Goal: Task Accomplishment & Management: Manage account settings

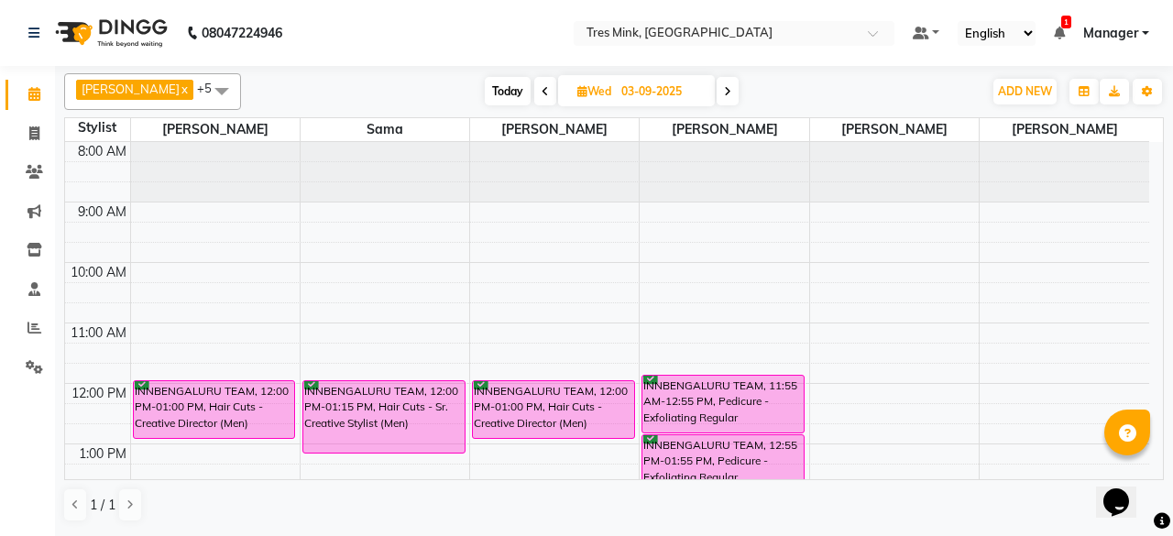
click at [489, 93] on span "Today" at bounding box center [508, 91] width 46 height 28
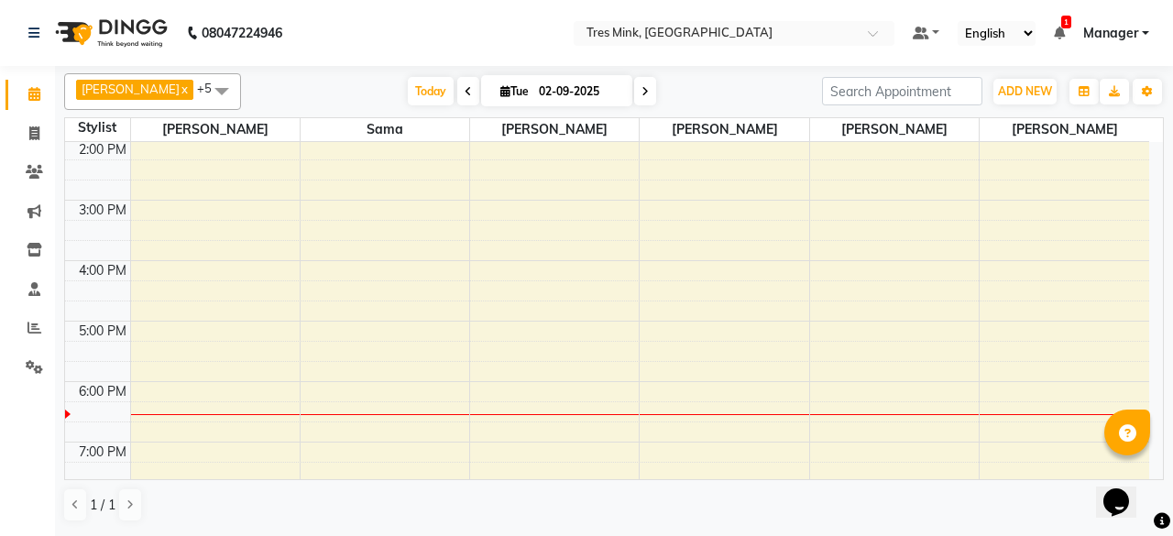
scroll to position [434, 0]
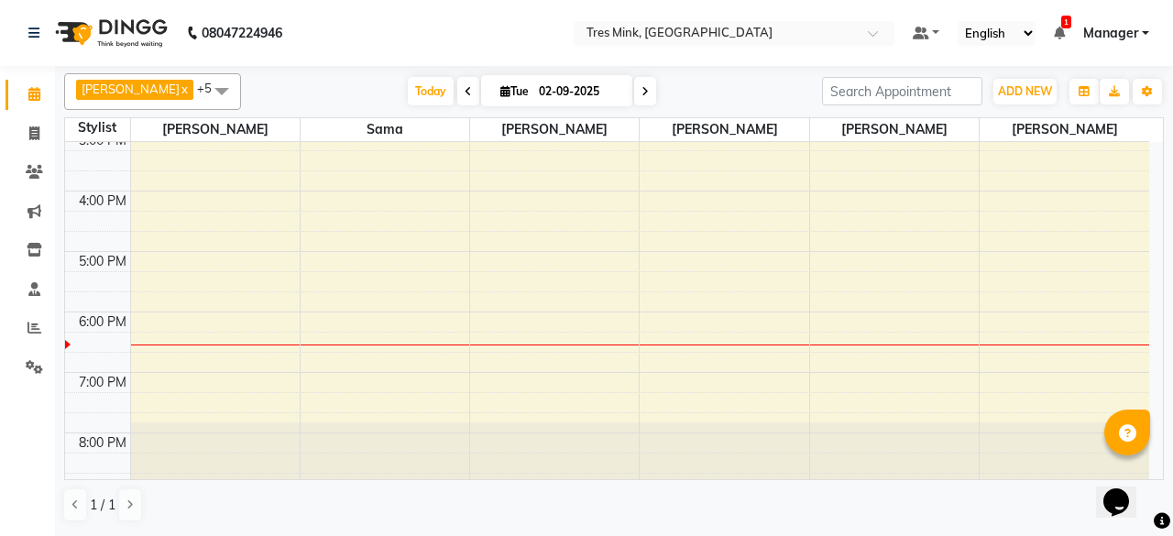
click at [637, 93] on span at bounding box center [645, 91] width 22 height 28
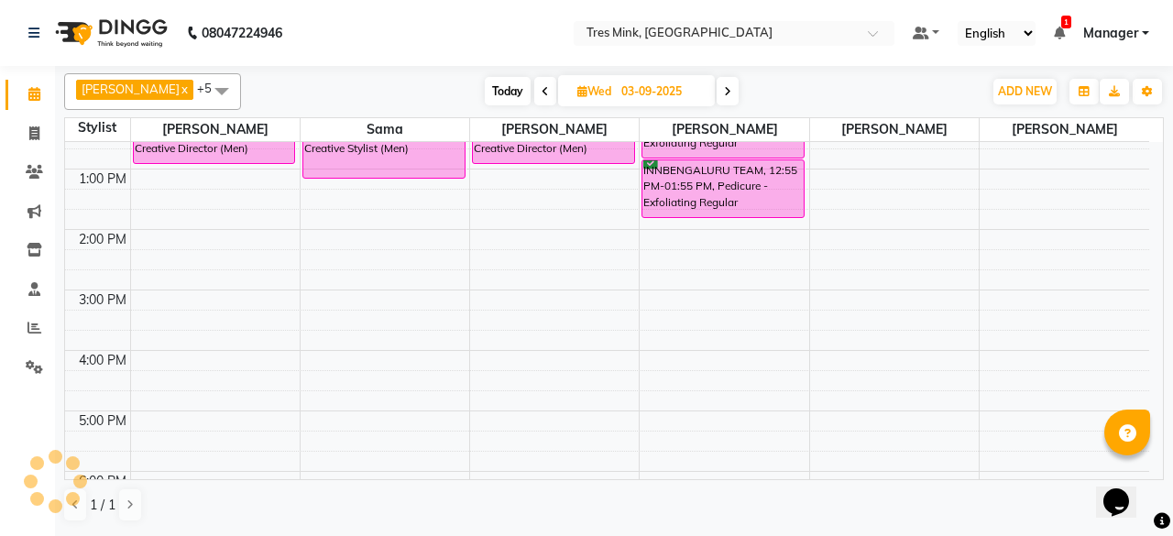
scroll to position [183, 0]
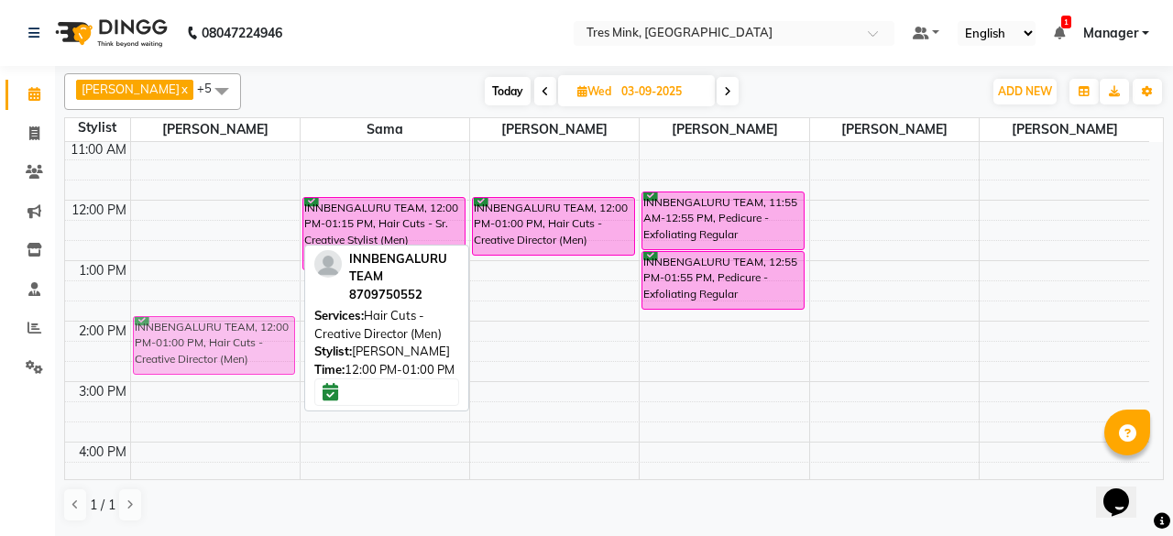
drag, startPoint x: 175, startPoint y: 213, endPoint x: 202, endPoint y: 331, distance: 121.2
click at [202, 331] on div "INNBENGALURU TEAM, 12:00 PM-01:00 PM, Hair Cuts - Creative Director (Men) INNBE…" at bounding box center [215, 352] width 169 height 786
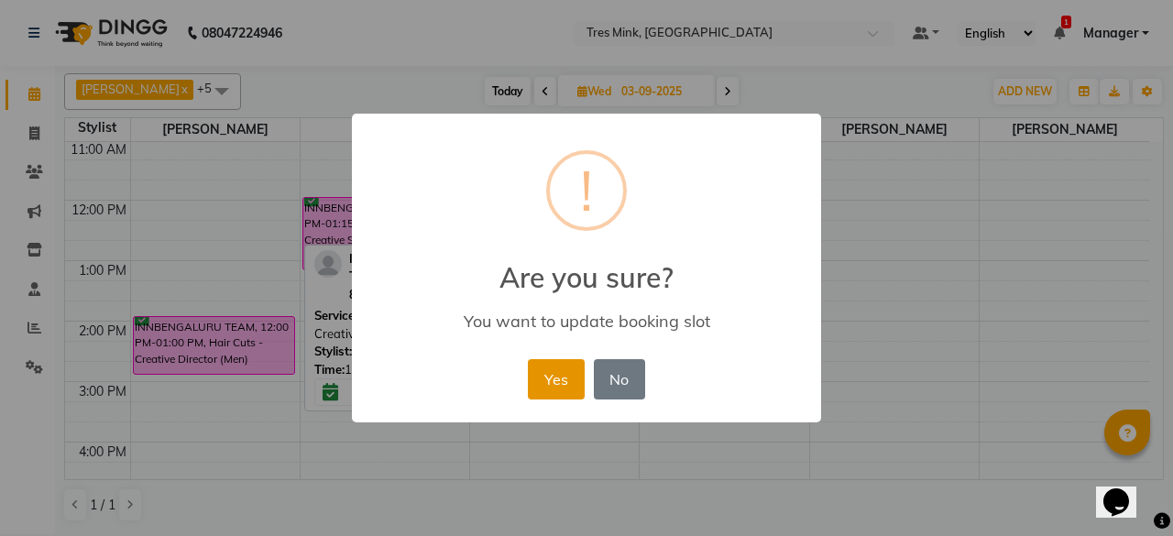
click at [559, 393] on button "Yes" at bounding box center [556, 379] width 56 height 40
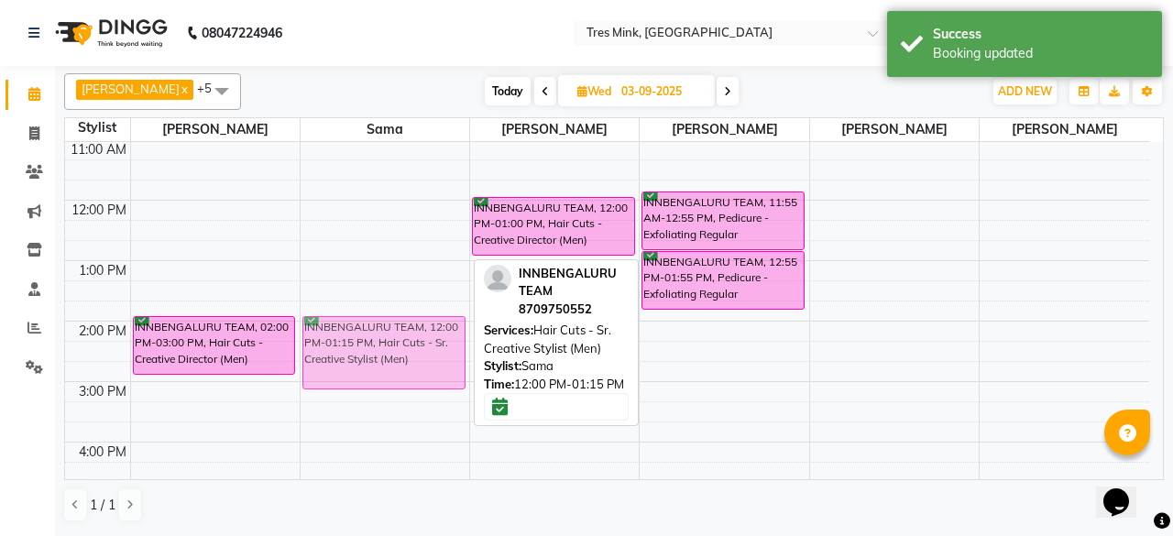
drag, startPoint x: 392, startPoint y: 230, endPoint x: 412, endPoint y: 340, distance: 111.8
click at [412, 340] on div "INNBENGALURU TEAM, 12:00 PM-01:15 PM, Hair Cuts - Sr. Creative Stylist (Men) IN…" at bounding box center [385, 352] width 169 height 786
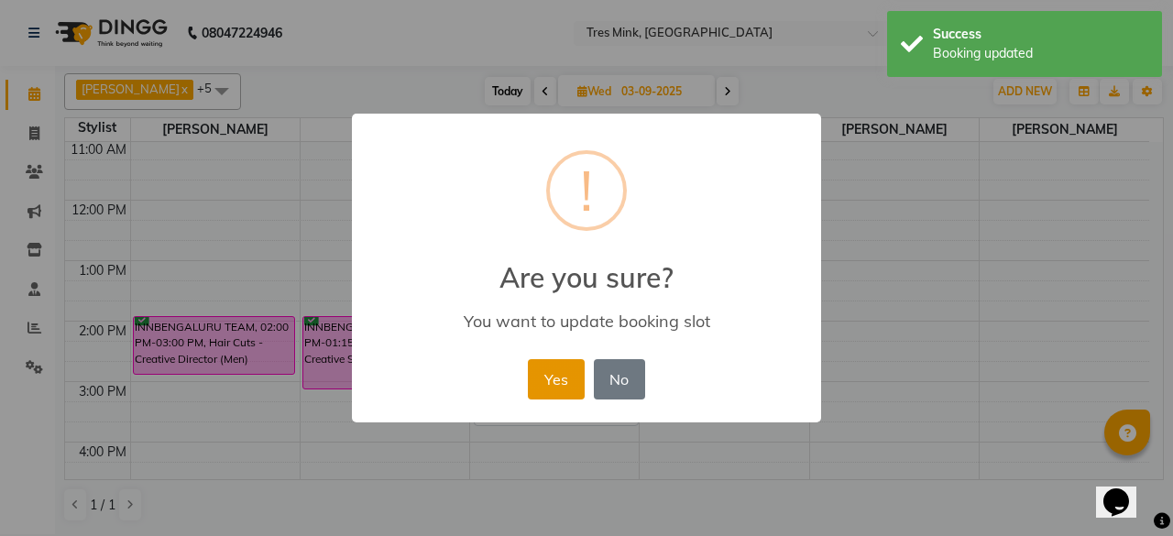
click at [562, 381] on button "Yes" at bounding box center [556, 379] width 56 height 40
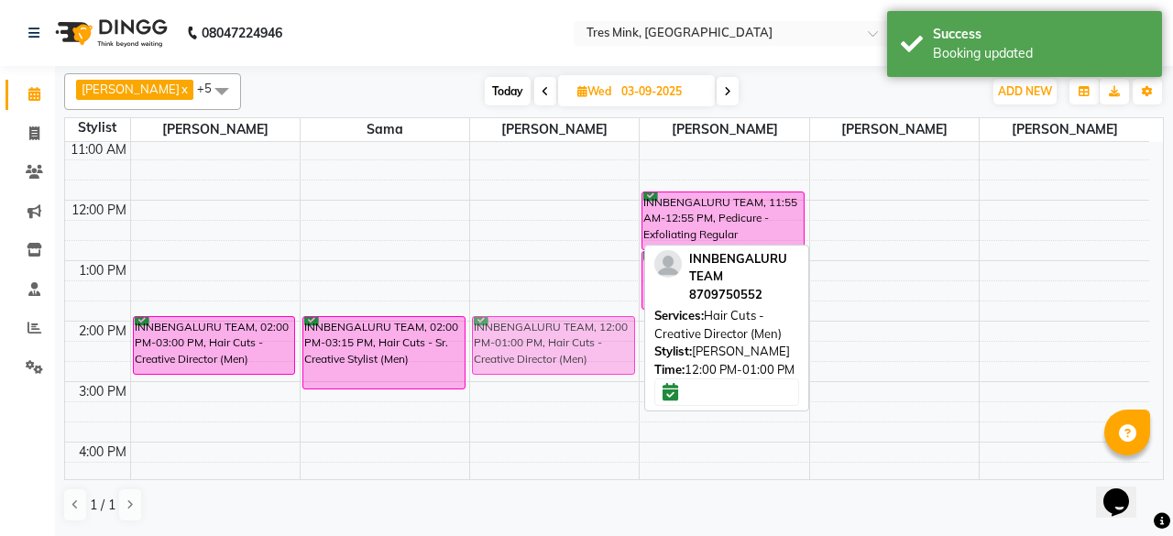
drag, startPoint x: 586, startPoint y: 227, endPoint x: 606, endPoint y: 343, distance: 117.2
click at [606, 343] on div "INNBENGALURU TEAM, 12:00 PM-01:00 PM, Hair Cuts - Creative Director (Men) INNBE…" at bounding box center [554, 352] width 169 height 786
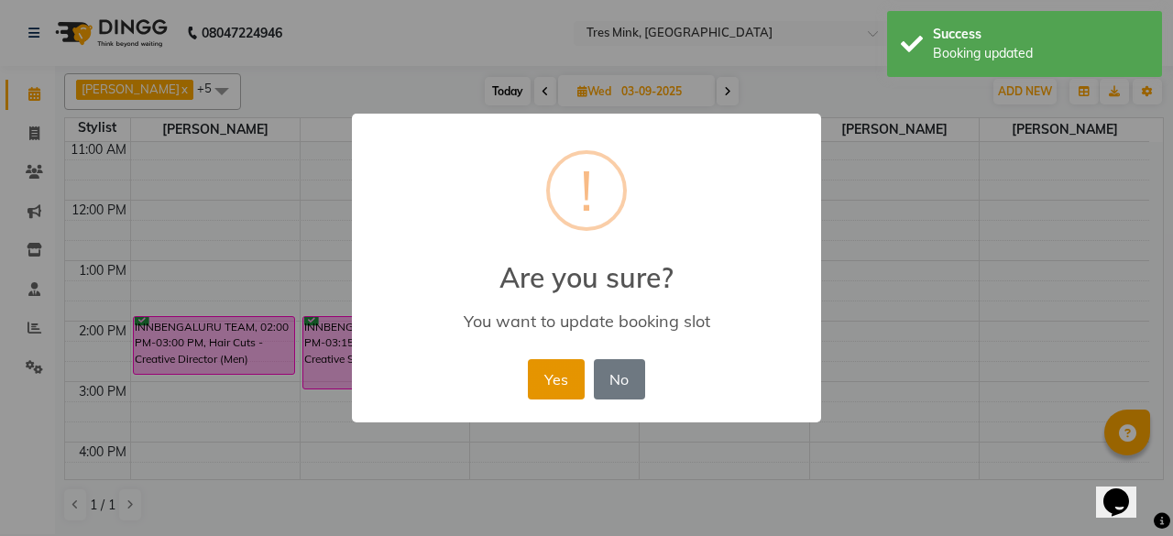
click at [535, 382] on button "Yes" at bounding box center [556, 379] width 56 height 40
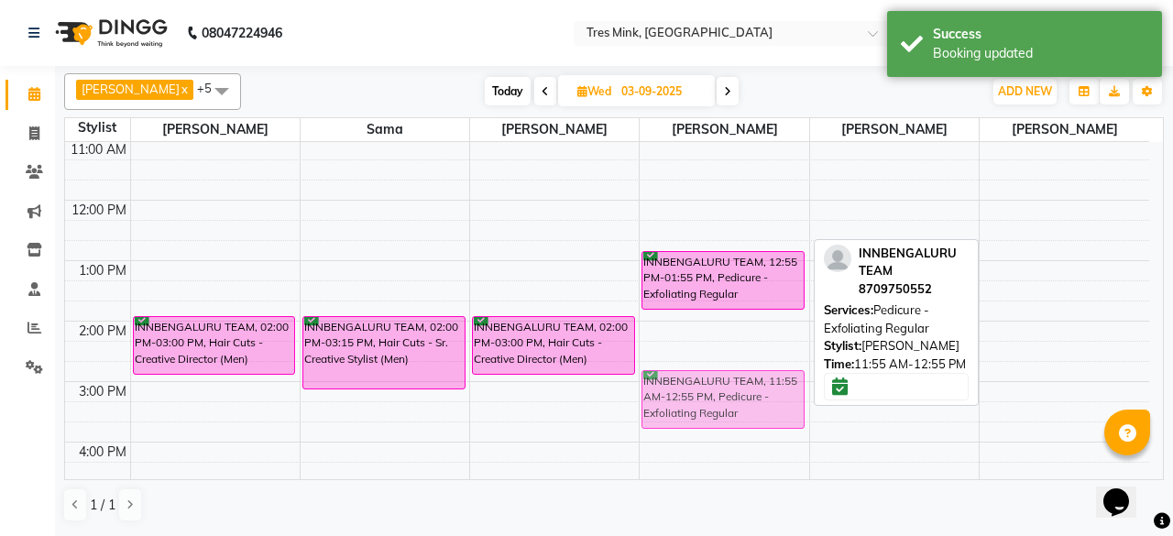
drag, startPoint x: 694, startPoint y: 209, endPoint x: 720, endPoint y: 389, distance: 181.5
click at [720, 391] on div "INNBENGALURU TEAM, 11:55 AM-12:55 PM, Pedicure - Exfoliating Regular INNBENGALU…" at bounding box center [724, 352] width 169 height 786
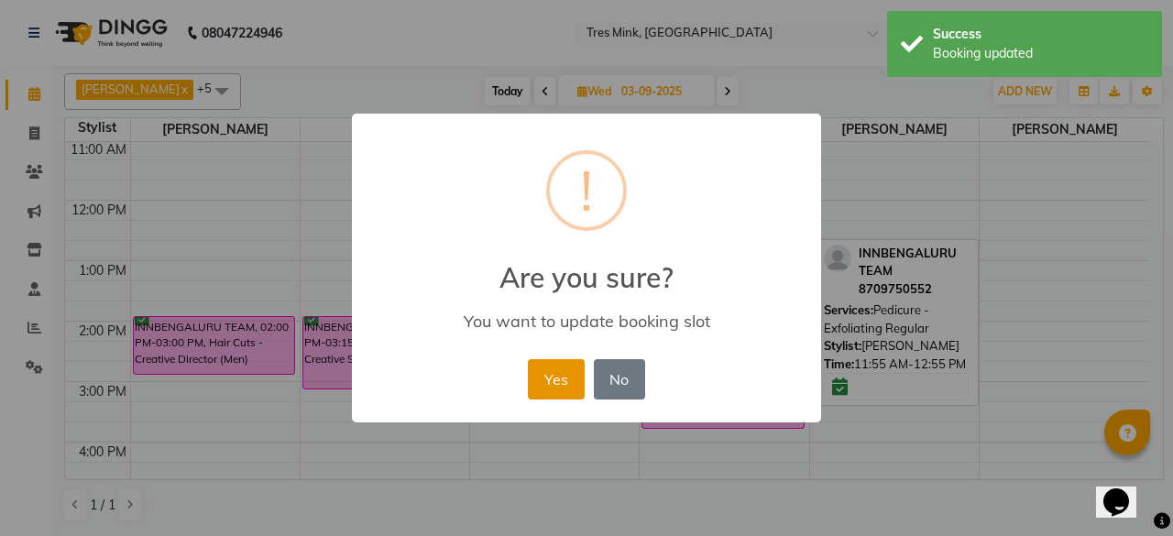
click at [574, 370] on button "Yes" at bounding box center [556, 379] width 56 height 40
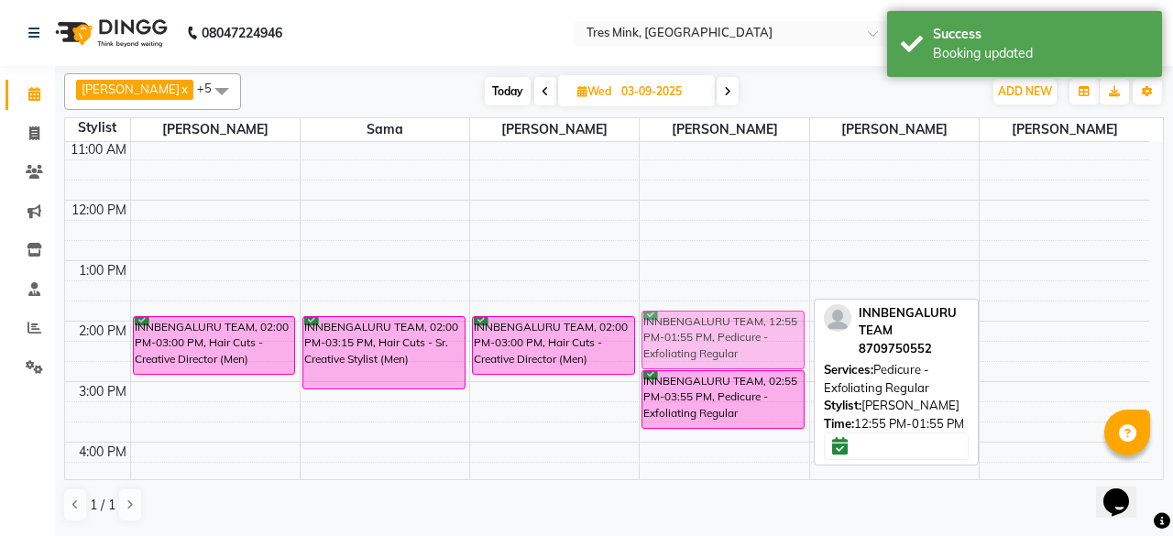
drag, startPoint x: 730, startPoint y: 261, endPoint x: 737, endPoint y: 325, distance: 64.6
click at [741, 325] on div "INNBENGALURU TEAM, 12:55 PM-01:55 PM, Pedicure - Exfoliating Regular INNBENGALU…" at bounding box center [724, 352] width 169 height 786
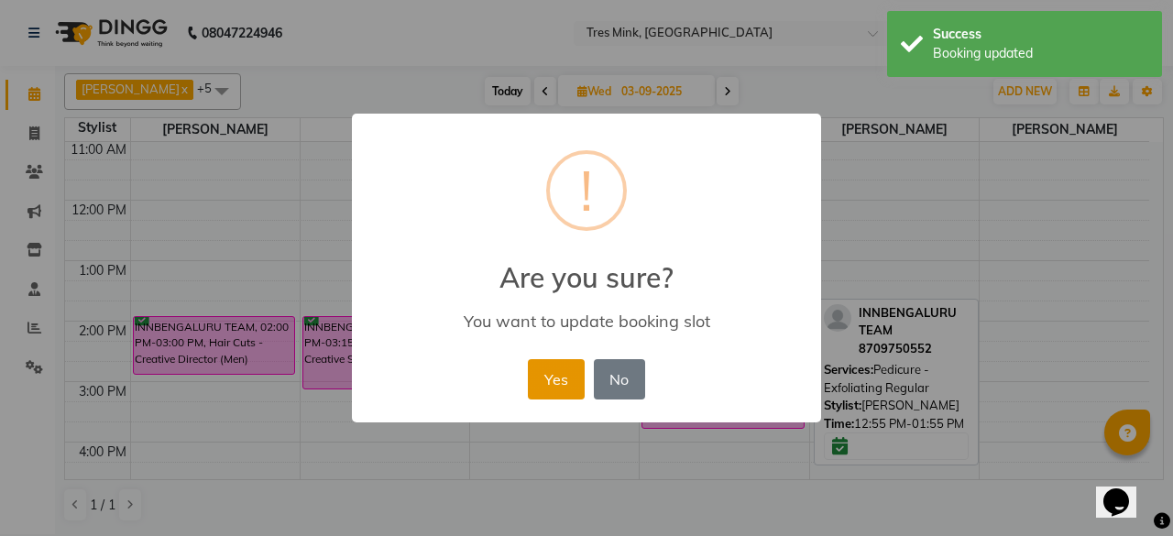
click at [570, 385] on button "Yes" at bounding box center [556, 379] width 56 height 40
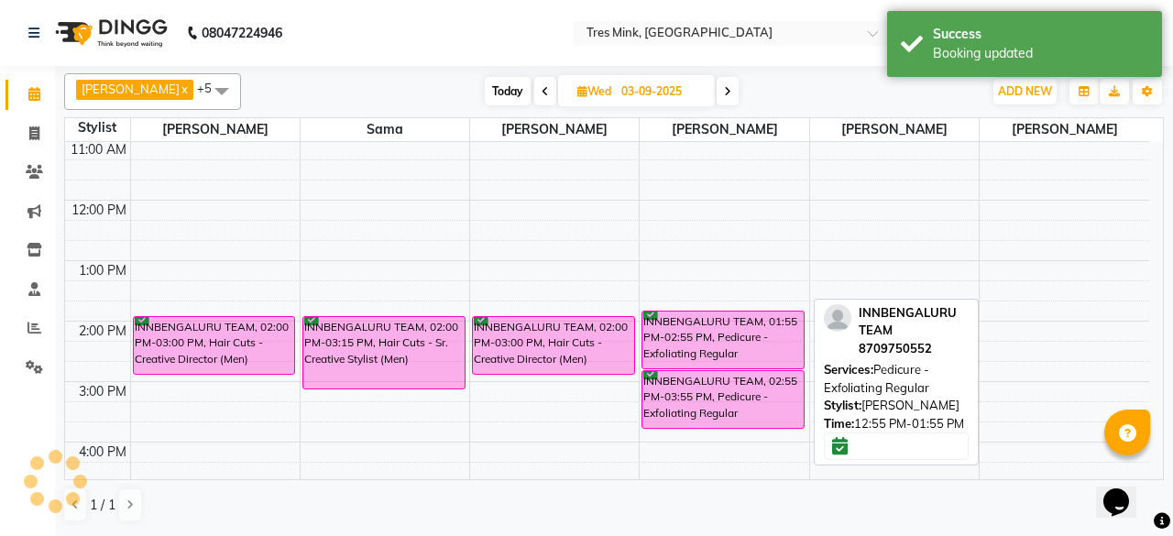
click at [722, 96] on span at bounding box center [728, 91] width 22 height 28
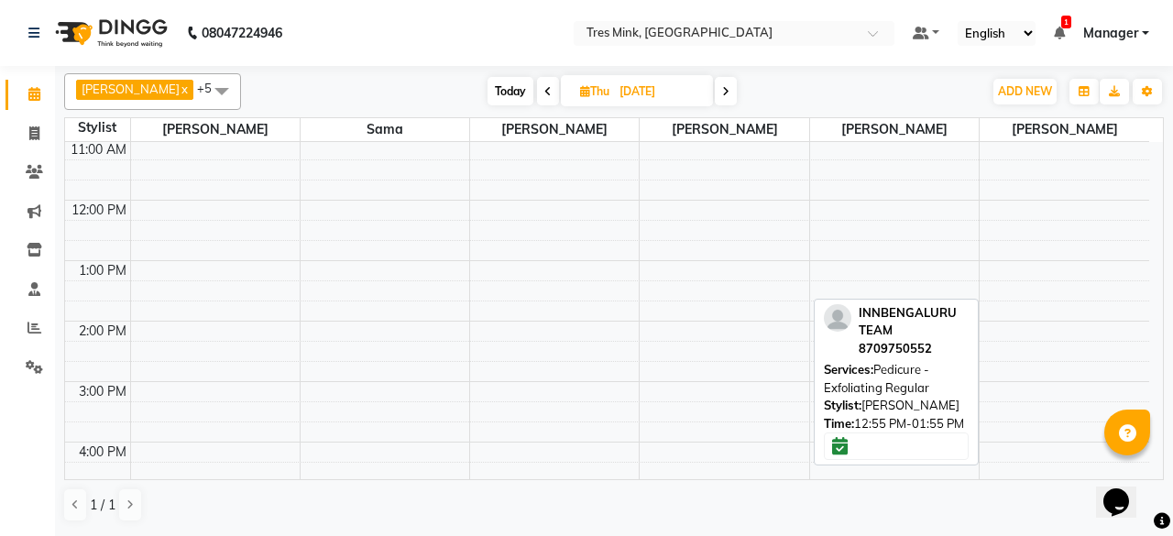
click at [537, 93] on span at bounding box center [548, 91] width 22 height 28
type input "03-09-2025"
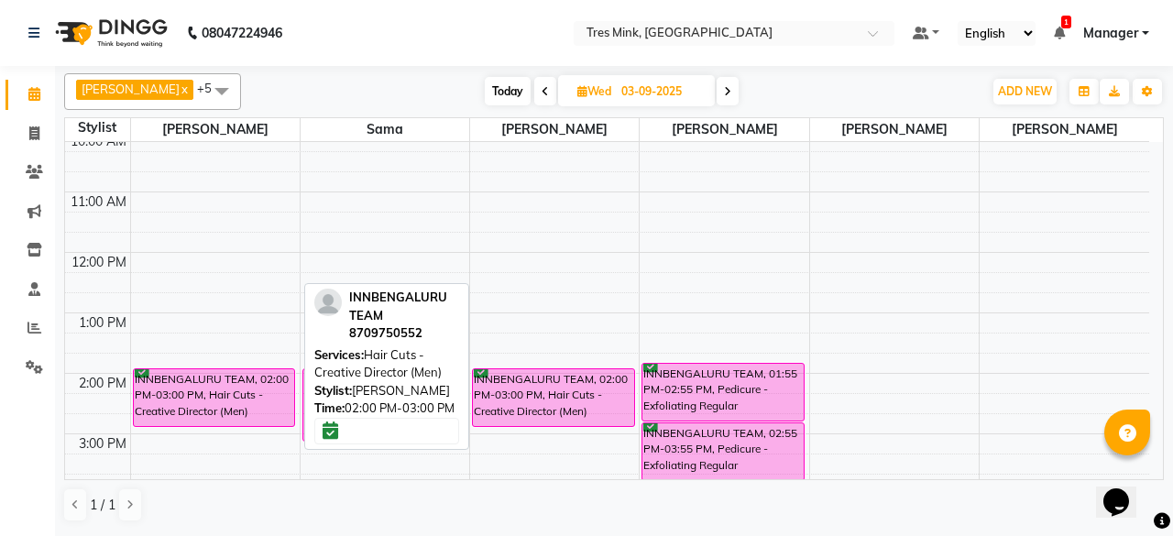
scroll to position [92, 0]
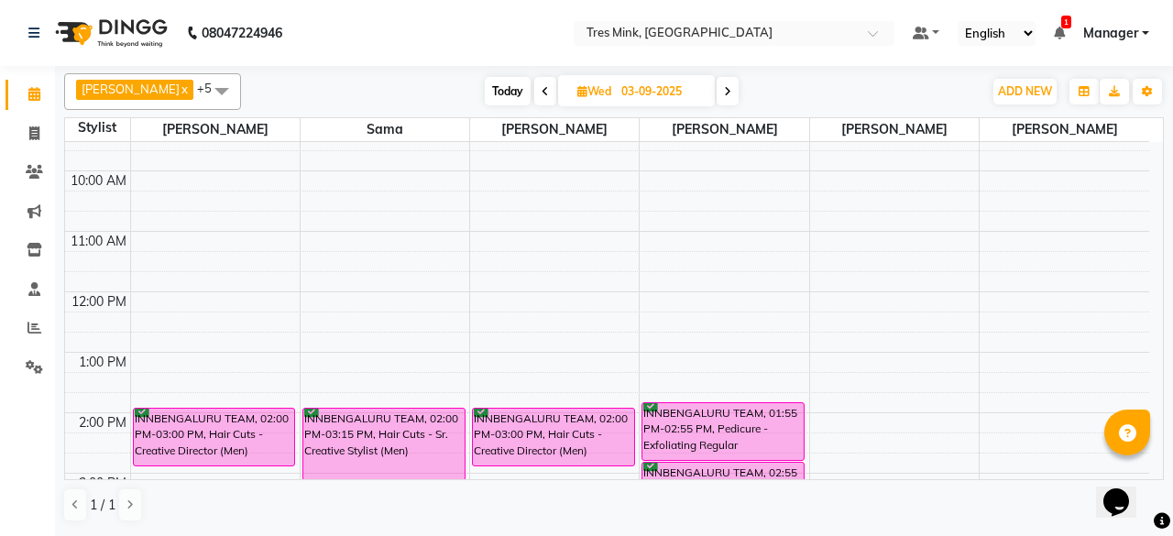
click at [166, 236] on div "8:00 AM 9:00 AM 10:00 AM 11:00 AM 12:00 PM 1:00 PM 2:00 PM 3:00 PM 4:00 PM 5:00…" at bounding box center [607, 443] width 1084 height 786
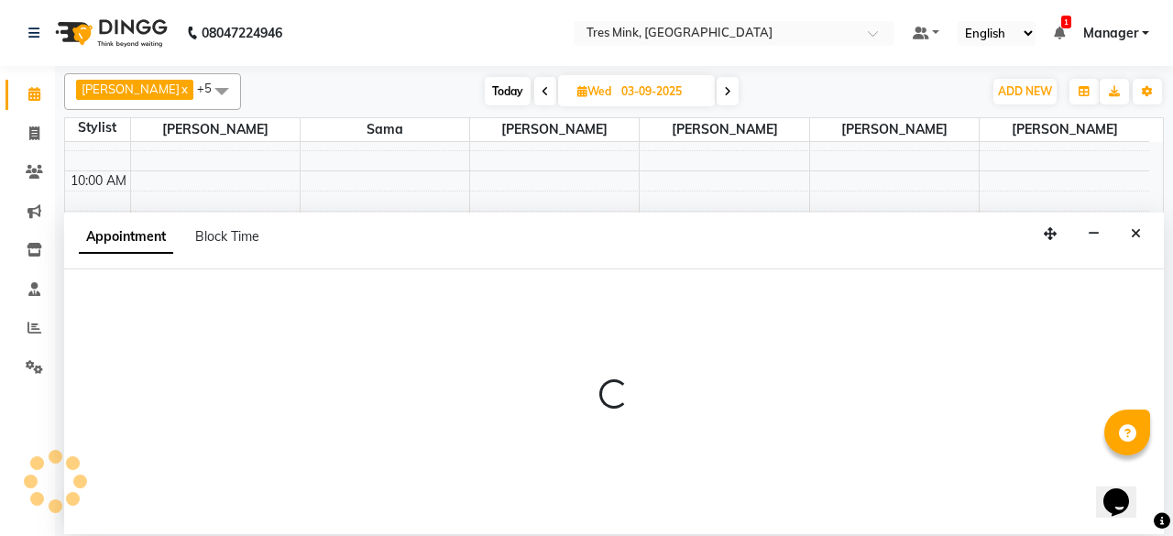
select select "88451"
select select "660"
select select "tentative"
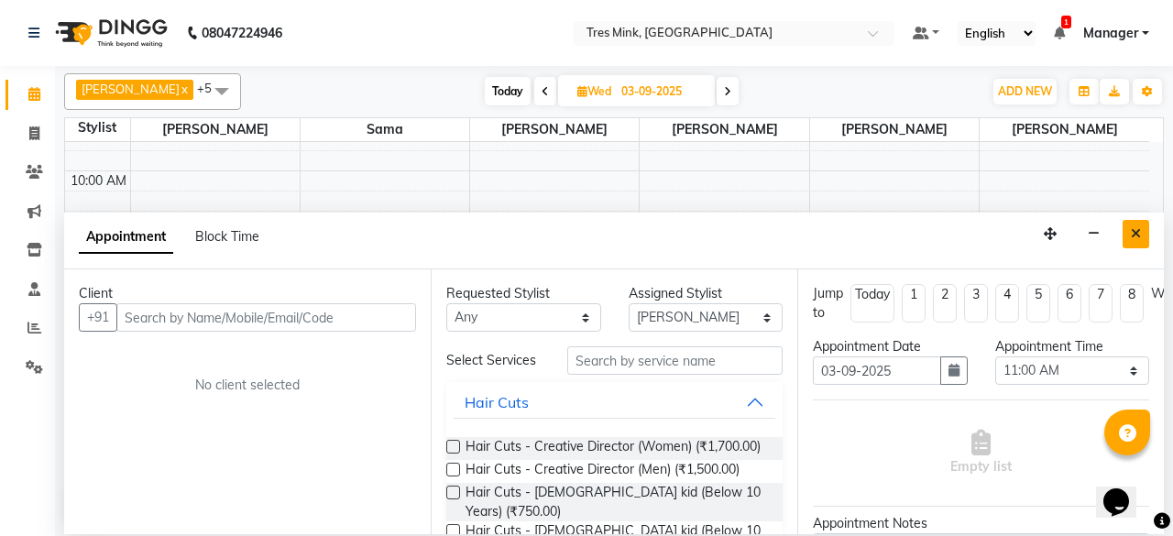
click at [1134, 234] on icon "Close" at bounding box center [1136, 233] width 10 height 13
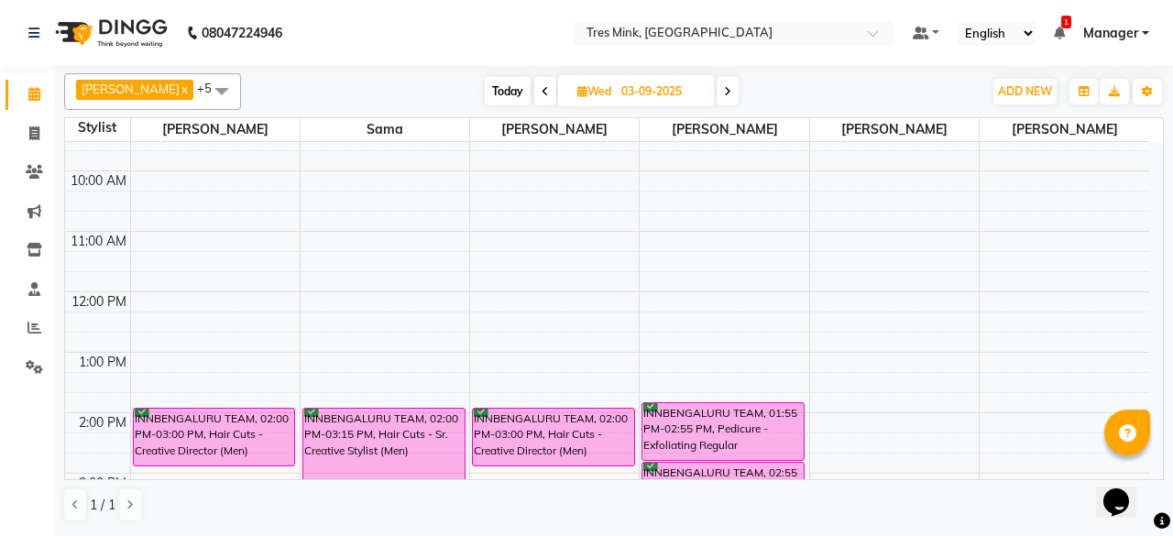
click at [724, 88] on icon at bounding box center [727, 91] width 7 height 11
type input "[DATE]"
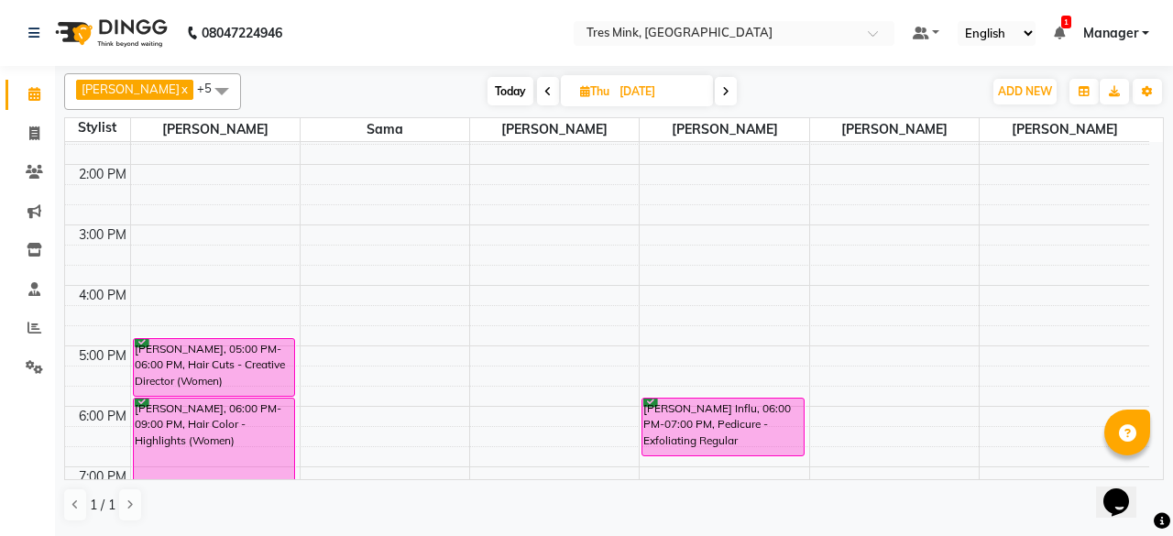
scroll to position [434, 0]
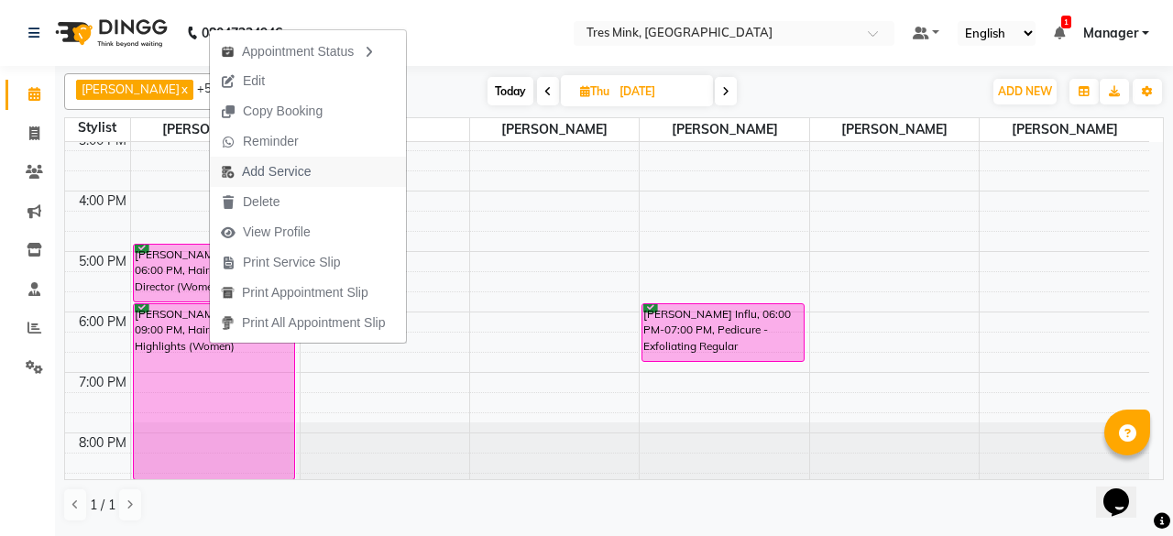
click at [287, 176] on span "Add Service" at bounding box center [276, 171] width 69 height 19
select select "88451"
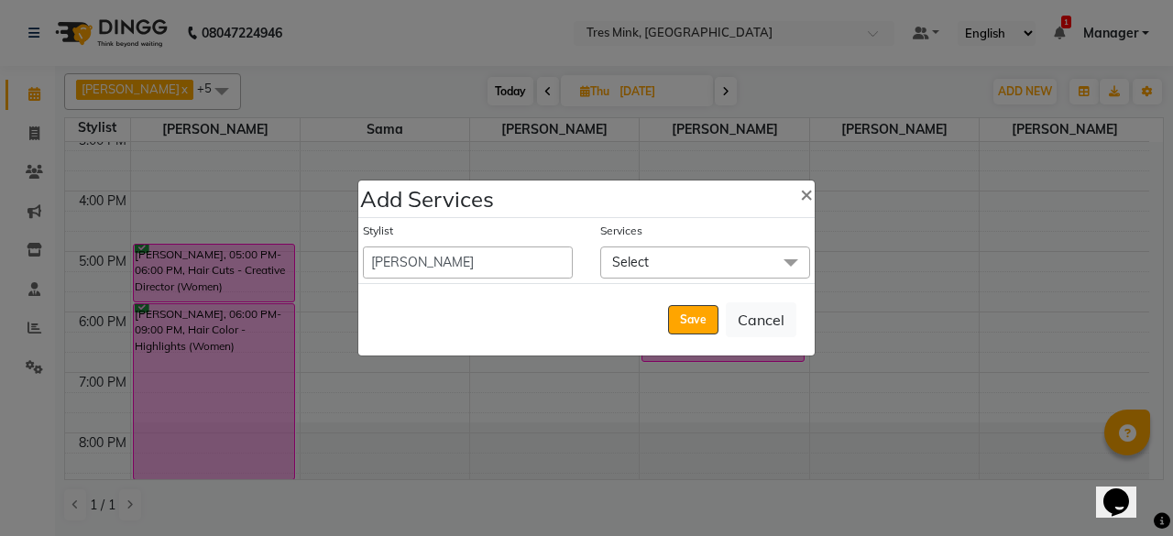
click at [664, 269] on span "Select" at bounding box center [705, 263] width 210 height 32
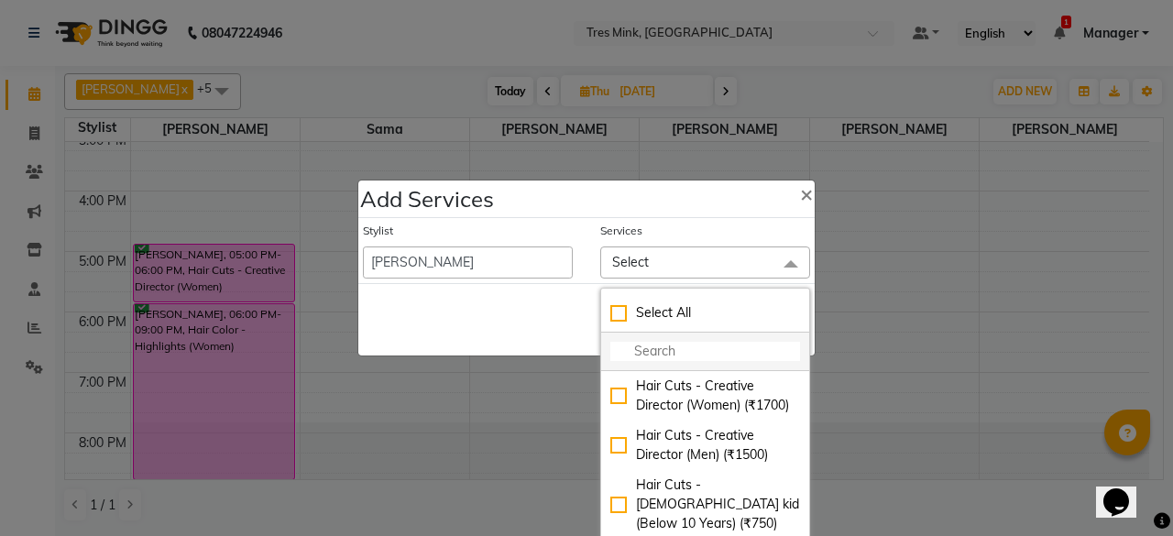
click at [701, 347] on input "multiselect-search" at bounding box center [705, 351] width 190 height 19
type input "s"
checkbox input "true"
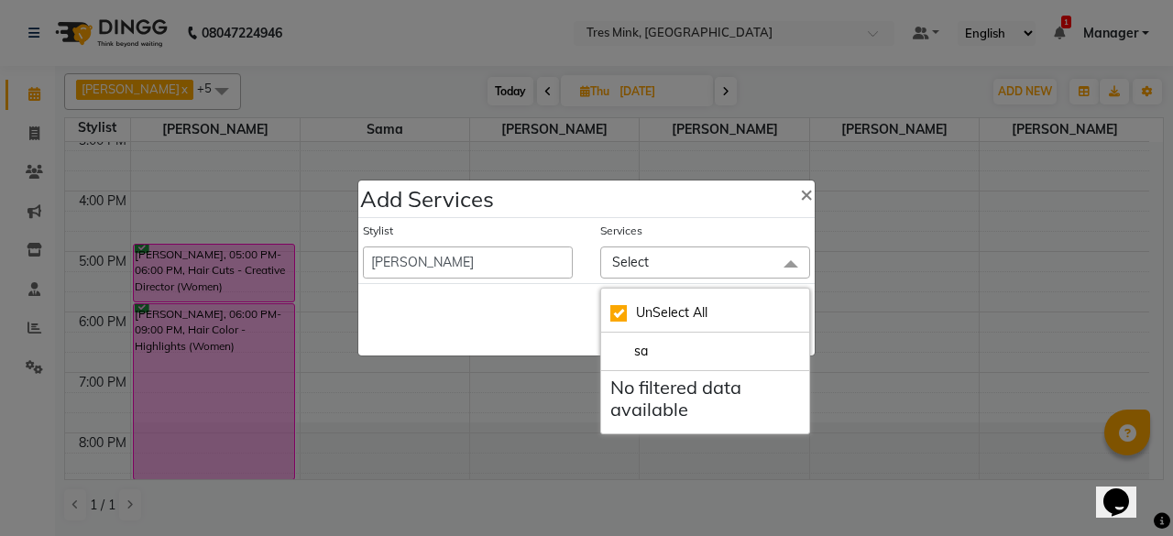
type input "sa"
click at [671, 267] on span "Select" at bounding box center [705, 263] width 210 height 32
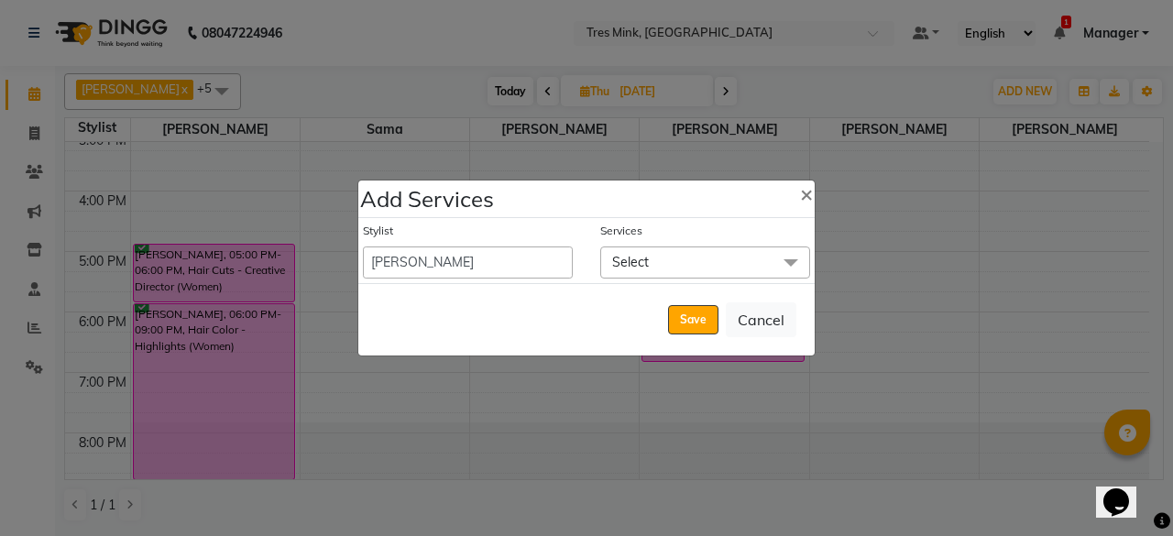
click at [708, 250] on span "Select" at bounding box center [705, 263] width 210 height 32
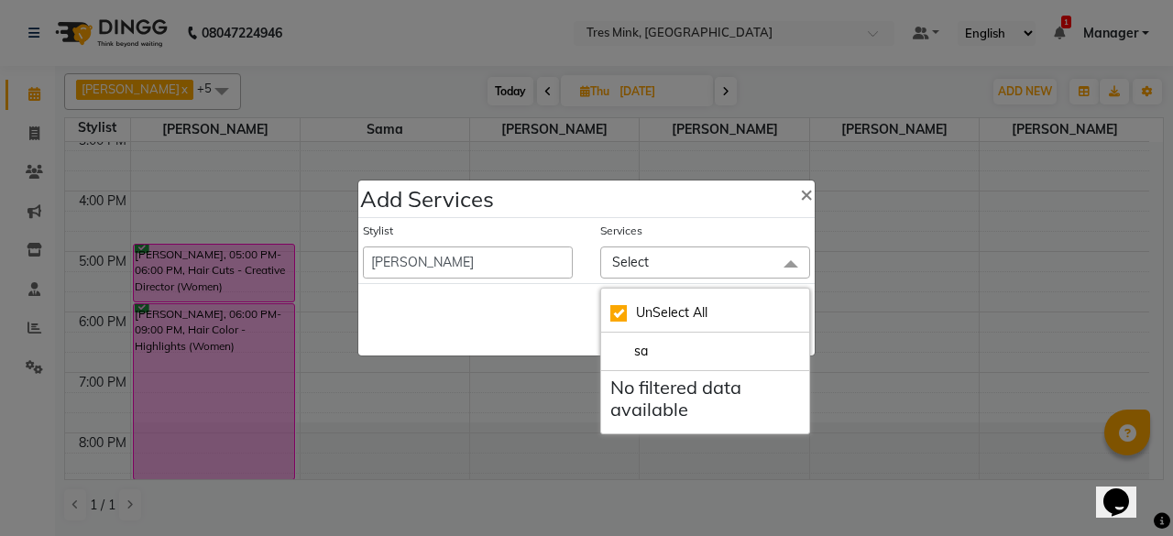
click at [688, 252] on span "Select" at bounding box center [705, 263] width 210 height 32
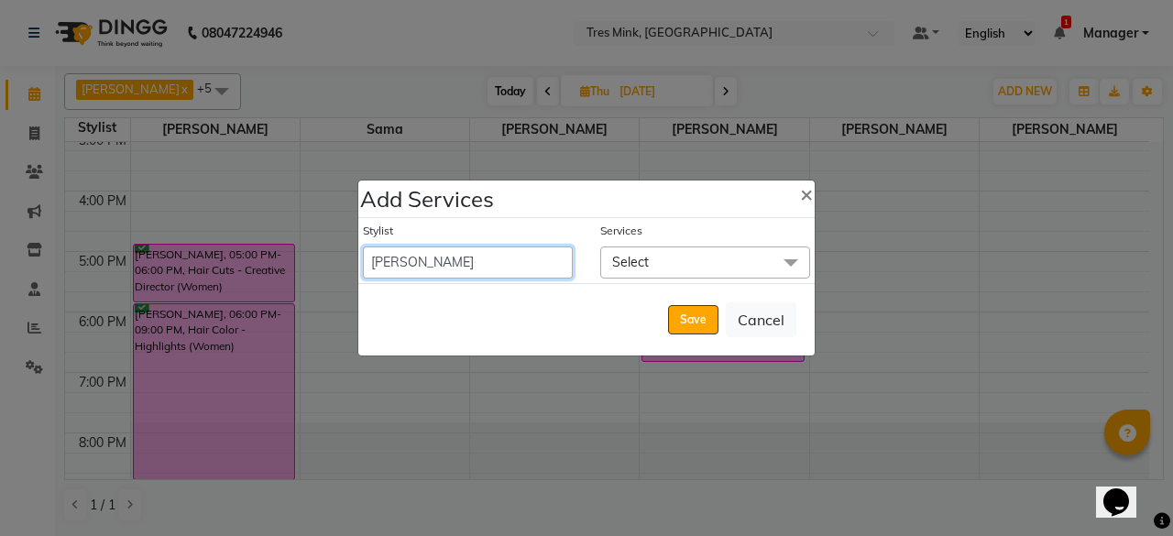
click at [491, 270] on select "Dibangshu Das Kiran Thorat Manager Margareta Momita Rama Dey Sama shailesh mist…" at bounding box center [468, 263] width 210 height 32
select select "88453"
click at [363, 247] on select "Dibangshu Das Kiran Thorat Manager Margareta Momita Rama Dey Sama shailesh mist…" at bounding box center [468, 263] width 210 height 32
select select "1260"
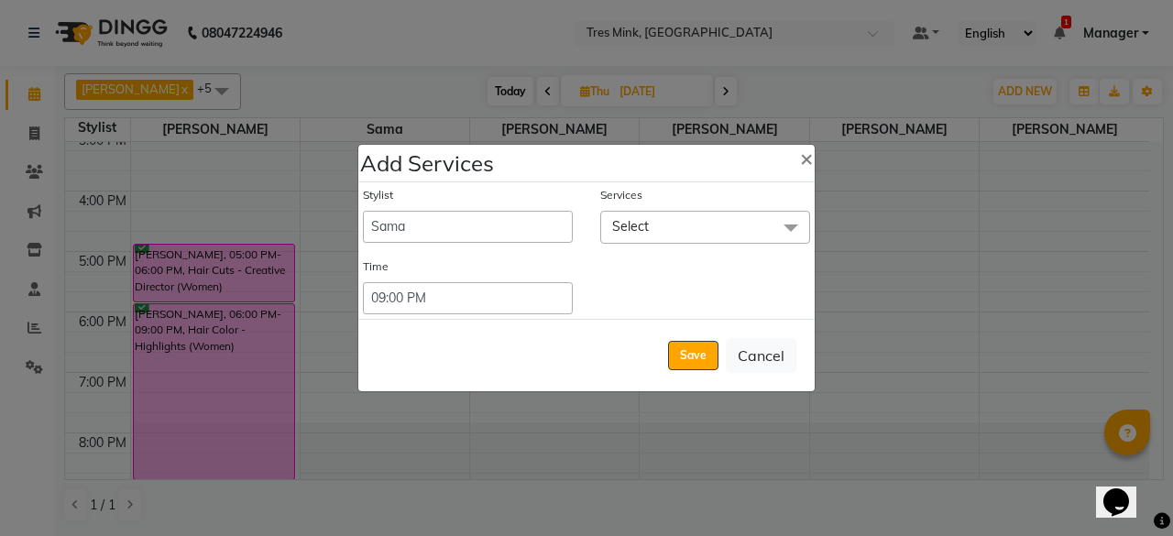
click at [724, 236] on span "Select" at bounding box center [705, 227] width 210 height 32
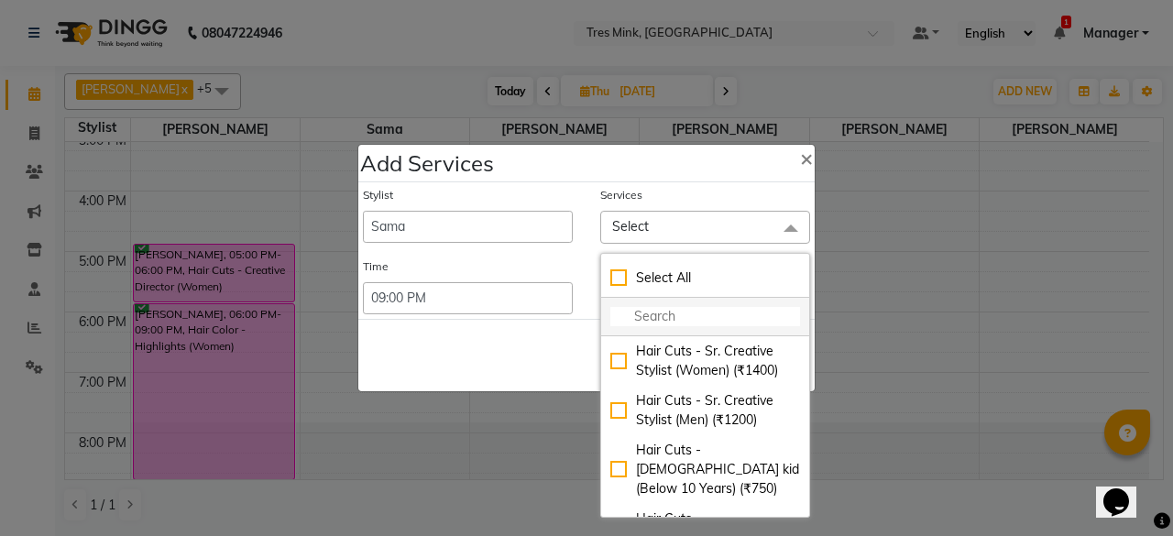
click at [699, 314] on input "multiselect-search" at bounding box center [705, 316] width 190 height 19
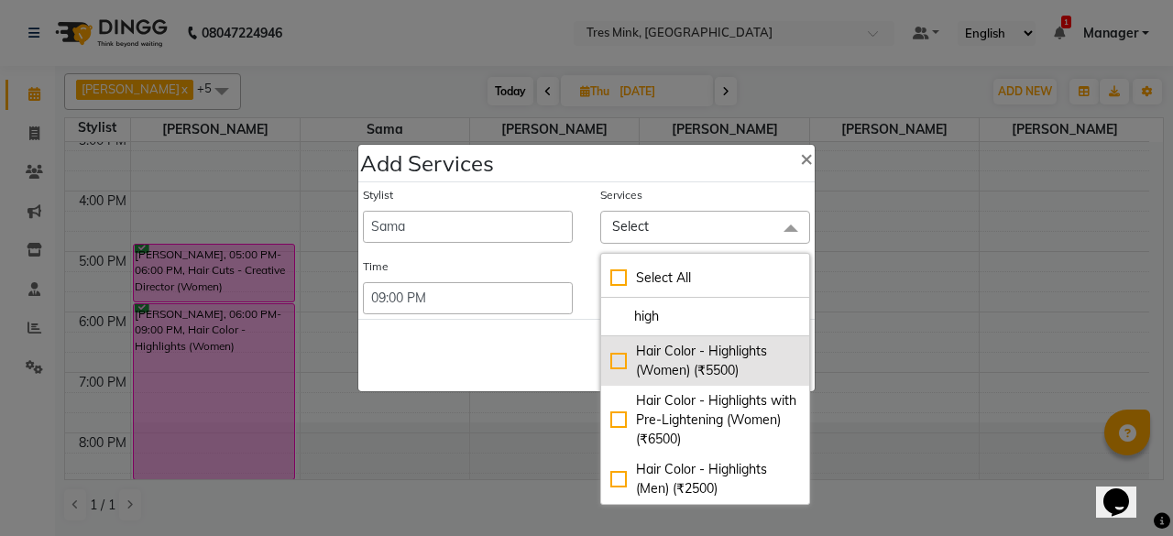
type input "high"
click at [619, 357] on div "Hair Color - Highlights (Women) (₹5500)" at bounding box center [705, 361] width 190 height 38
checkbox input "true"
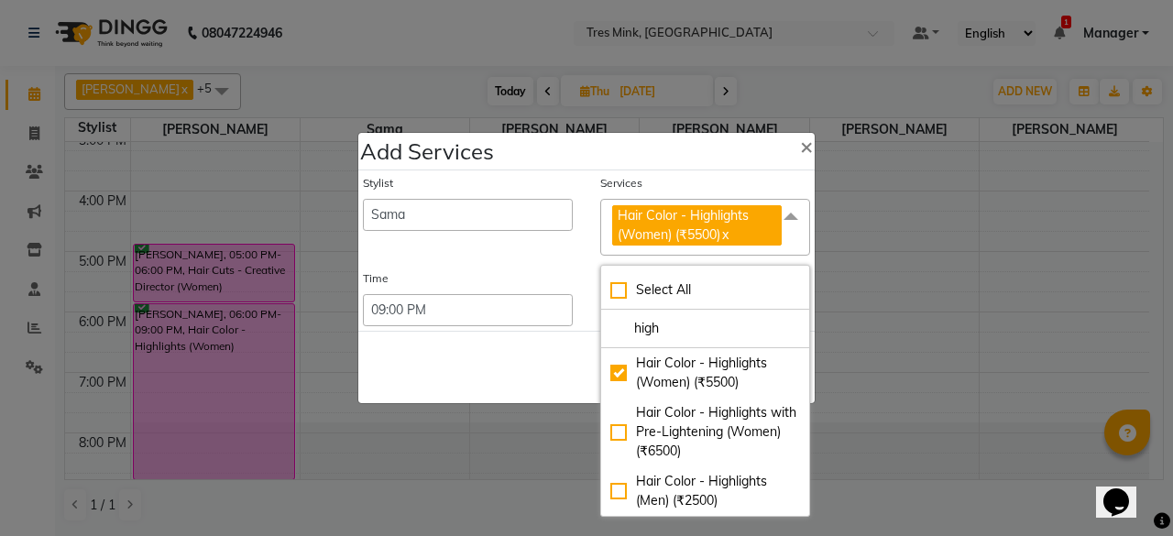
click at [522, 335] on div "Save Cancel" at bounding box center [586, 367] width 456 height 72
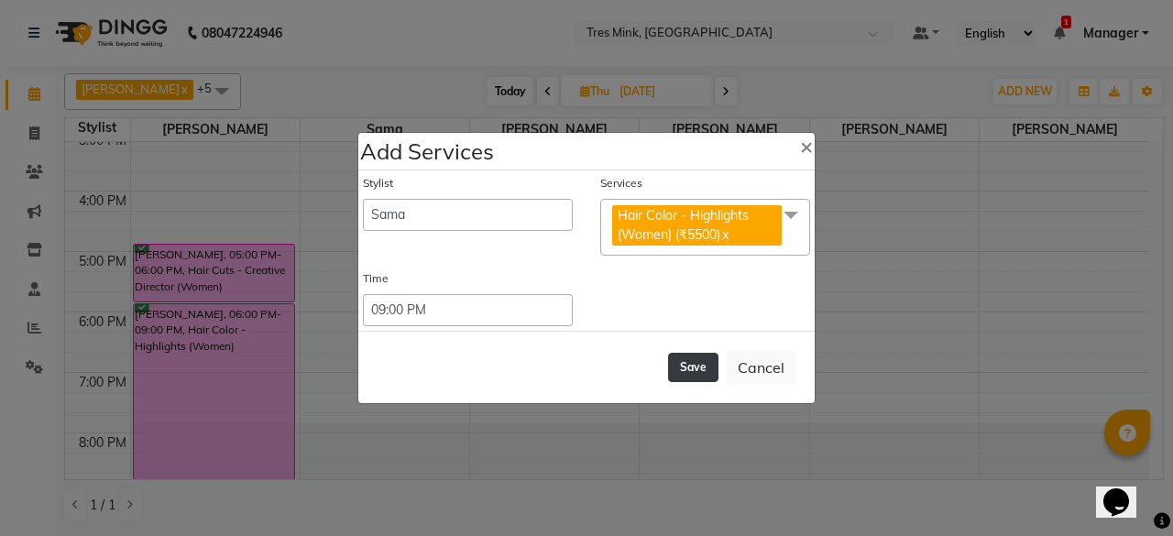
click at [694, 368] on button "Save" at bounding box center [693, 367] width 50 height 29
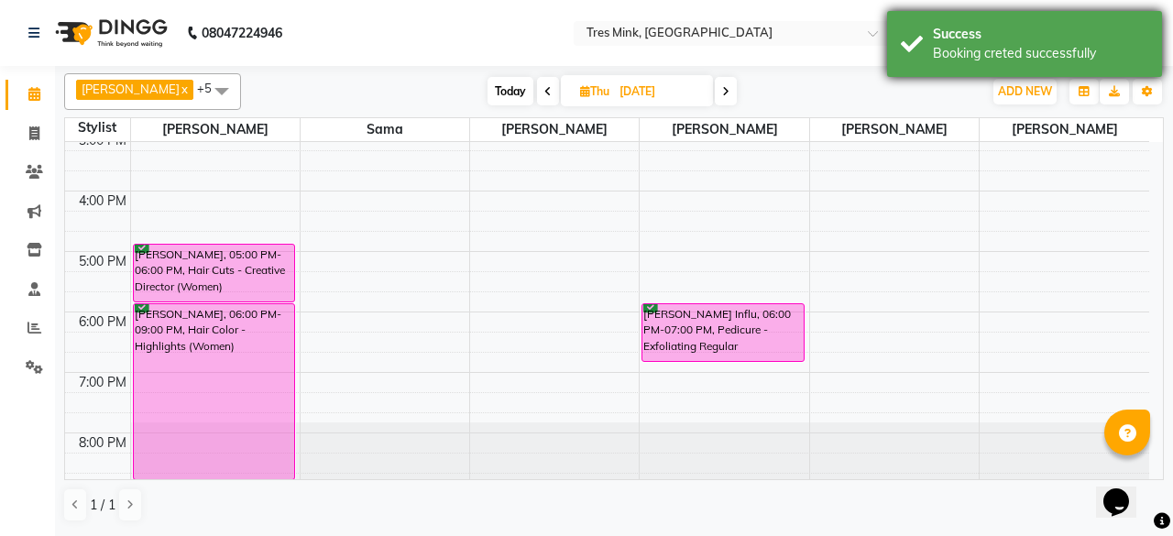
click at [925, 43] on div "Success Booking creted successfully" at bounding box center [1024, 44] width 275 height 66
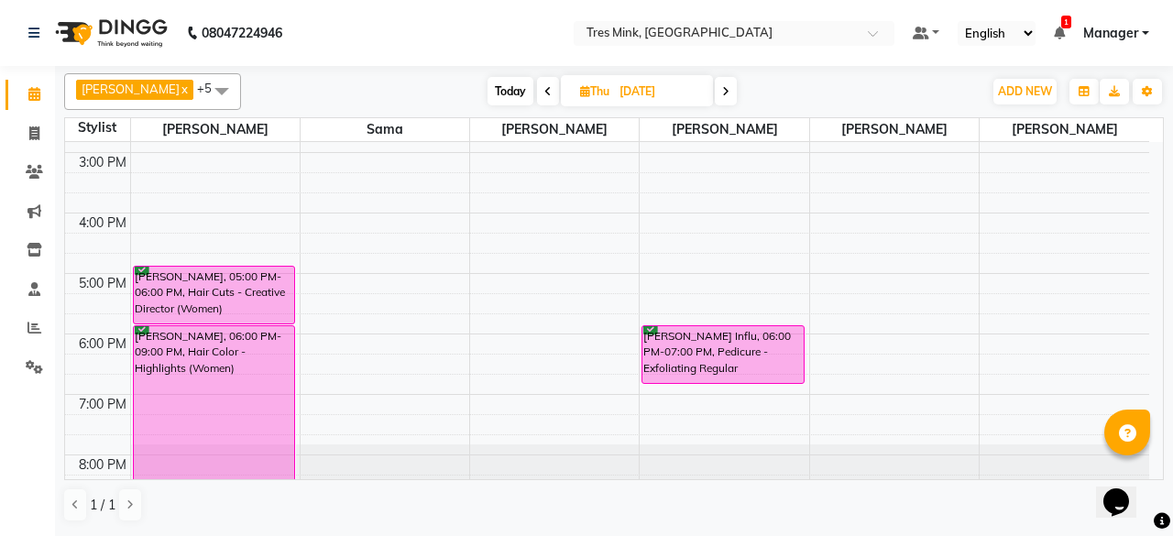
scroll to position [434, 0]
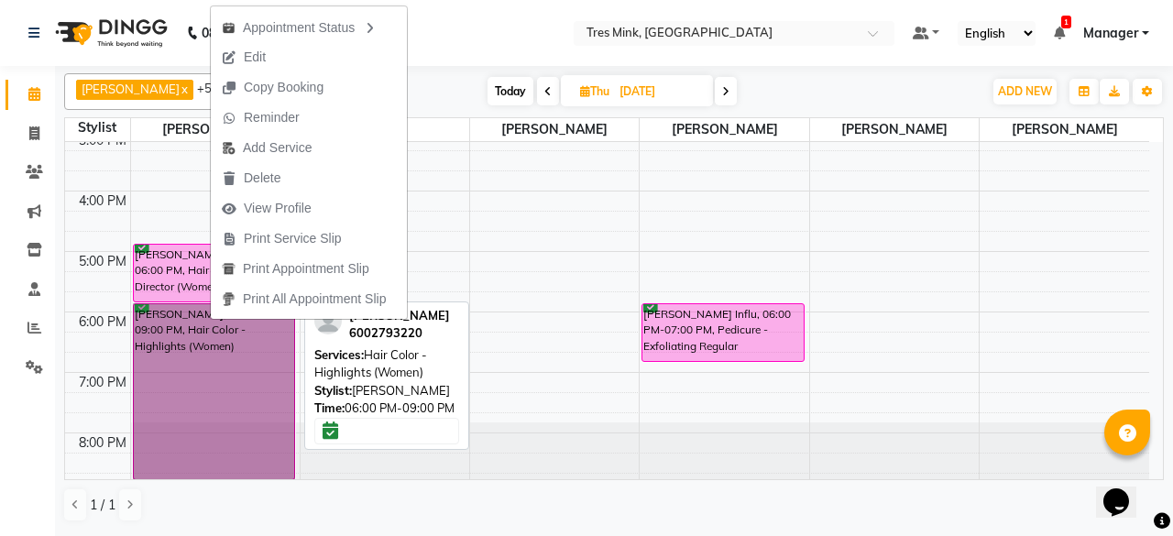
click at [209, 373] on link "[PERSON_NAME], 06:00 PM-09:00 PM, Hair Color - Highlights (Women)" at bounding box center [214, 391] width 163 height 177
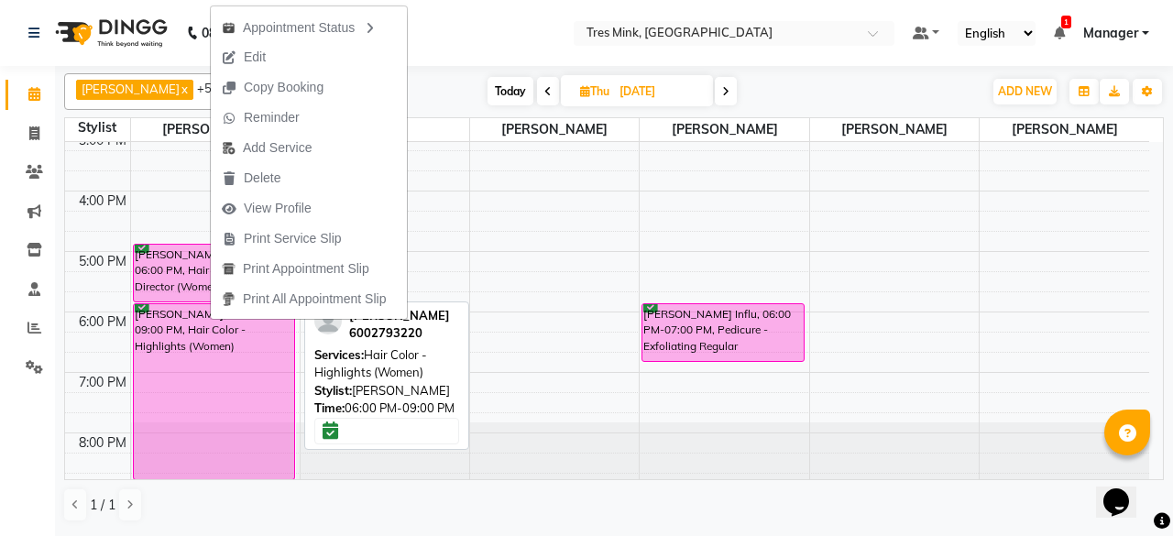
select select "6"
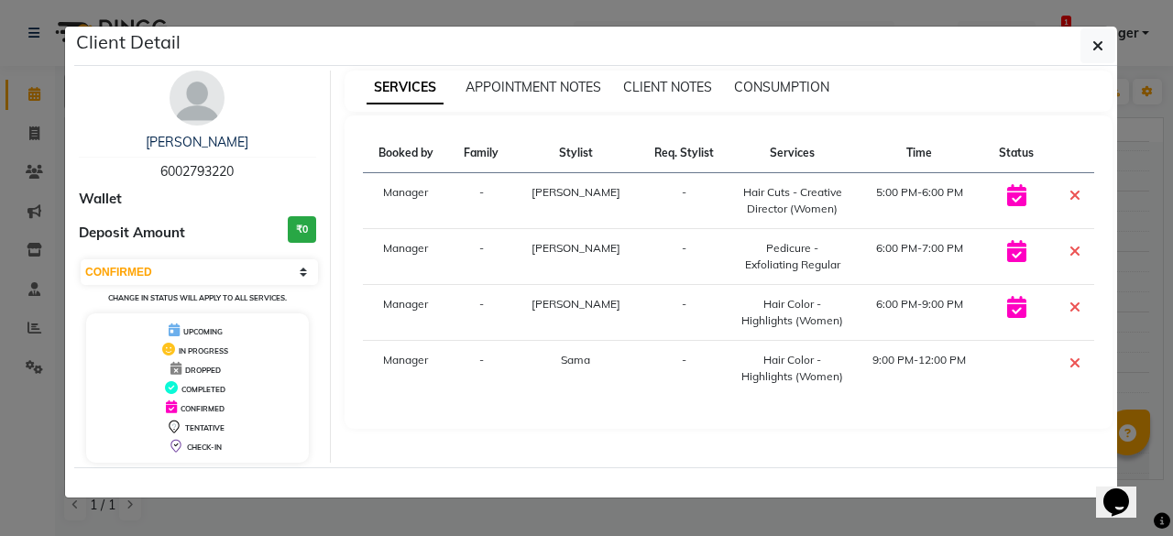
click at [1077, 356] on icon at bounding box center [1075, 363] width 11 height 15
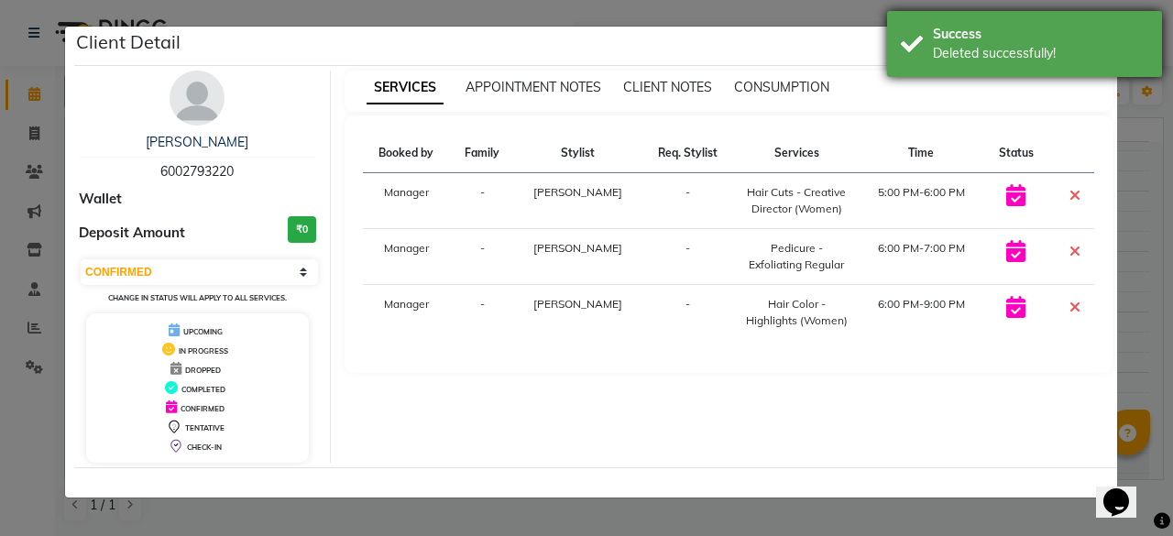
click at [907, 51] on div "Success Deleted successfully!" at bounding box center [1024, 44] width 275 height 66
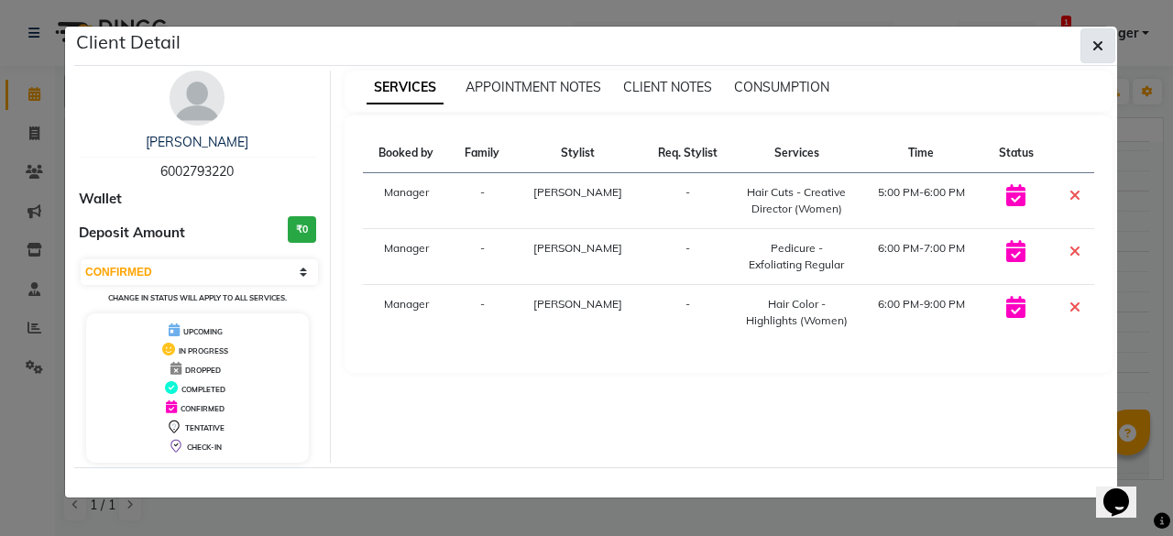
click at [1092, 45] on button "button" at bounding box center [1098, 45] width 35 height 35
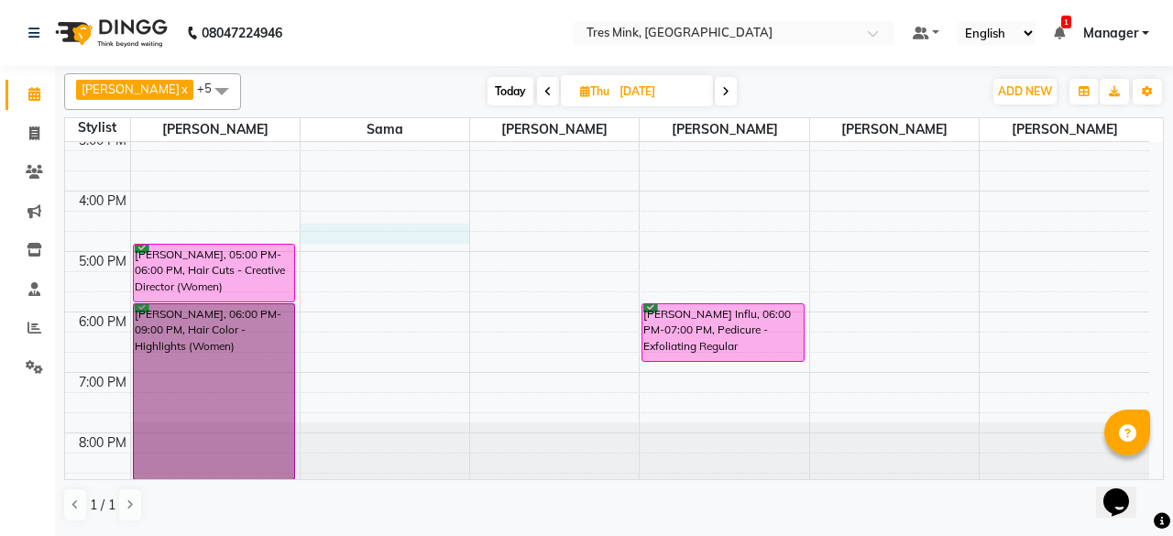
click at [312, 237] on div "8:00 AM 9:00 AM 10:00 AM 11:00 AM 12:00 PM 1:00 PM 2:00 PM 3:00 PM 4:00 PM 5:00…" at bounding box center [607, 101] width 1084 height 786
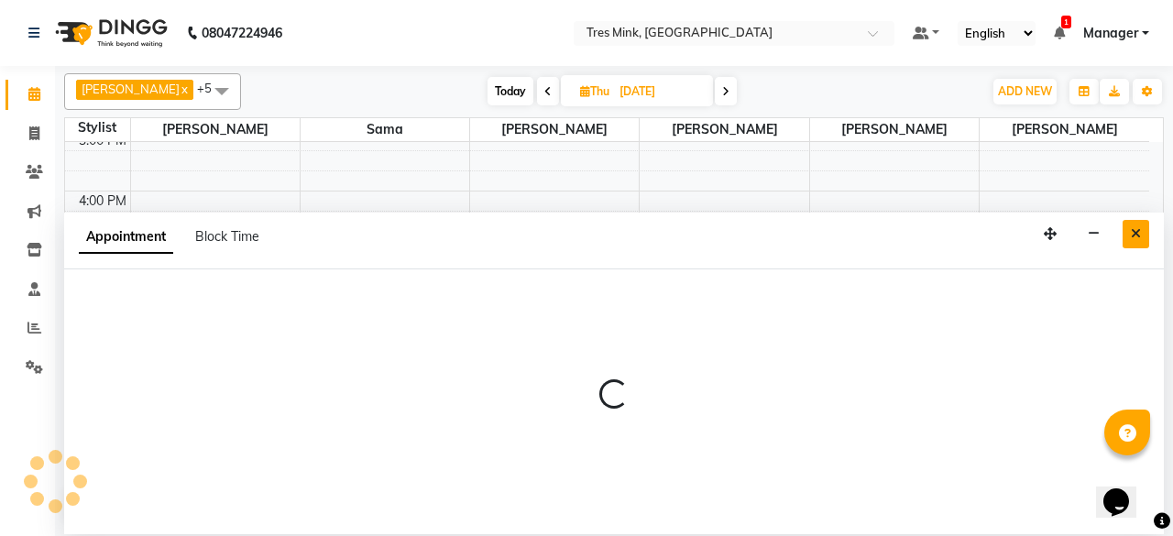
click at [1143, 239] on button "Close" at bounding box center [1136, 234] width 27 height 28
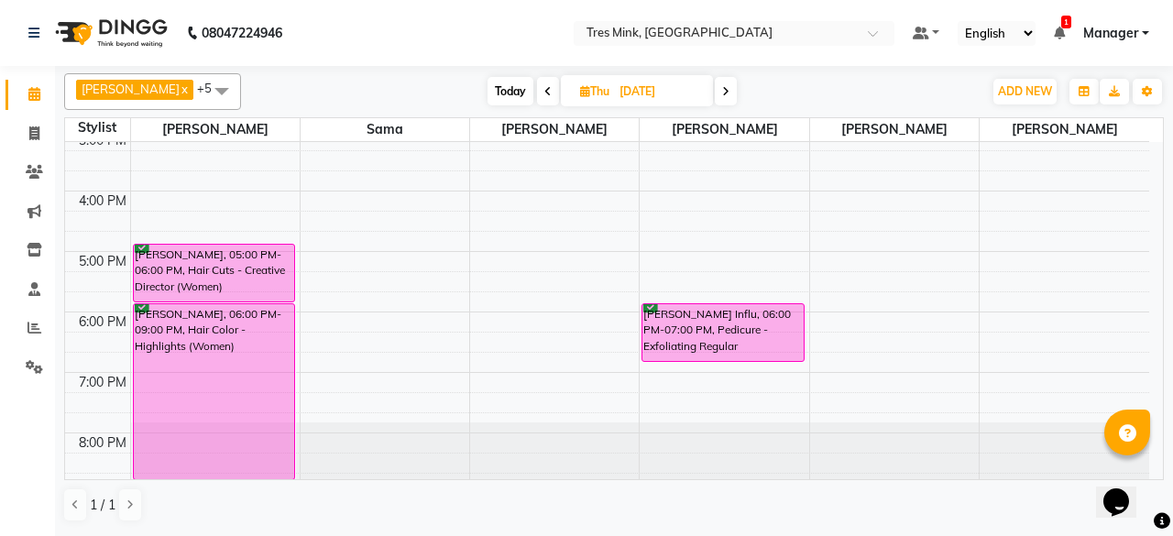
click at [336, 251] on div "8:00 AM 9:00 AM 10:00 AM 11:00 AM 12:00 PM 1:00 PM 2:00 PM 3:00 PM 4:00 PM 5:00…" at bounding box center [607, 101] width 1084 height 786
select select "88453"
select select "1020"
select select "tentative"
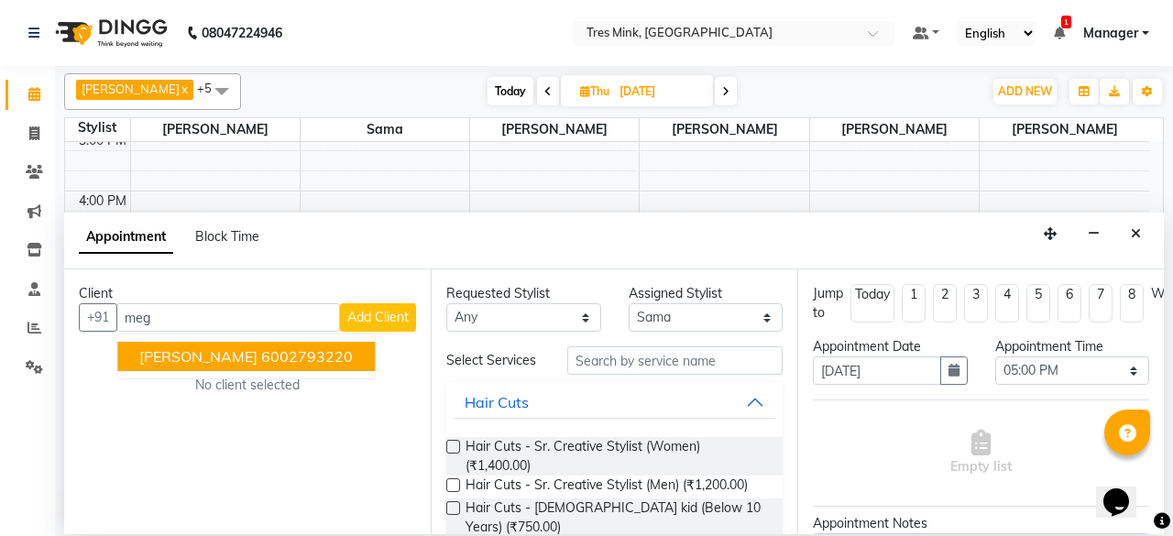
click at [261, 355] on ngb-highlight "6002793220" at bounding box center [307, 356] width 92 height 18
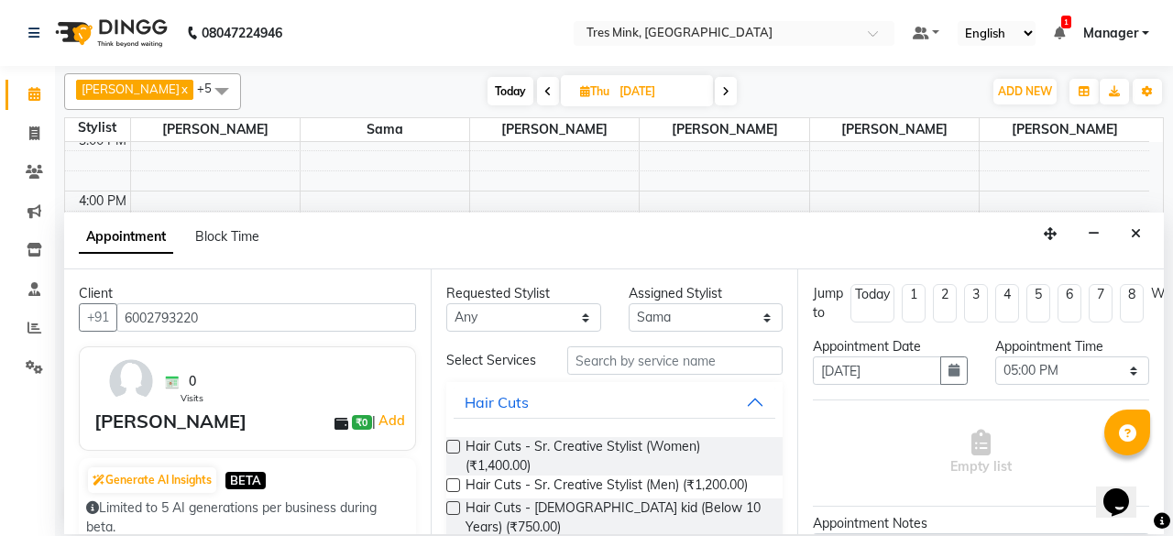
type input "6002793220"
click at [673, 368] on input "text" at bounding box center [674, 360] width 215 height 28
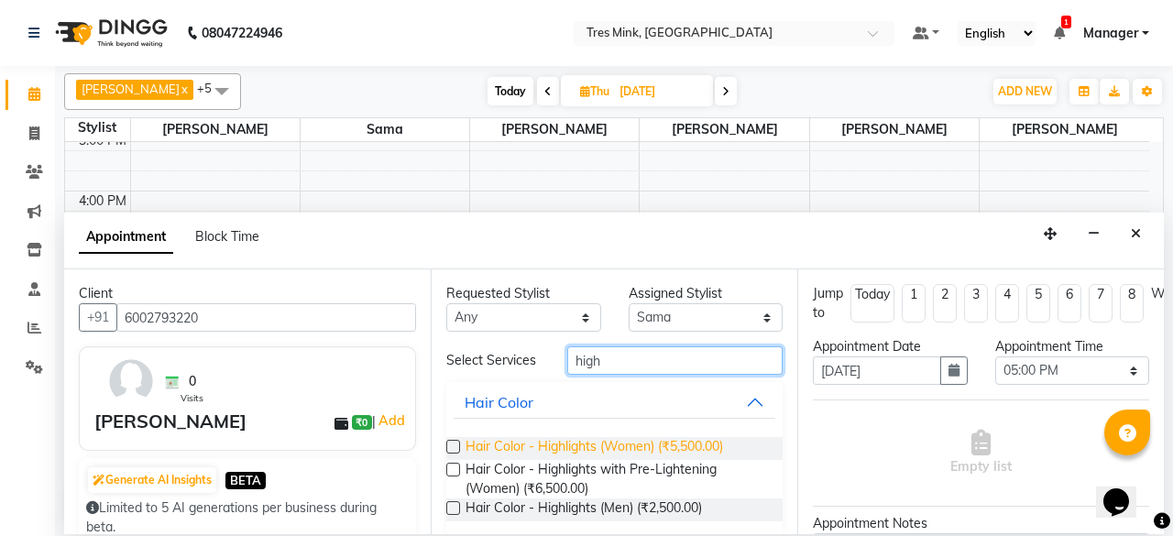
scroll to position [16, 0]
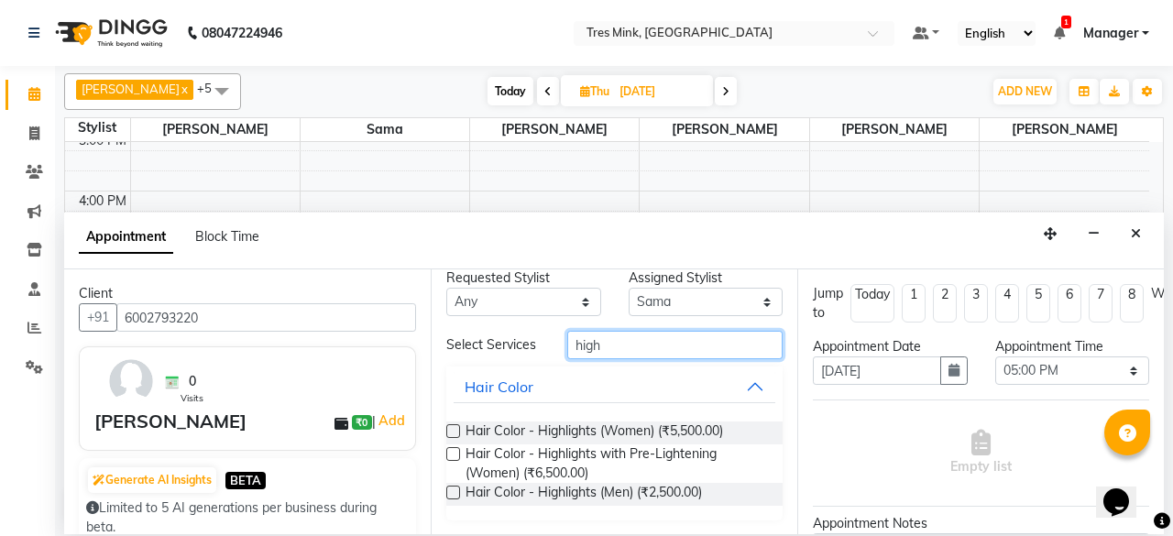
type input "high"
click at [456, 432] on label at bounding box center [453, 431] width 14 height 14
click at [456, 432] on input "checkbox" at bounding box center [452, 433] width 12 height 12
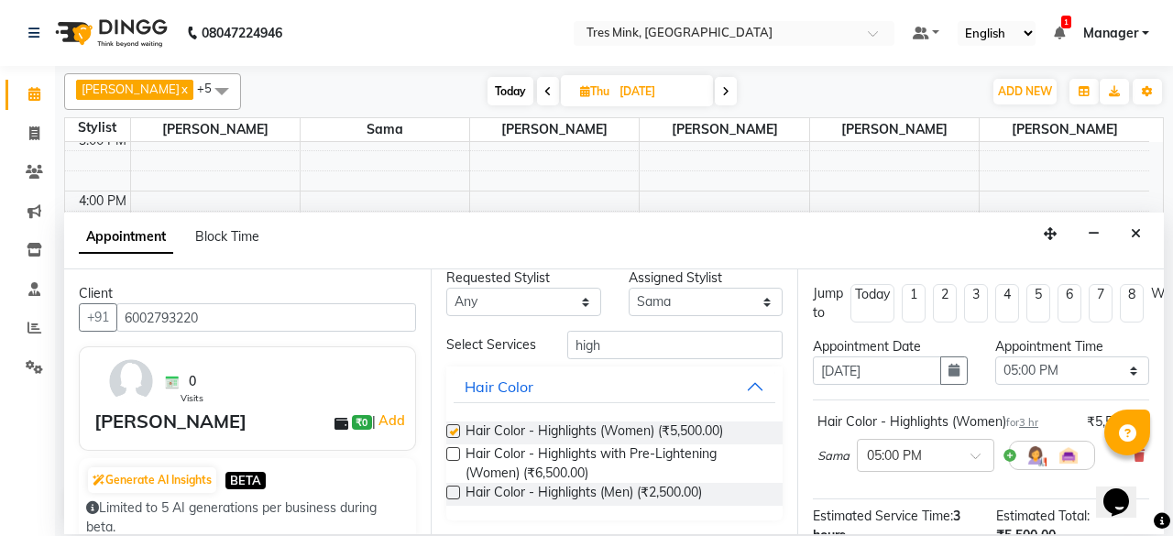
checkbox input "false"
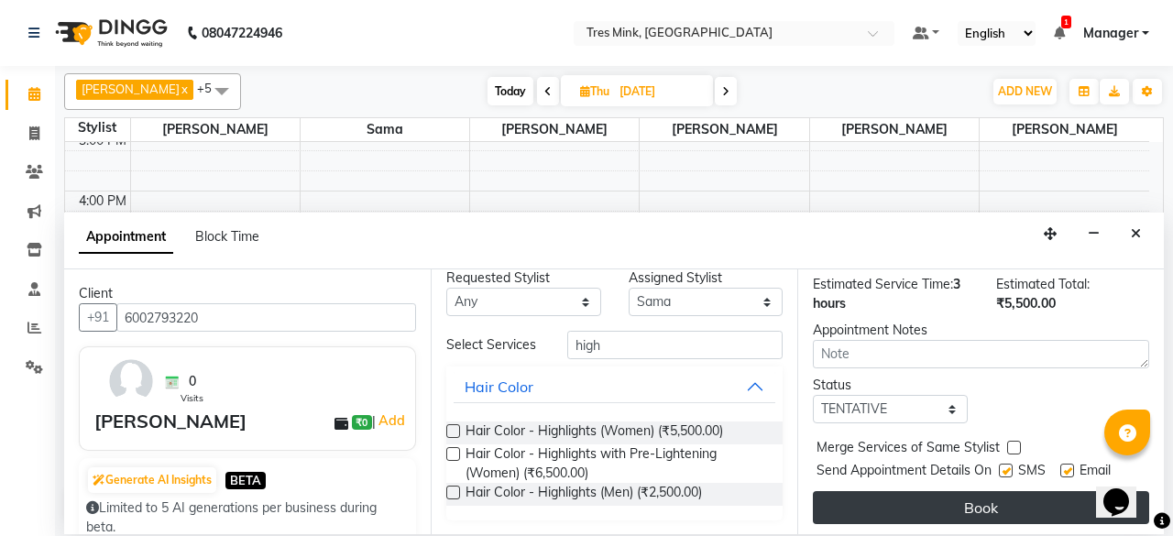
scroll to position [249, 0]
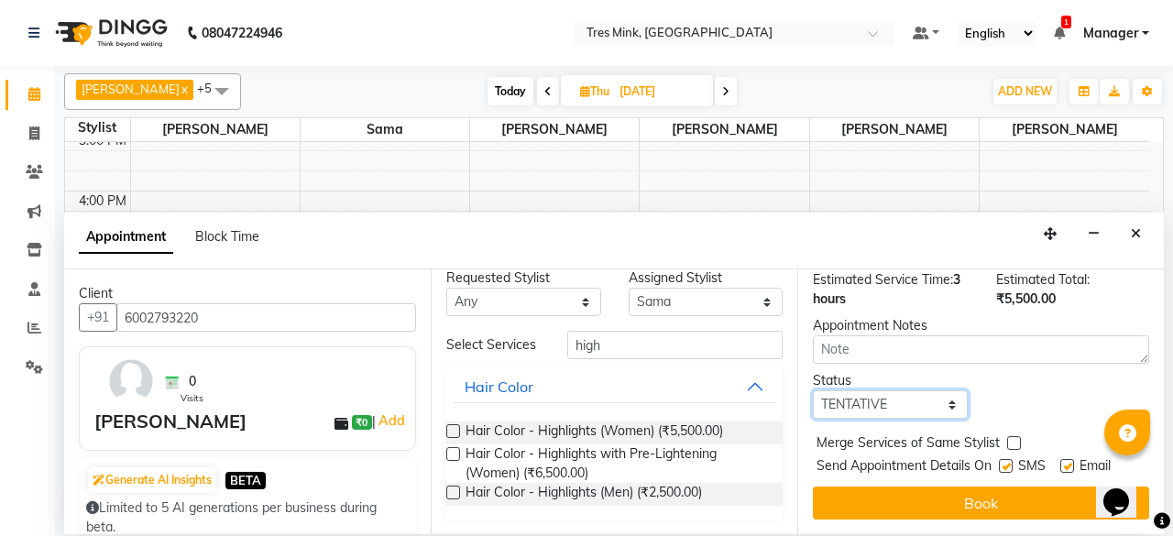
click at [914, 390] on select "Select TENTATIVE CONFIRM UPCOMING" at bounding box center [890, 404] width 155 height 28
select select "confirm booking"
click at [813, 390] on select "Select TENTATIVE CONFIRM UPCOMING" at bounding box center [890, 404] width 155 height 28
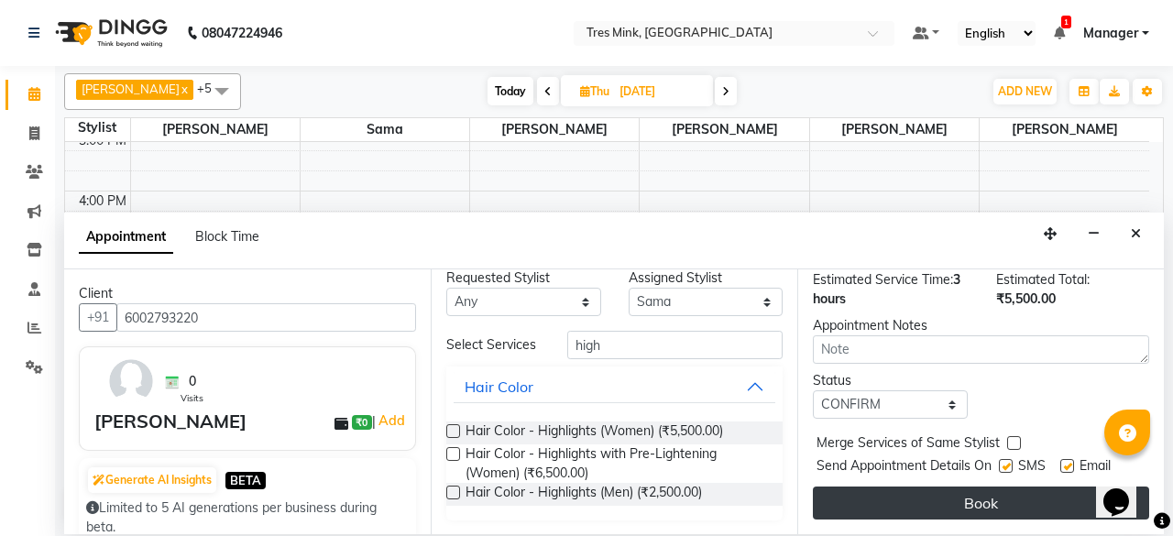
click at [980, 487] on button "Book" at bounding box center [981, 503] width 336 height 33
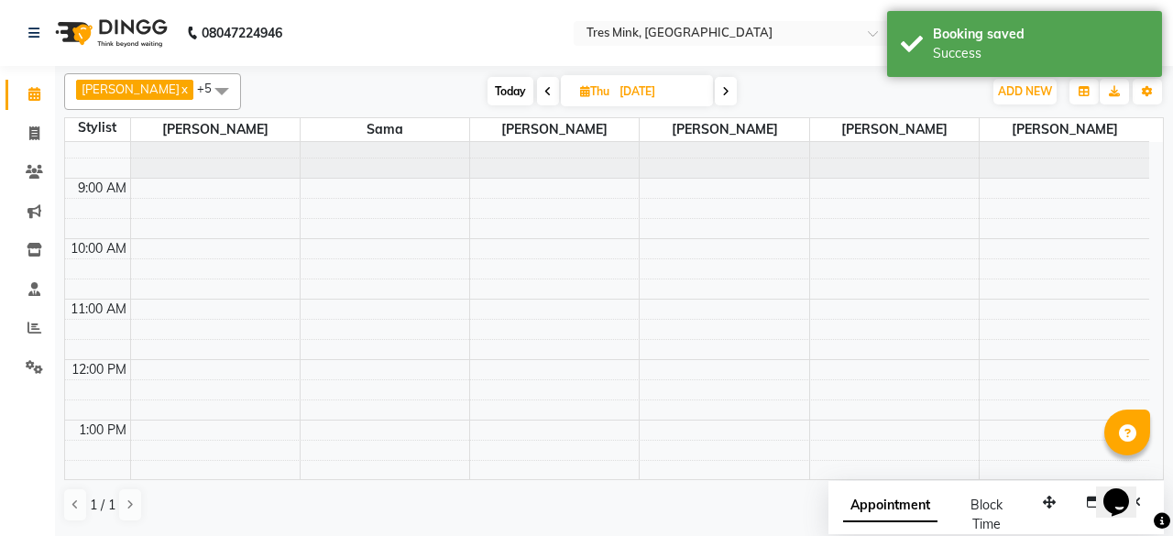
scroll to position [0, 0]
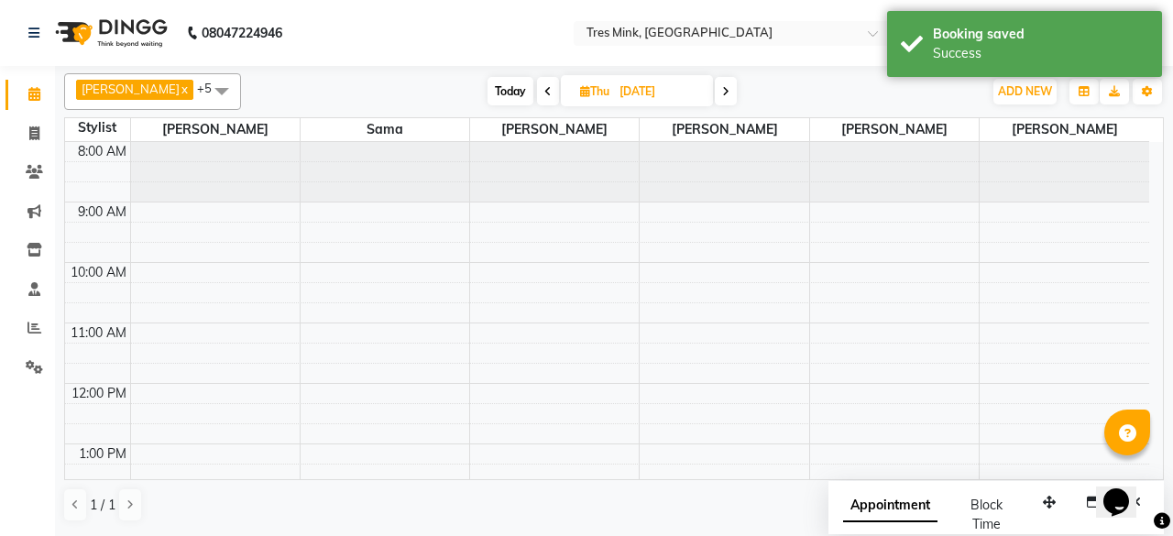
click at [504, 95] on span "Today" at bounding box center [511, 91] width 46 height 28
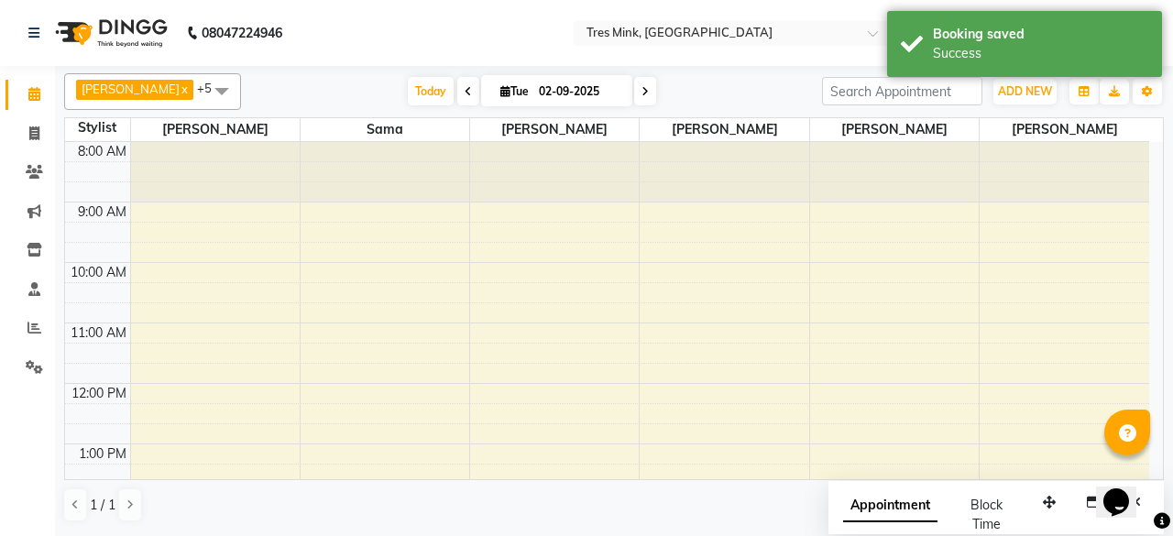
click at [634, 82] on span at bounding box center [645, 91] width 22 height 28
type input "03-09-2025"
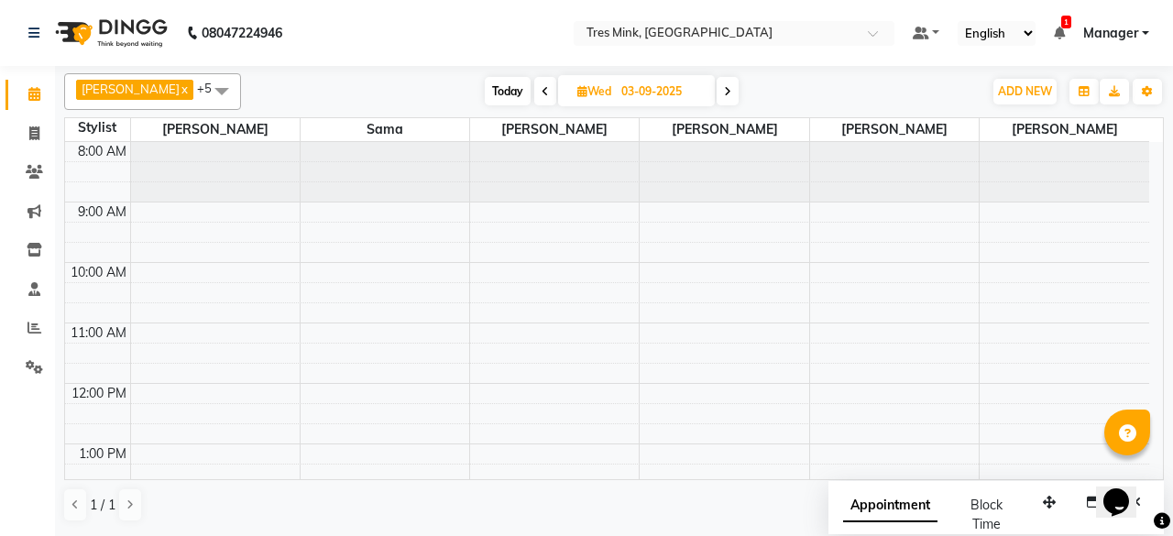
click at [169, 324] on div "8:00 AM 9:00 AM 10:00 AM 11:00 AM 12:00 PM 1:00 PM 2:00 PM 3:00 PM 4:00 PM 5:00…" at bounding box center [607, 535] width 1084 height 786
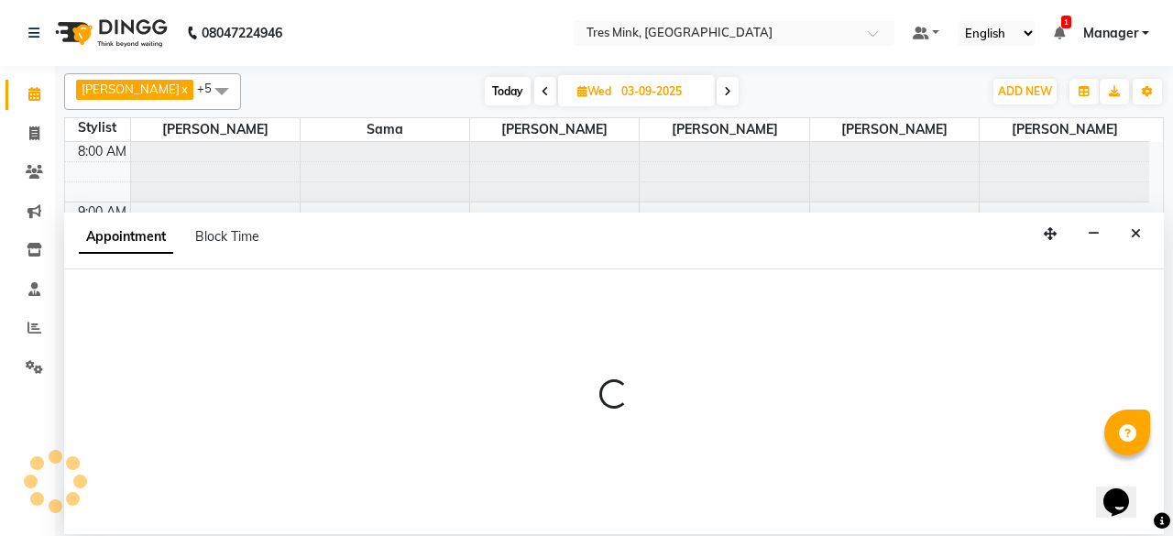
select select "88451"
select select "660"
select select "tentative"
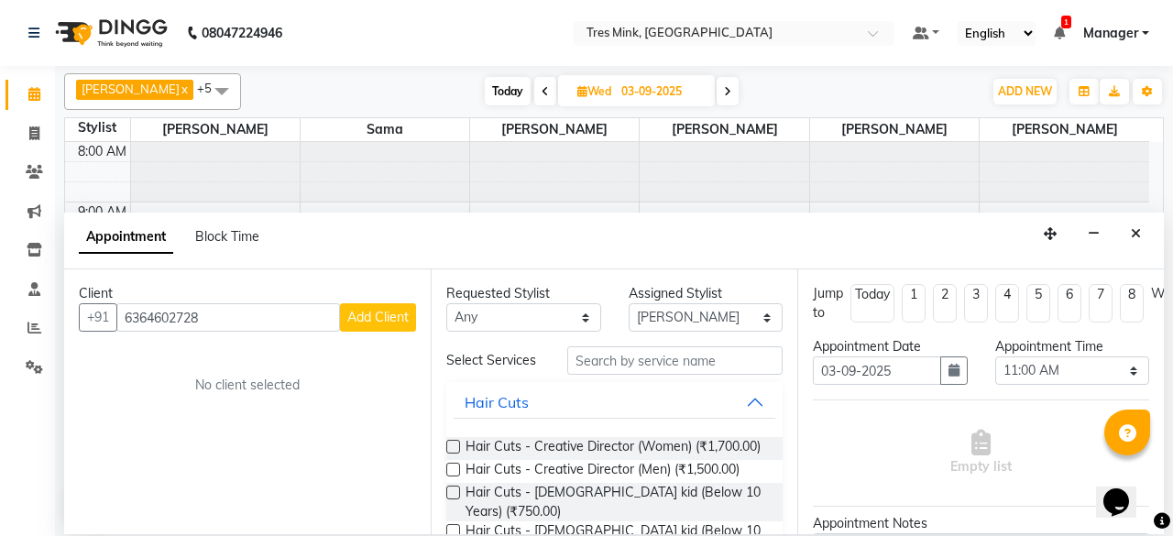
type input "6364602728"
click at [376, 322] on span "Add Client" at bounding box center [377, 317] width 61 height 16
select select "22"
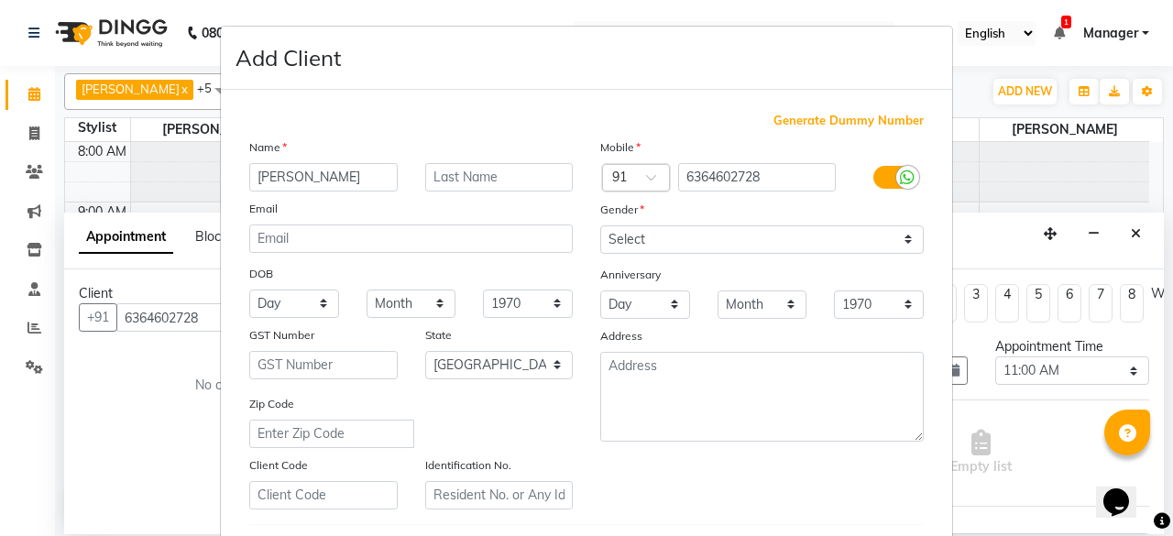
click at [260, 180] on input "[PERSON_NAME]" at bounding box center [323, 177] width 148 height 28
type input "[PERSON_NAME]"
click at [514, 181] on input "text" at bounding box center [499, 177] width 148 height 28
type input "INFLU"
click at [772, 216] on div "Gender" at bounding box center [762, 213] width 351 height 26
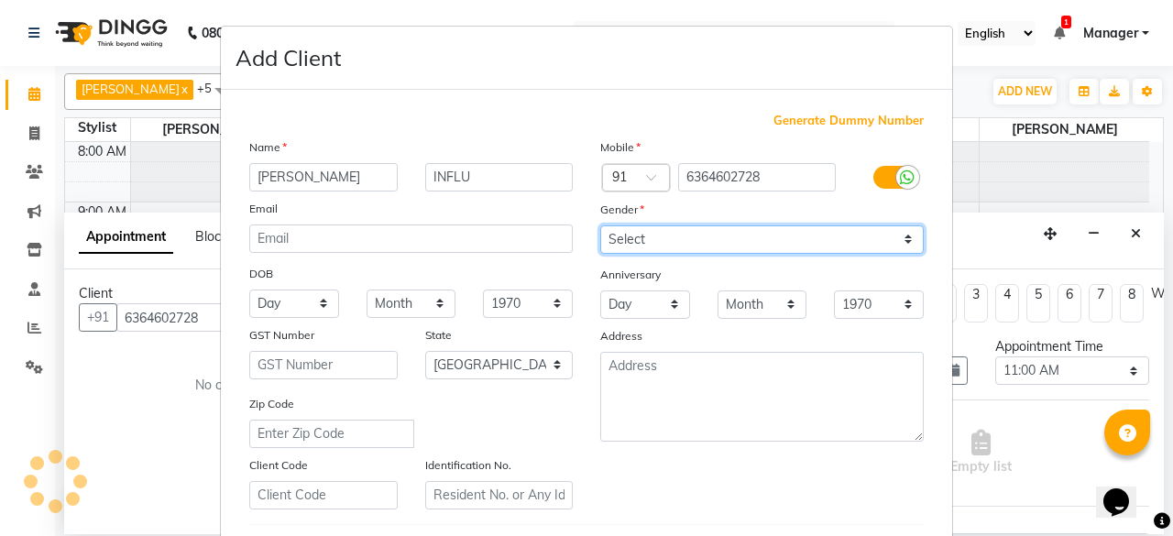
click at [771, 228] on select "Select [DEMOGRAPHIC_DATA] [DEMOGRAPHIC_DATA] Other Prefer Not To Say" at bounding box center [762, 239] width 324 height 28
select select "[DEMOGRAPHIC_DATA]"
click at [600, 225] on select "Select [DEMOGRAPHIC_DATA] [DEMOGRAPHIC_DATA] Other Prefer Not To Say" at bounding box center [762, 239] width 324 height 28
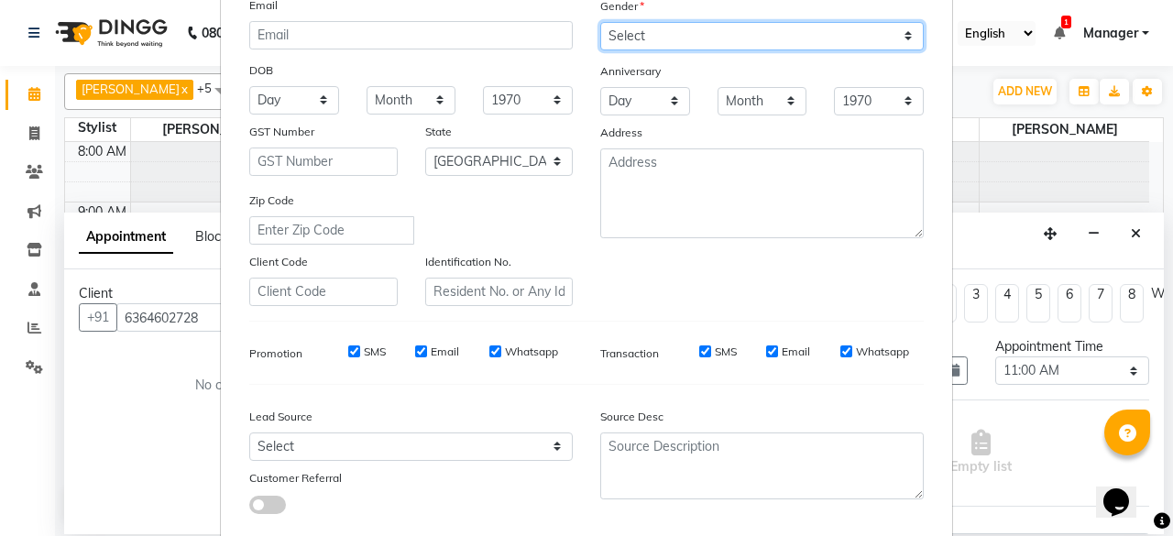
scroll to position [306, 0]
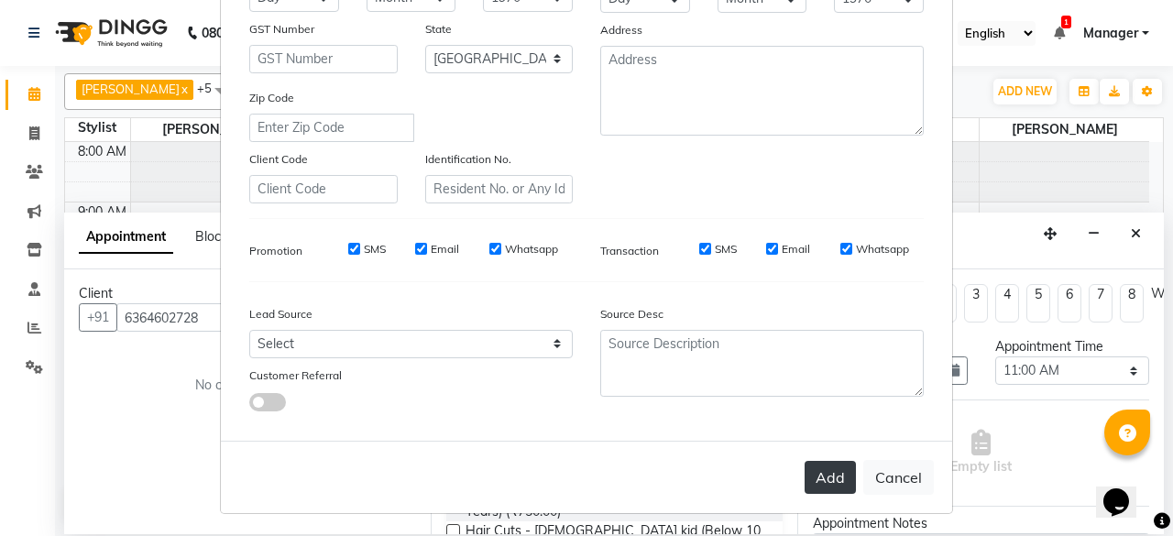
click at [822, 470] on button "Add" at bounding box center [830, 477] width 51 height 33
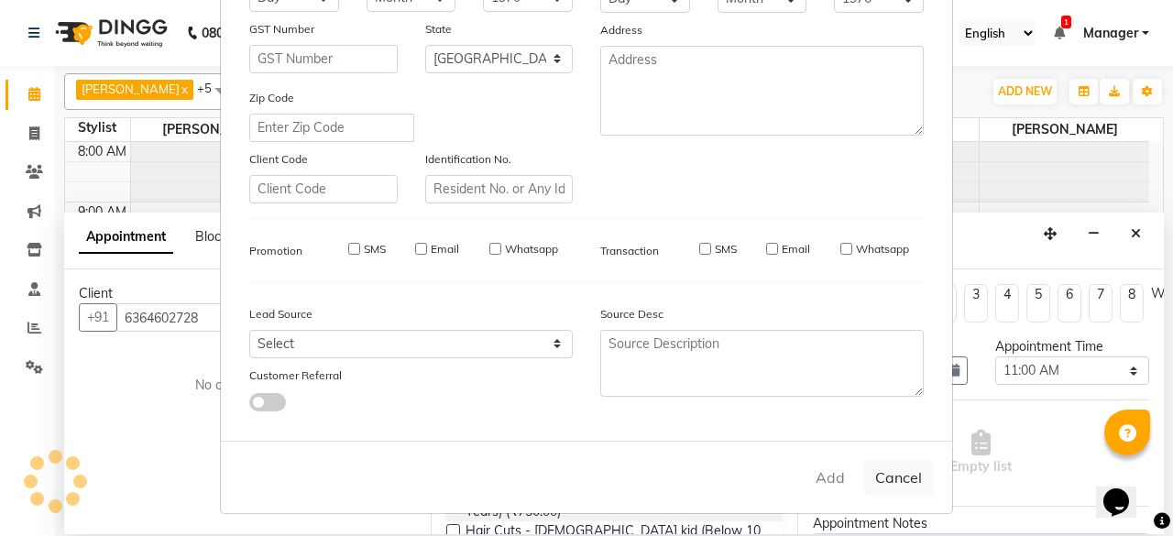
select select
select select "null"
select select
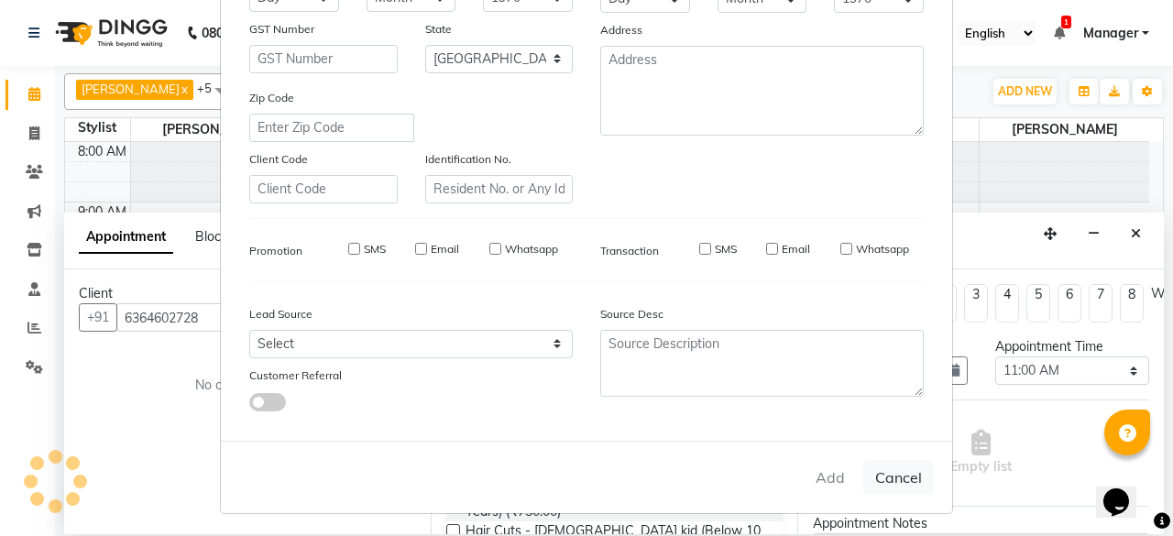
select select
checkbox input "false"
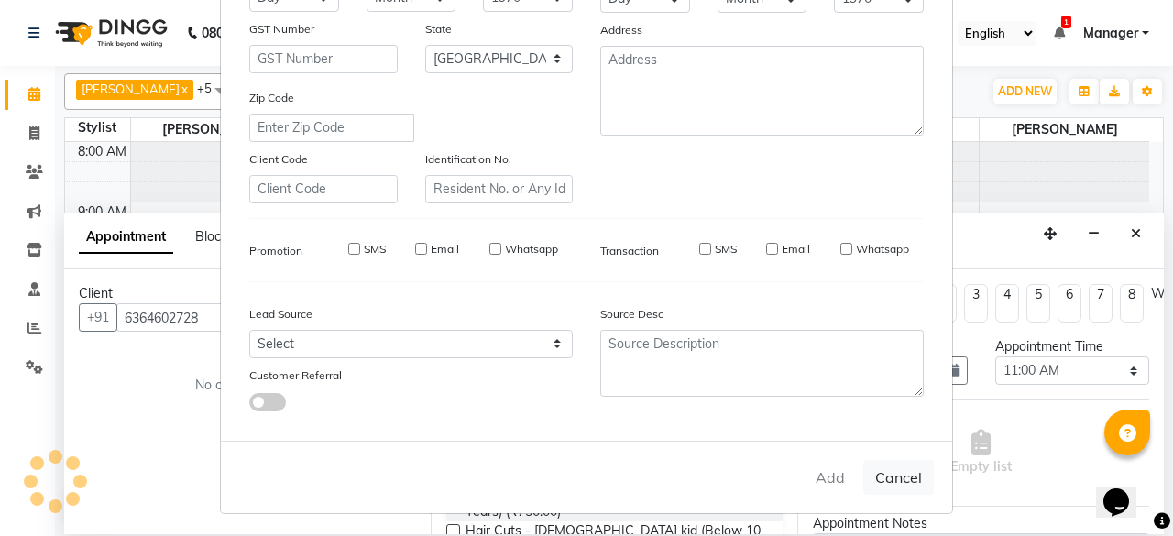
checkbox input "false"
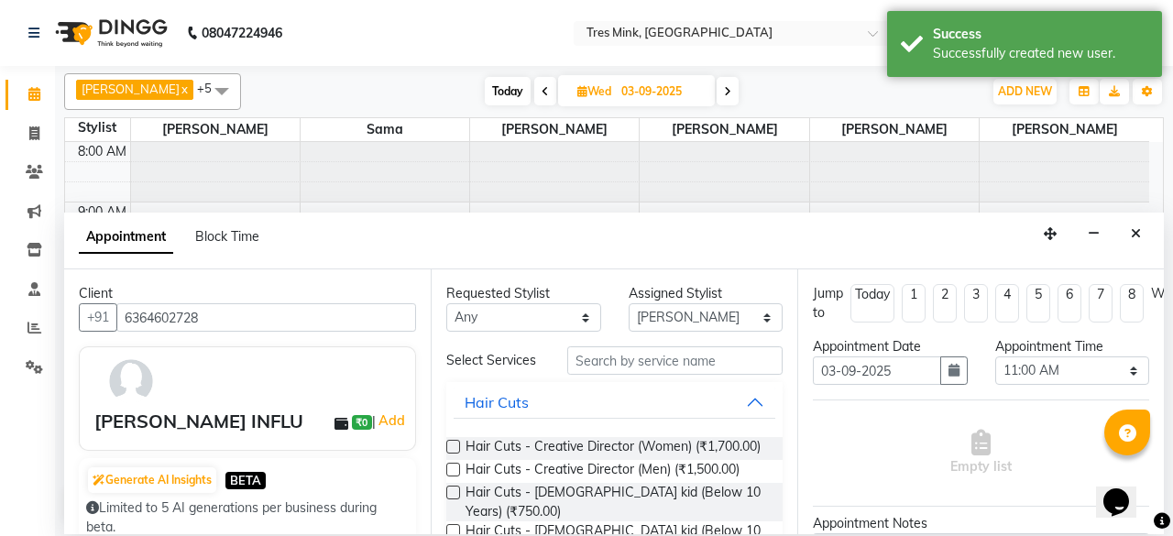
click at [664, 353] on input "text" at bounding box center [674, 360] width 215 height 28
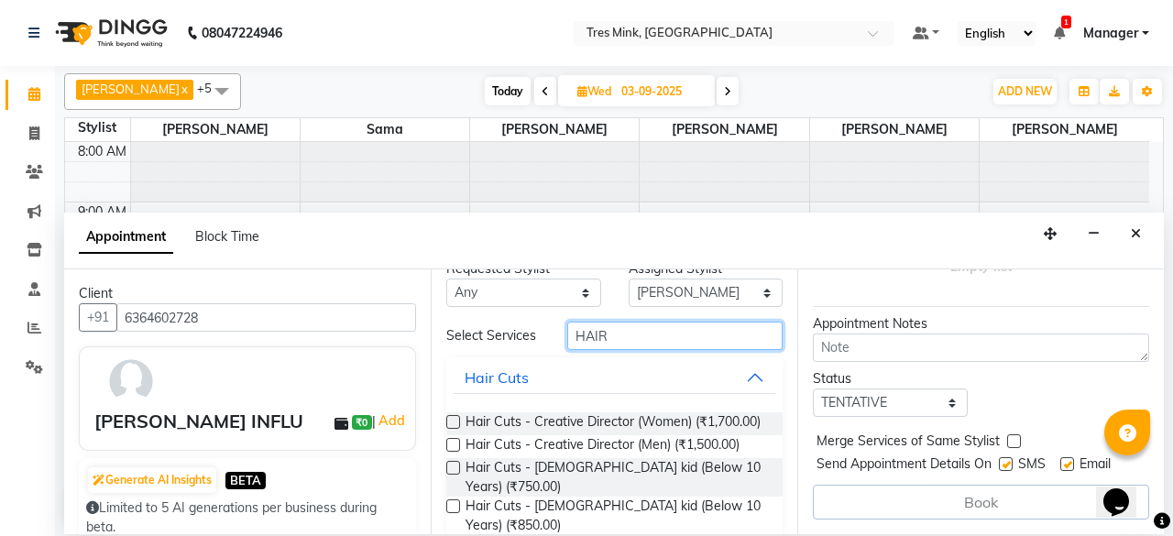
scroll to position [0, 0]
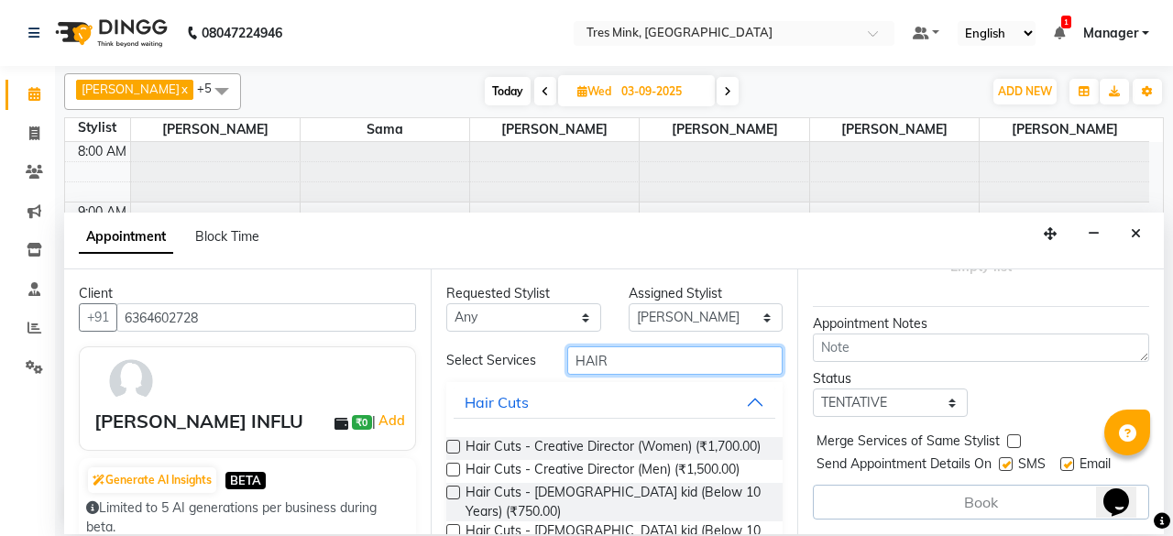
type input "HAIR"
click at [456, 445] on label at bounding box center [453, 447] width 14 height 14
click at [456, 445] on input "checkbox" at bounding box center [452, 449] width 12 height 12
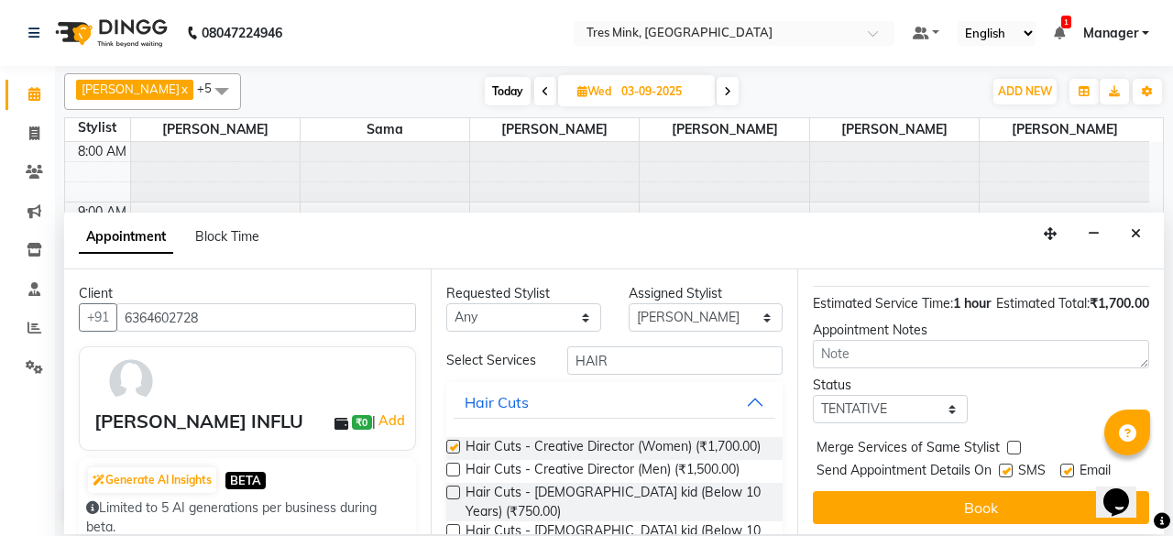
checkbox input "false"
click at [686, 361] on input "HAIR" at bounding box center [674, 360] width 215 height 28
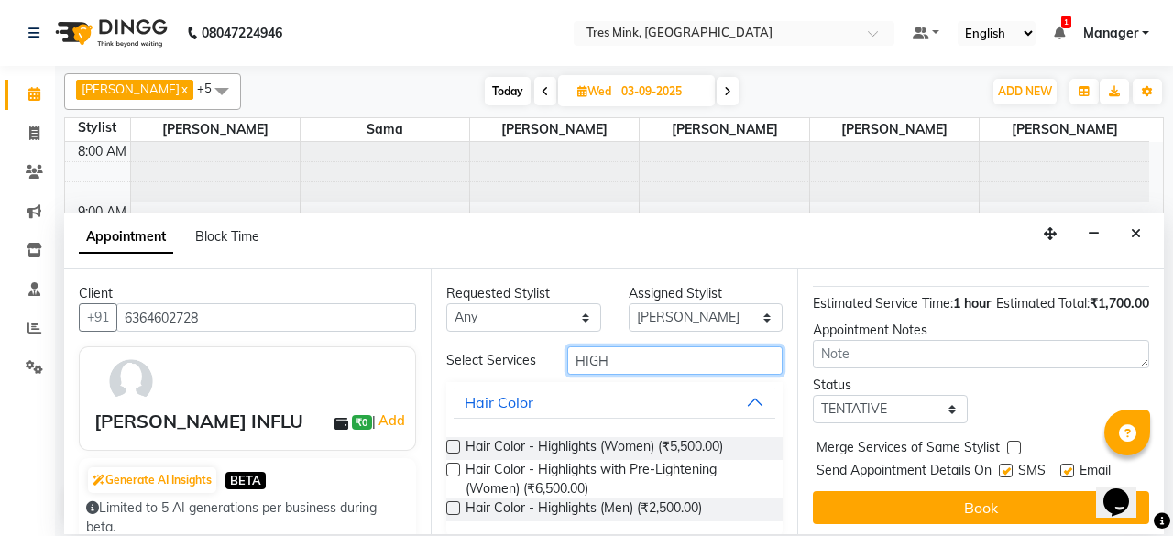
type input "HIGH"
click at [452, 443] on label at bounding box center [453, 447] width 14 height 14
click at [452, 443] on input "checkbox" at bounding box center [452, 449] width 12 height 12
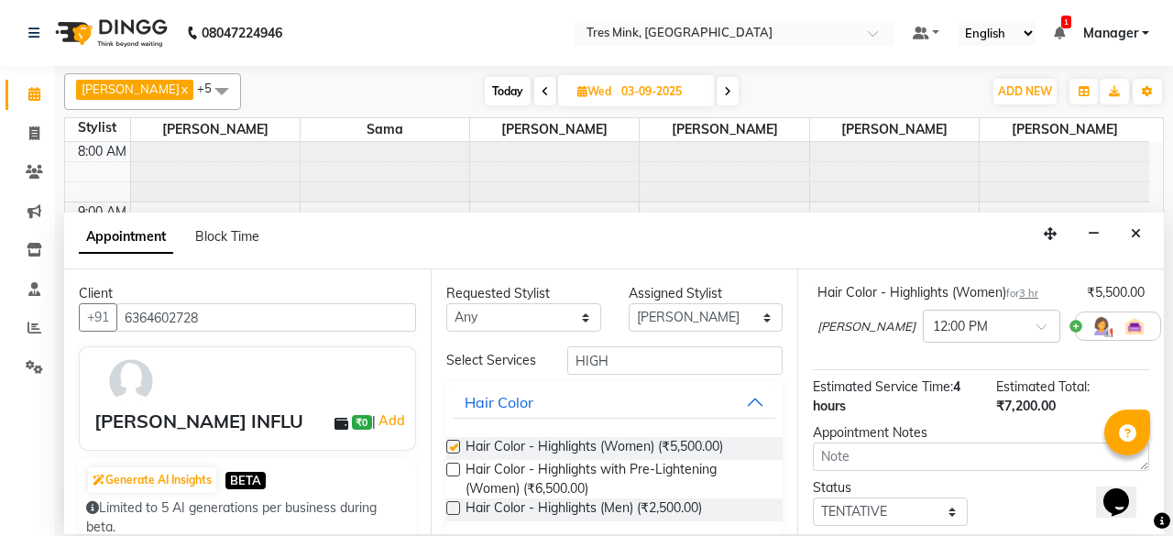
checkbox input "false"
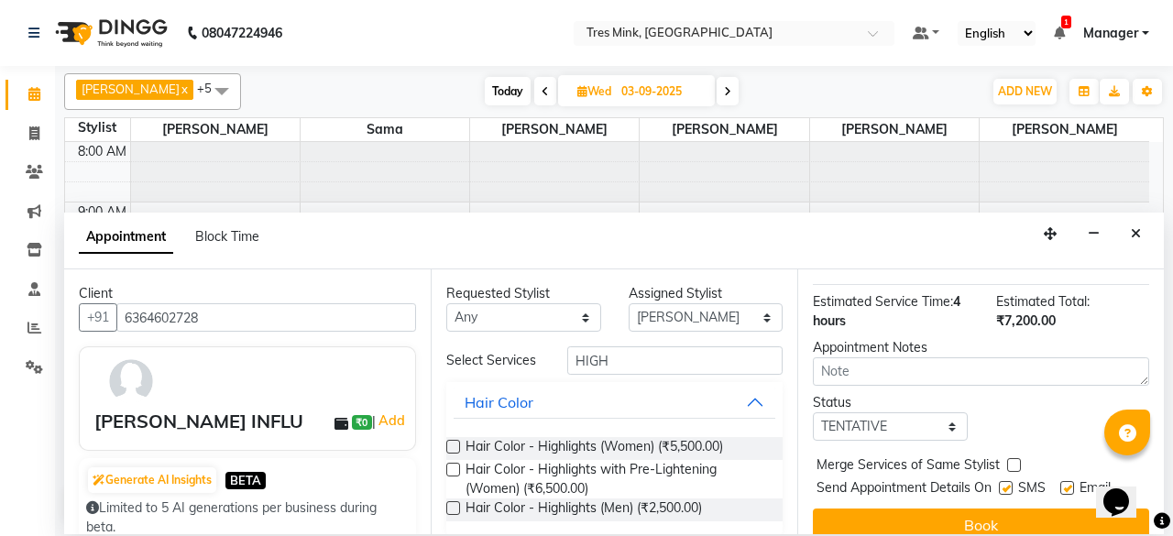
scroll to position [357, 0]
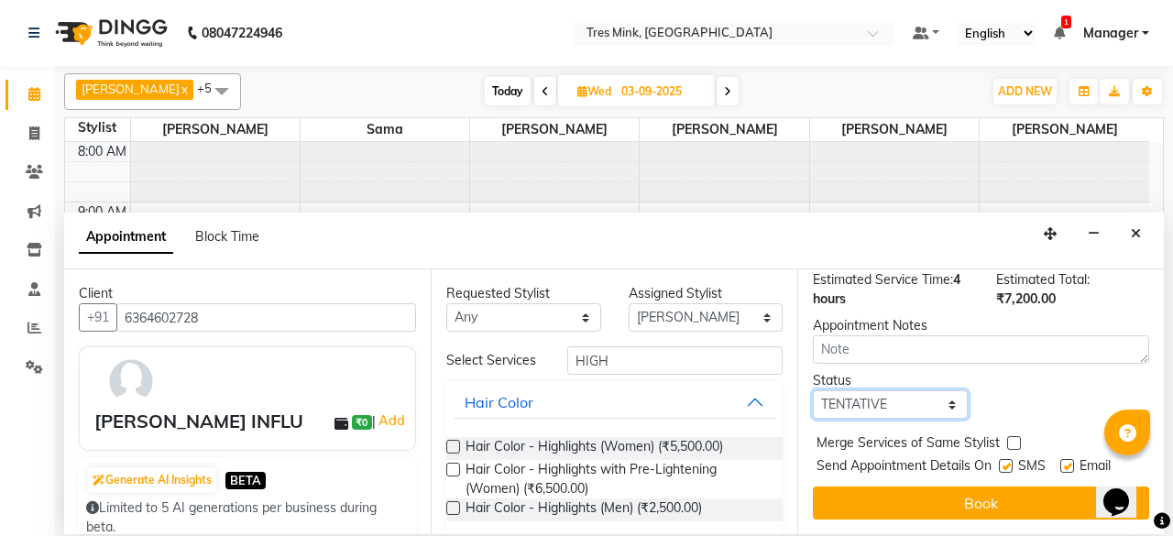
click at [889, 390] on select "Select TENTATIVE CONFIRM UPCOMING" at bounding box center [890, 404] width 155 height 28
select select "confirm booking"
click at [813, 390] on select "Select TENTATIVE CONFIRM UPCOMING" at bounding box center [890, 404] width 155 height 28
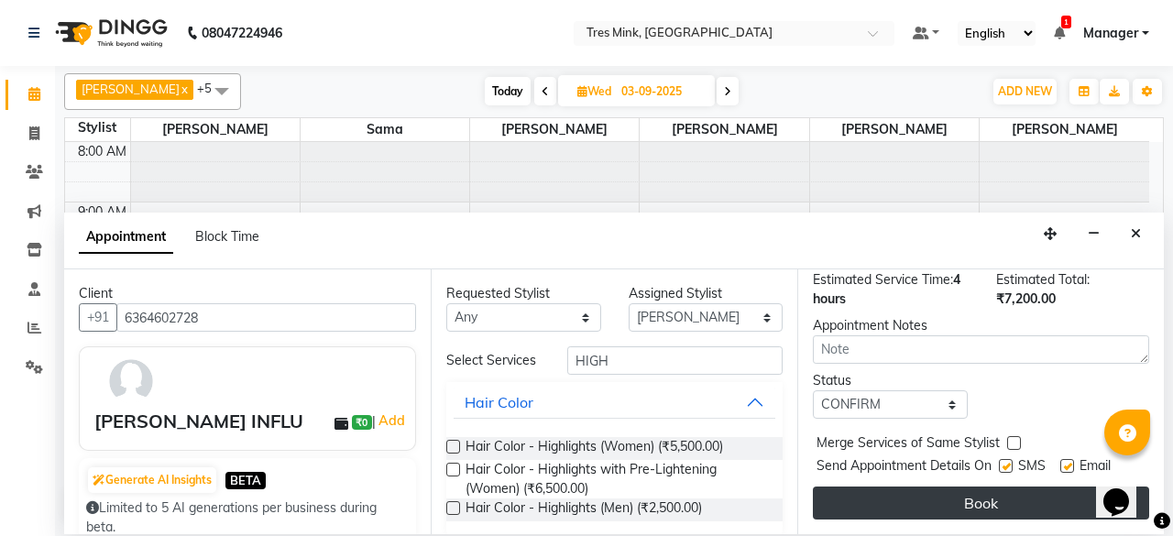
click at [974, 498] on button "Book" at bounding box center [981, 503] width 336 height 33
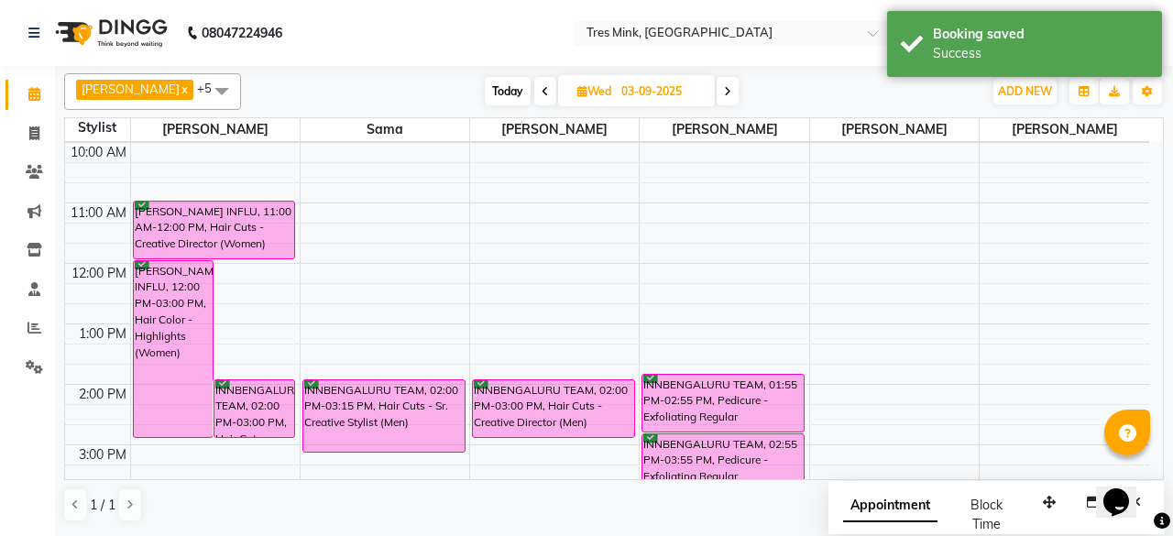
scroll to position [92, 0]
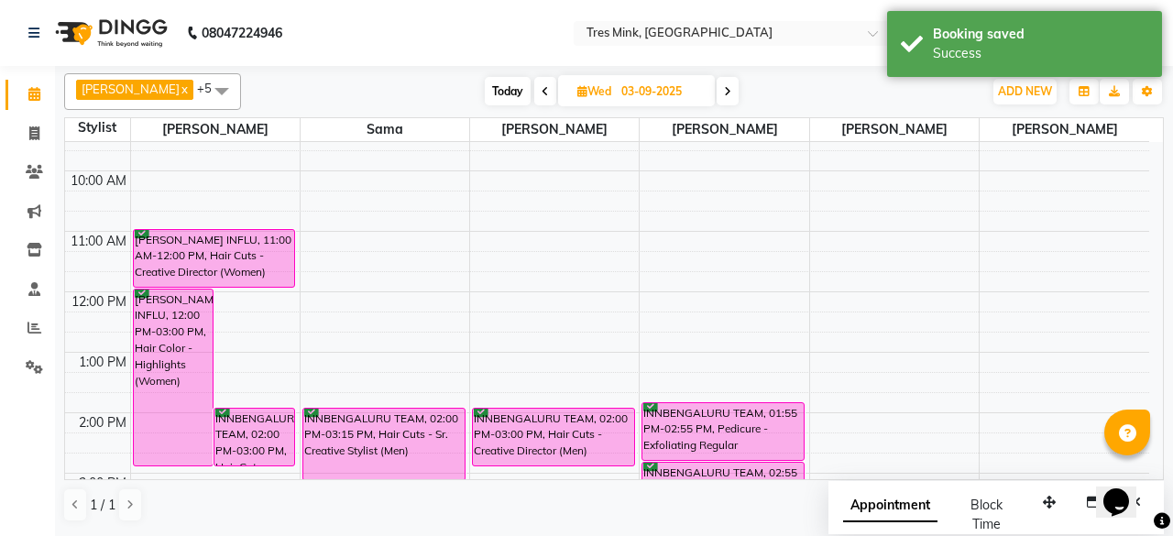
click at [331, 240] on div "8:00 AM 9:00 AM 10:00 AM 11:00 AM 12:00 PM 1:00 PM 2:00 PM 3:00 PM 4:00 PM 5:00…" at bounding box center [607, 443] width 1084 height 786
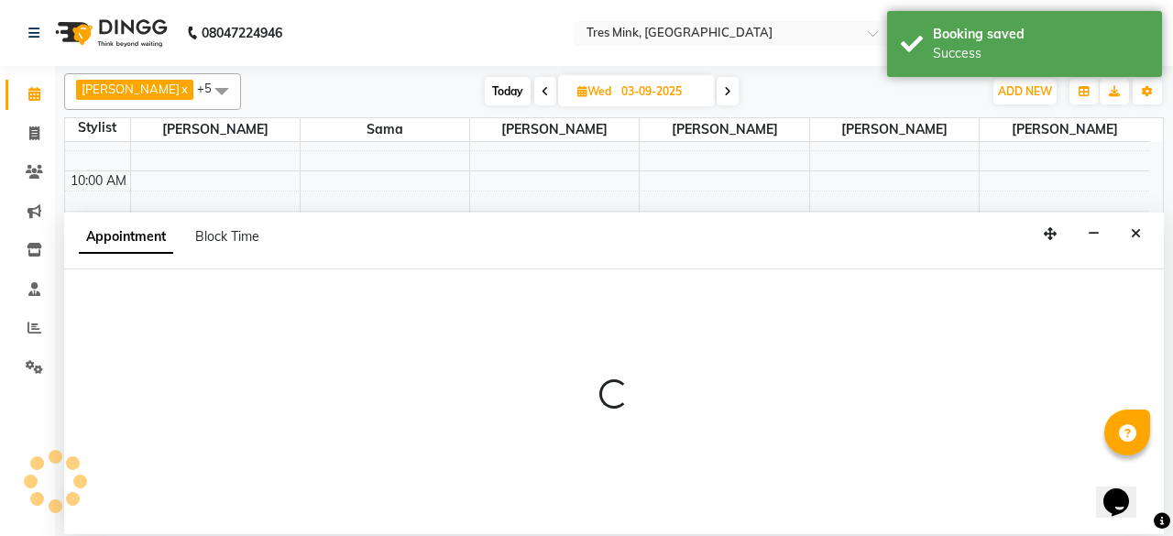
select select "88453"
select select "660"
select select "tentative"
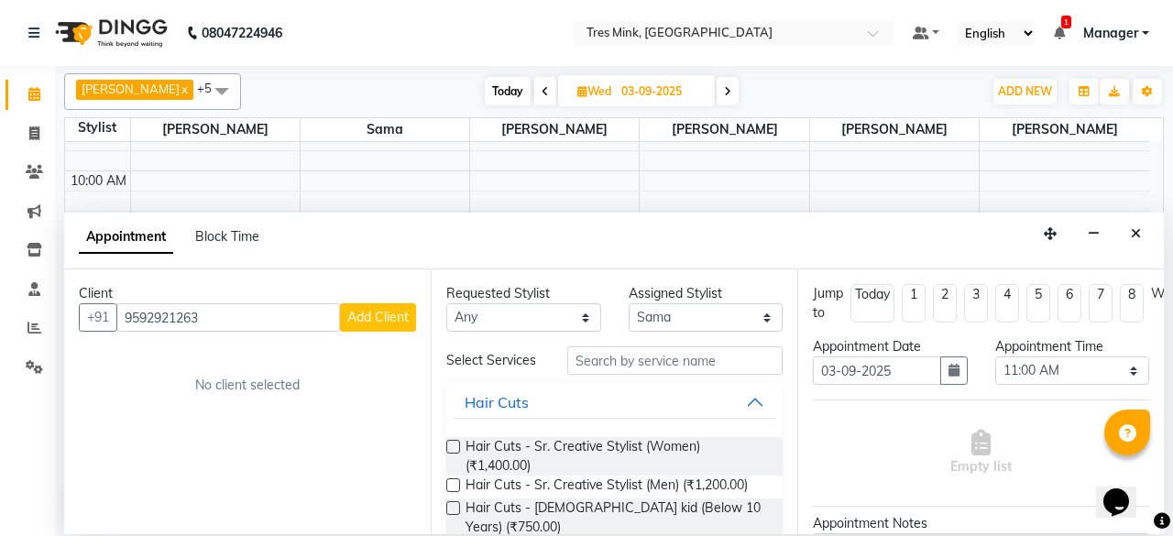
type input "9592921263"
click at [388, 316] on span "Add Client" at bounding box center [377, 317] width 61 height 16
select select "22"
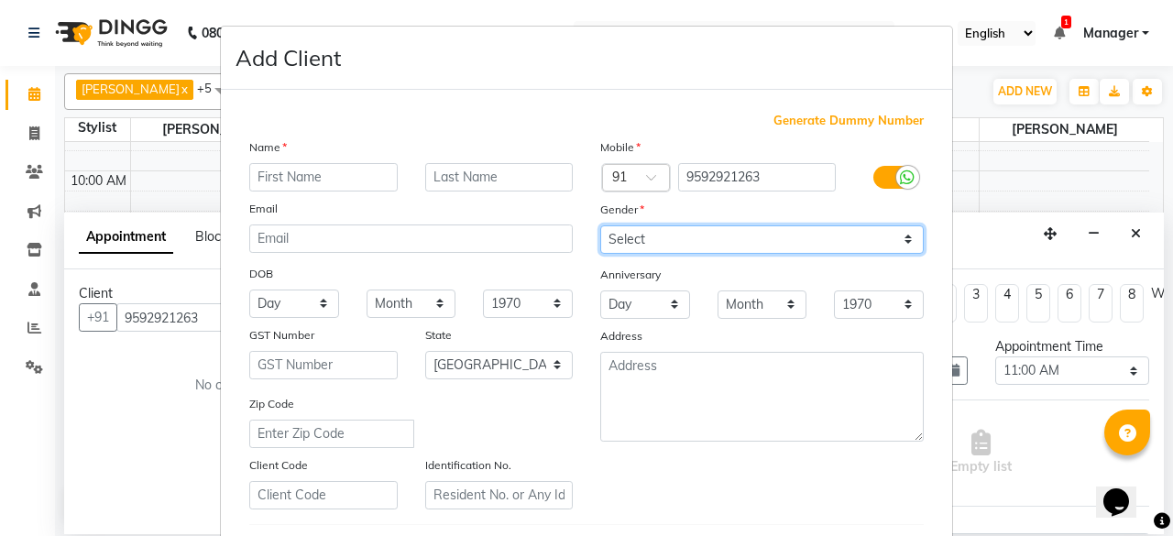
click at [722, 244] on select "Select [DEMOGRAPHIC_DATA] [DEMOGRAPHIC_DATA] Other Prefer Not To Say" at bounding box center [762, 239] width 324 height 28
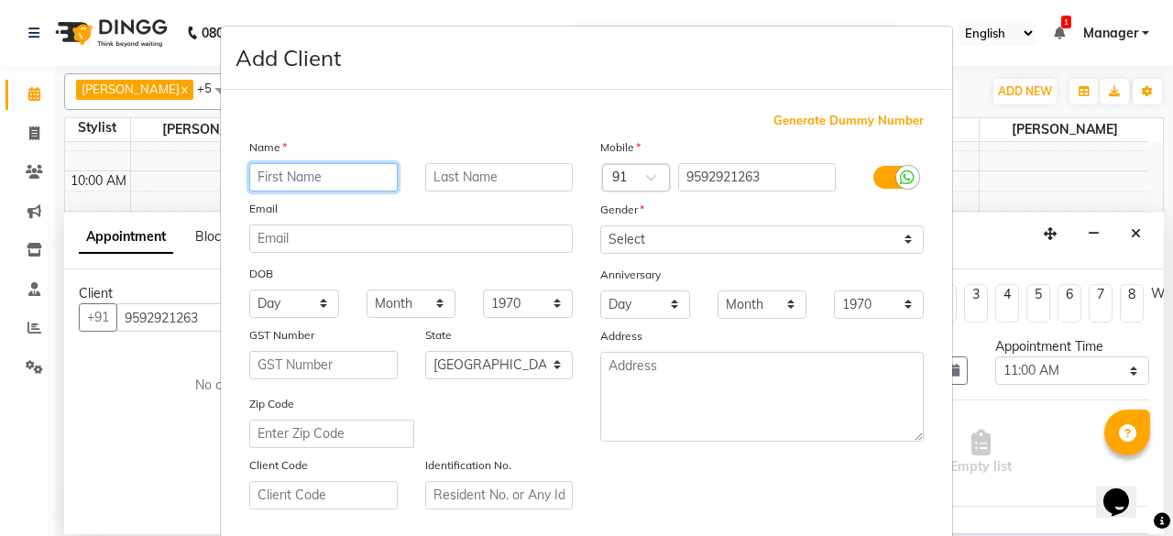
click at [310, 170] on input "text" at bounding box center [323, 177] width 148 height 28
type input "MANISHA"
click at [500, 173] on input "text" at bounding box center [499, 177] width 148 height 28
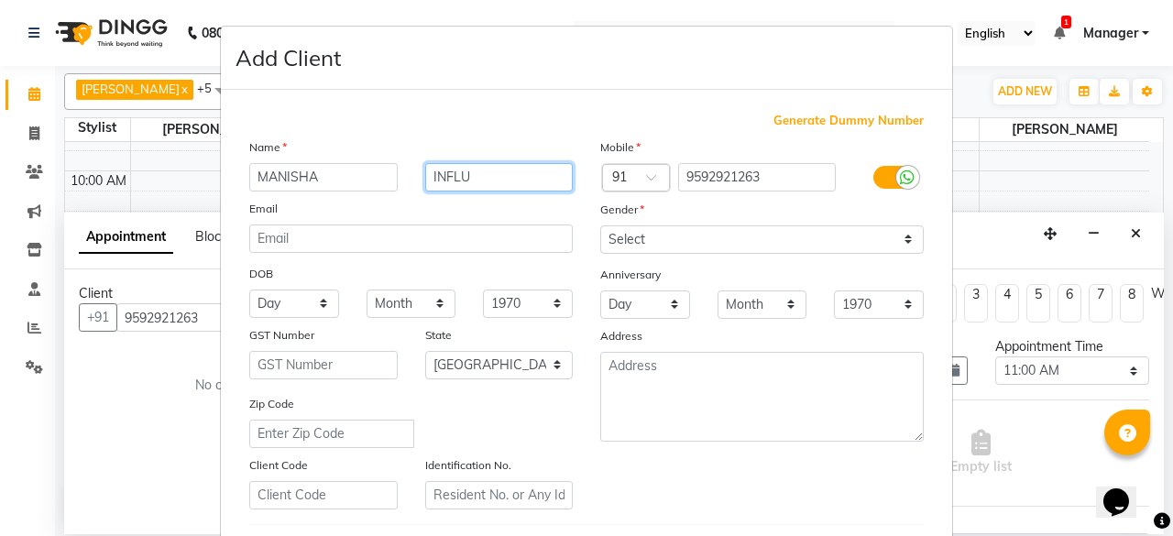
type input "INFLU"
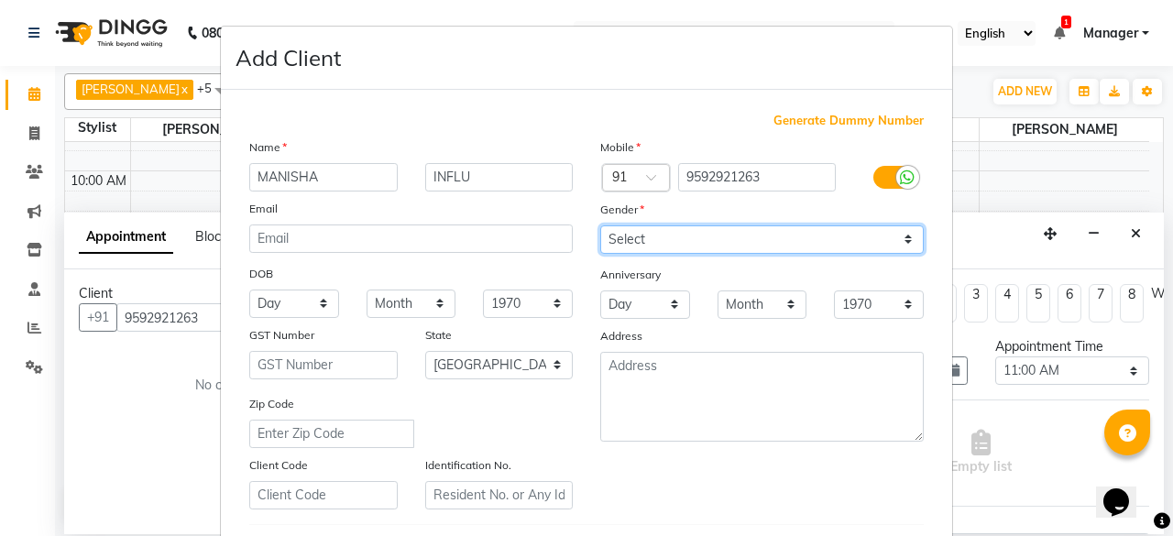
click at [804, 229] on select "Select [DEMOGRAPHIC_DATA] [DEMOGRAPHIC_DATA] Other Prefer Not To Say" at bounding box center [762, 239] width 324 height 28
select select "[DEMOGRAPHIC_DATA]"
click at [600, 225] on select "Select [DEMOGRAPHIC_DATA] [DEMOGRAPHIC_DATA] Other Prefer Not To Say" at bounding box center [762, 239] width 324 height 28
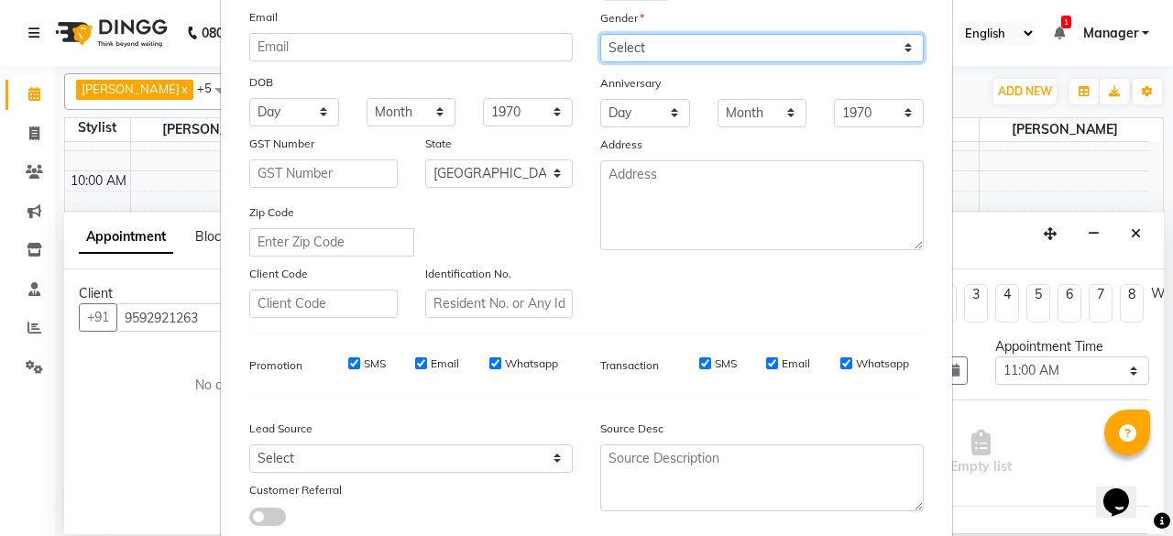
scroll to position [306, 0]
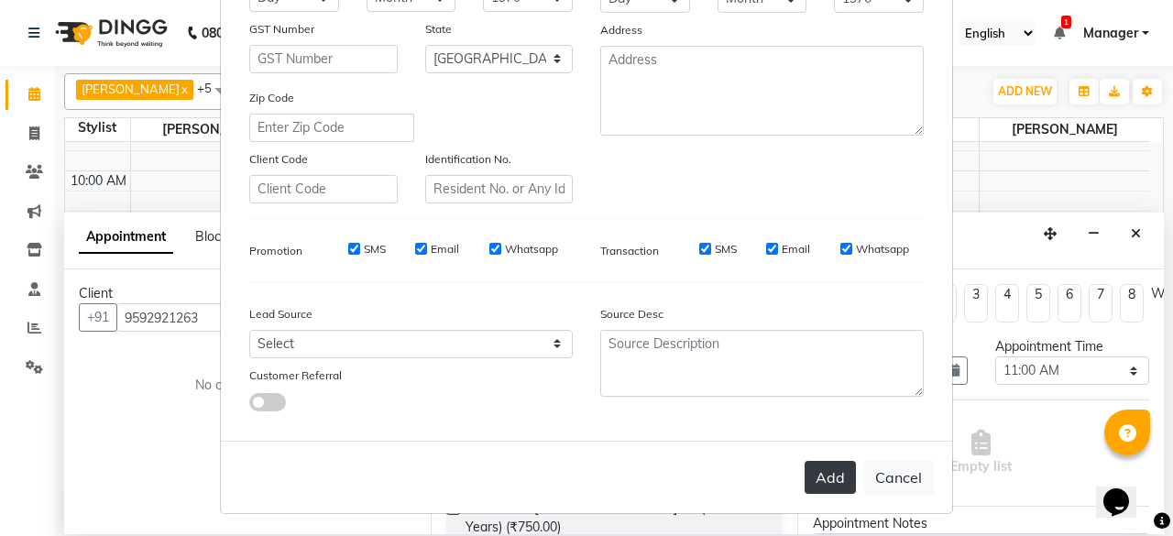
click at [814, 478] on button "Add" at bounding box center [830, 477] width 51 height 33
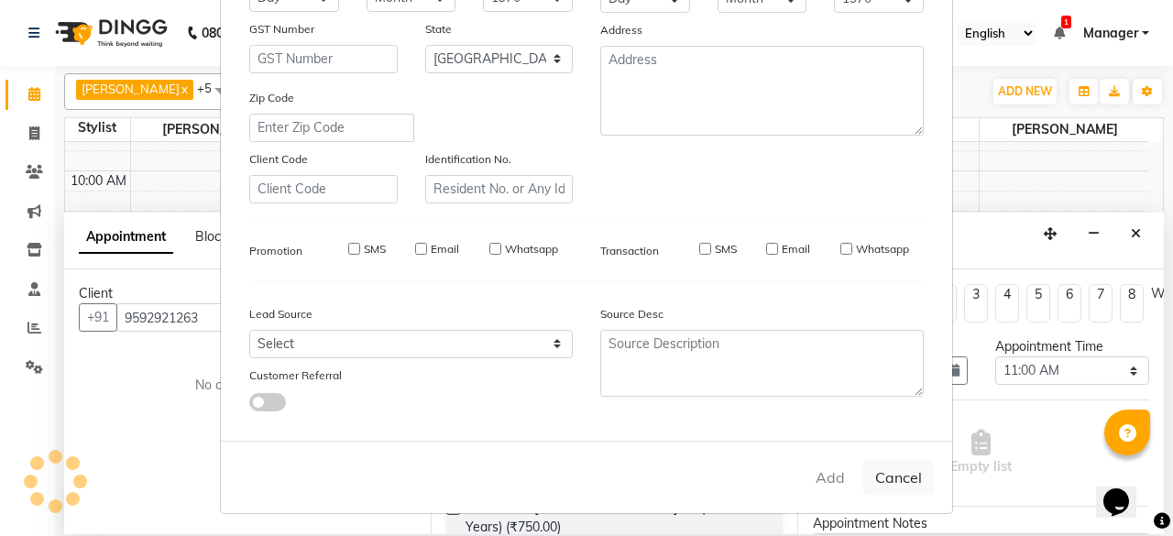
select select
select select "null"
select select
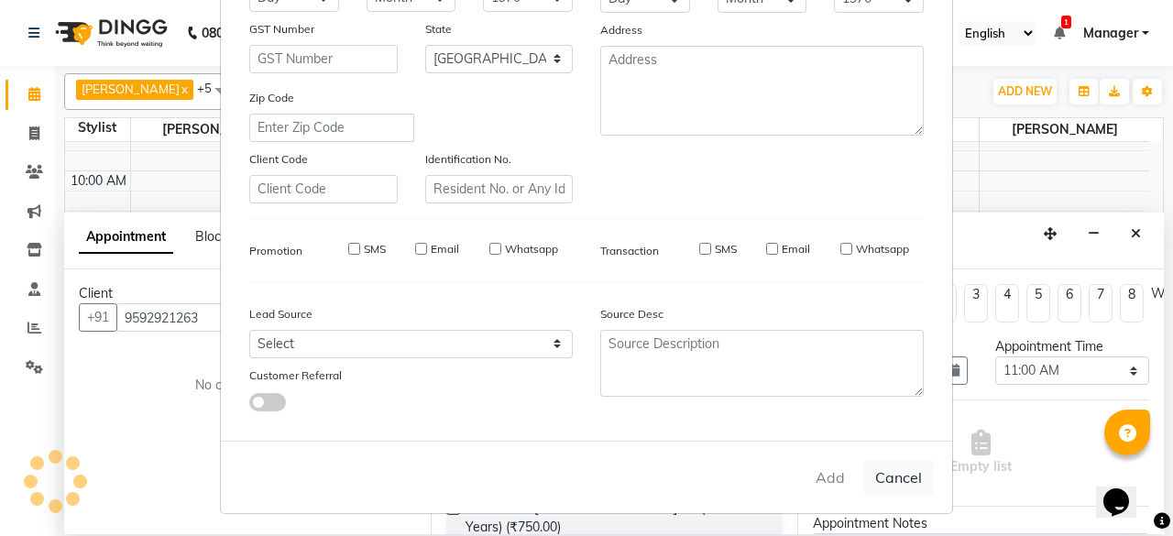
select select
checkbox input "false"
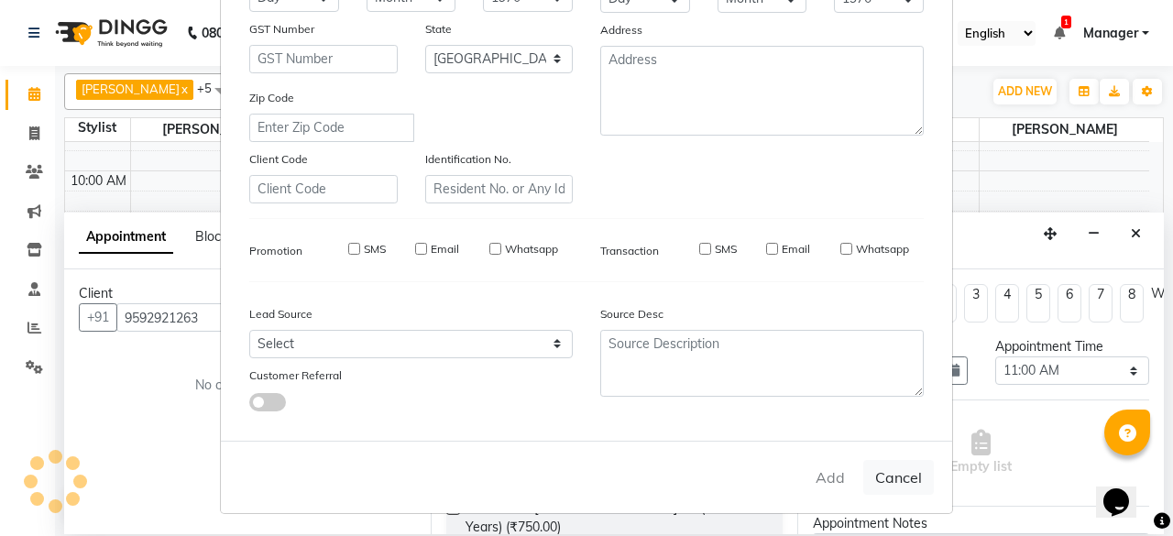
checkbox input "false"
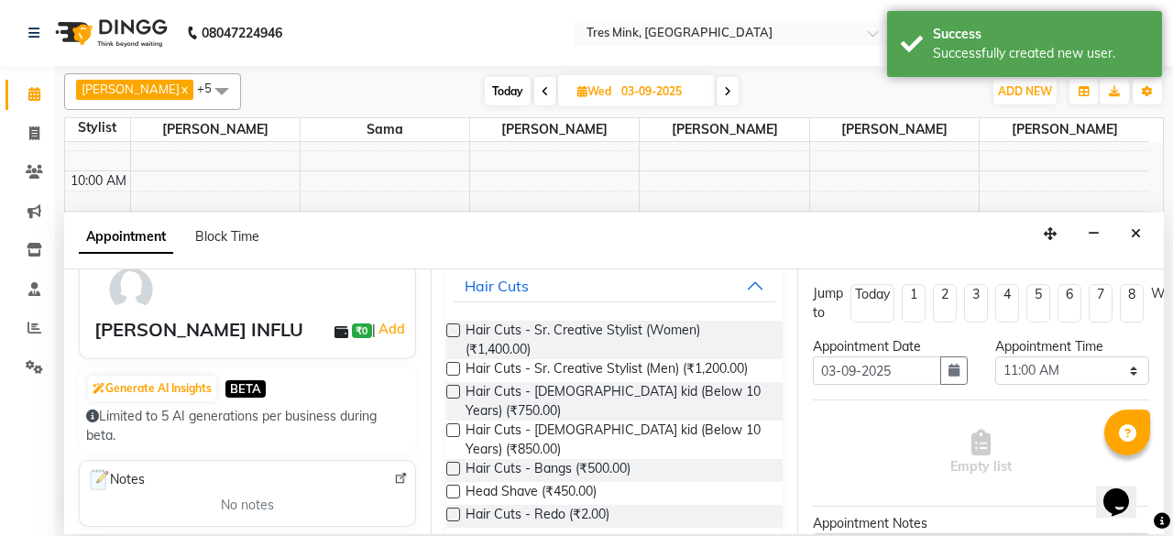
scroll to position [0, 0]
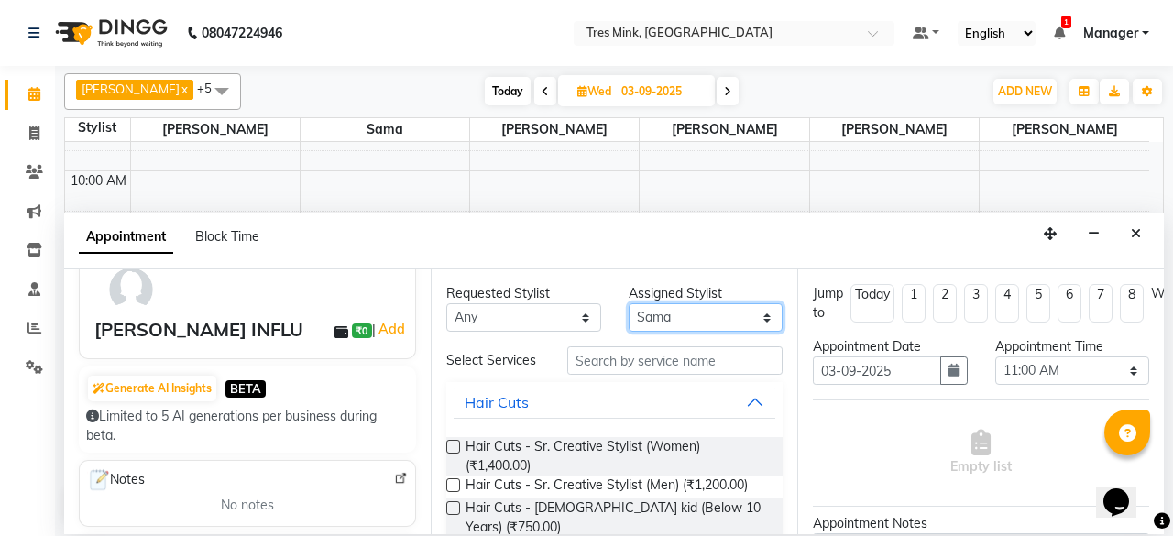
click at [724, 316] on select "Select [PERSON_NAME] [PERSON_NAME] Sama [PERSON_NAME] [PERSON_NAME] [PERSON_NAM…" at bounding box center [706, 317] width 155 height 28
click at [629, 303] on select "Select [PERSON_NAME] [PERSON_NAME] Sama [PERSON_NAME] [PERSON_NAME] [PERSON_NAM…" at bounding box center [706, 317] width 155 height 28
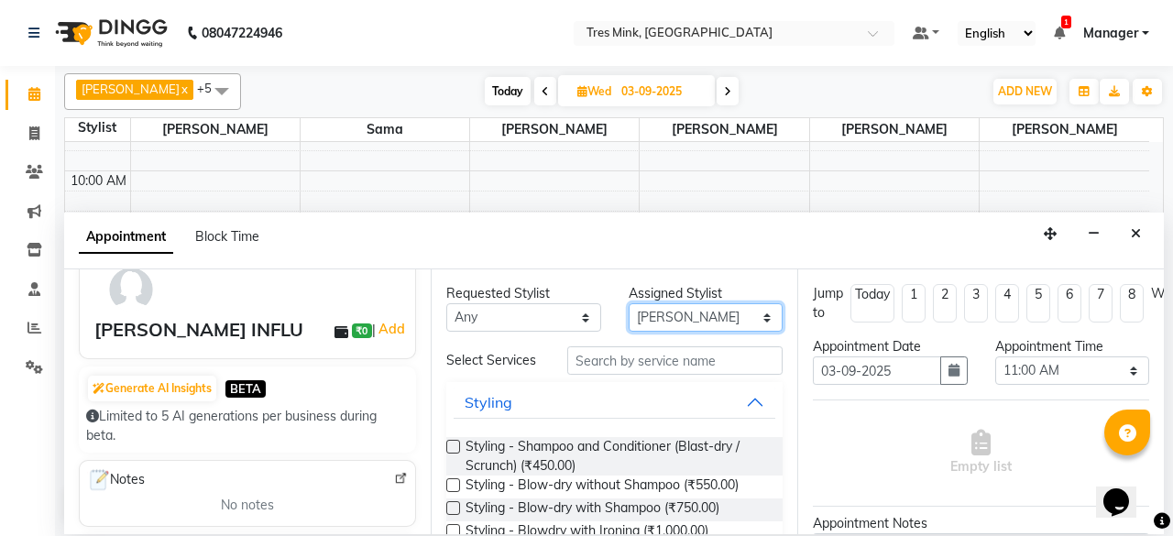
click at [689, 316] on select "Select [PERSON_NAME] [PERSON_NAME] Sama [PERSON_NAME] [PERSON_NAME] [PERSON_NAM…" at bounding box center [706, 317] width 155 height 28
select select "88454"
click at [629, 303] on select "Select [PERSON_NAME] [PERSON_NAME] Sama [PERSON_NAME] [PERSON_NAME] [PERSON_NAM…" at bounding box center [706, 317] width 155 height 28
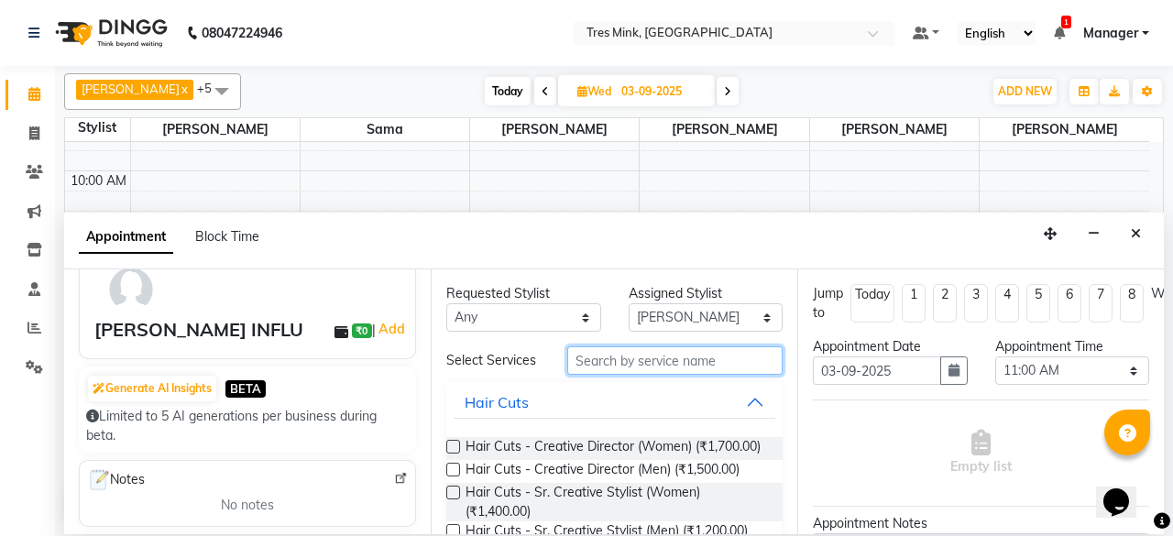
click at [677, 362] on input "text" at bounding box center [674, 360] width 215 height 28
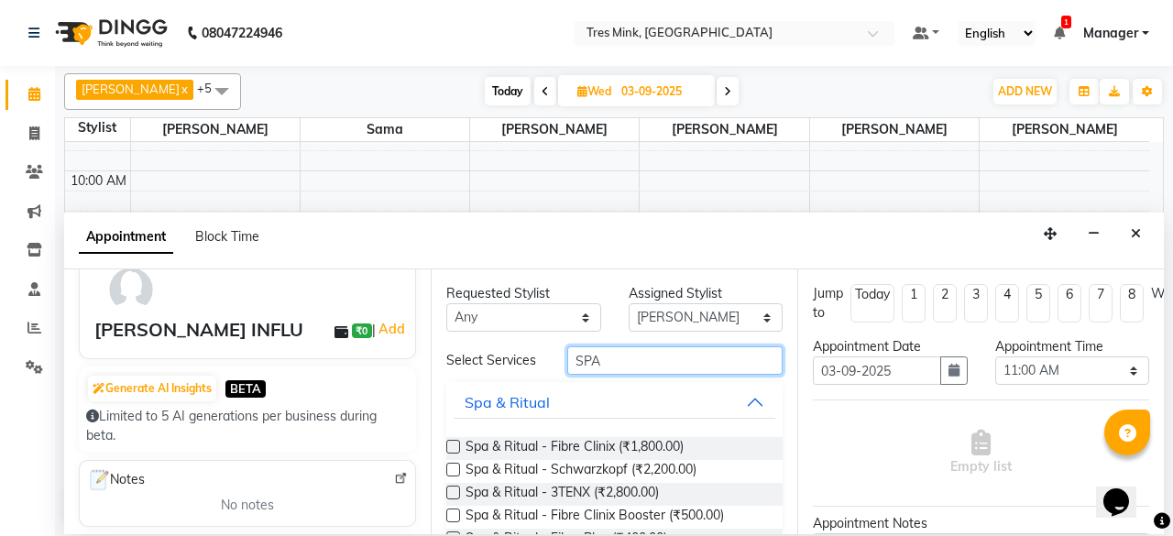
type input "SPA"
click at [450, 470] on label at bounding box center [453, 470] width 14 height 14
click at [450, 470] on input "checkbox" at bounding box center [452, 472] width 12 height 12
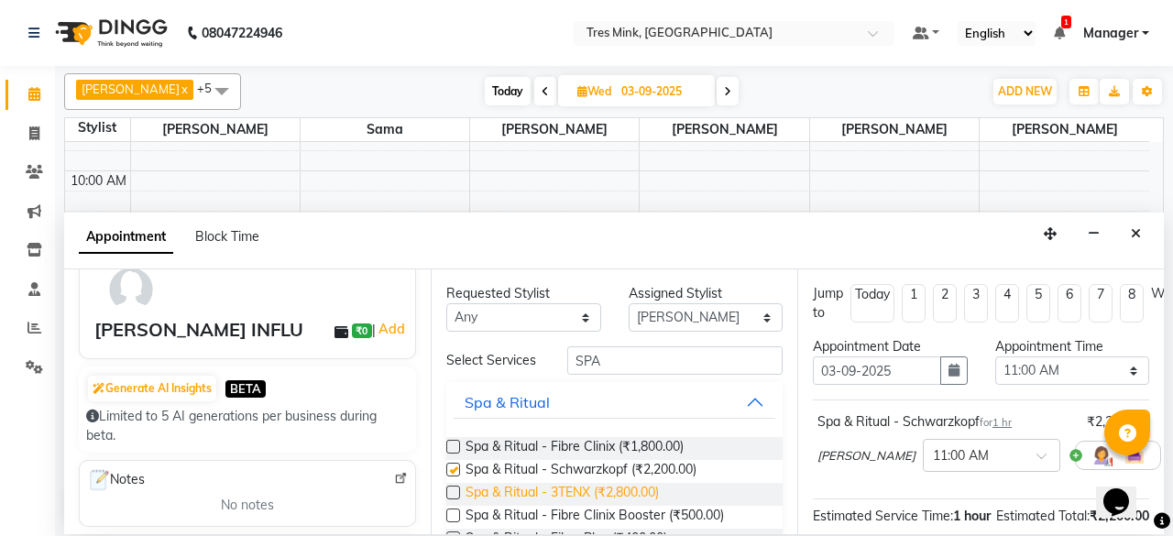
checkbox input "false"
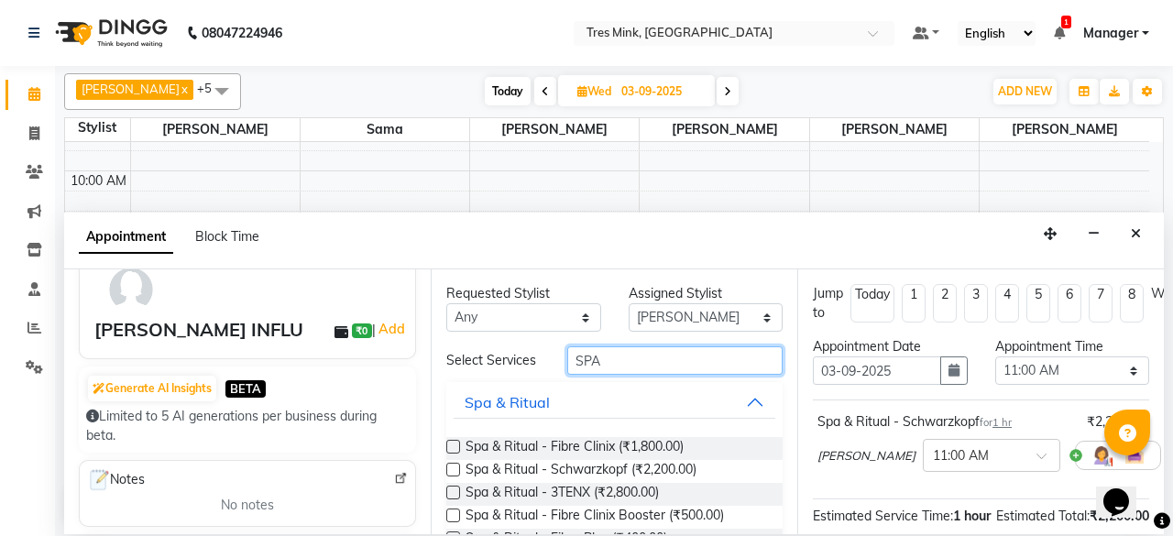
drag, startPoint x: 691, startPoint y: 348, endPoint x: 685, endPoint y: 373, distance: 25.6
click at [691, 351] on input "SPA" at bounding box center [674, 360] width 215 height 28
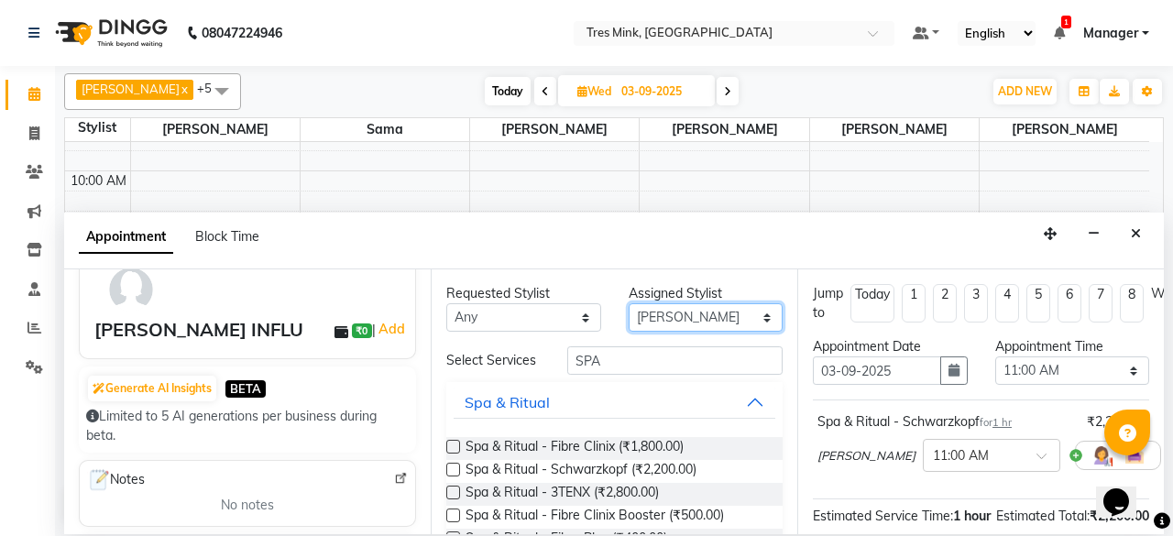
click at [721, 303] on select "Select [PERSON_NAME] [PERSON_NAME] Sama [PERSON_NAME] [PERSON_NAME] [PERSON_NAM…" at bounding box center [706, 317] width 155 height 28
select select "88456"
click at [629, 303] on select "Select [PERSON_NAME] [PERSON_NAME] Sama [PERSON_NAME] [PERSON_NAME] [PERSON_NAM…" at bounding box center [706, 317] width 155 height 28
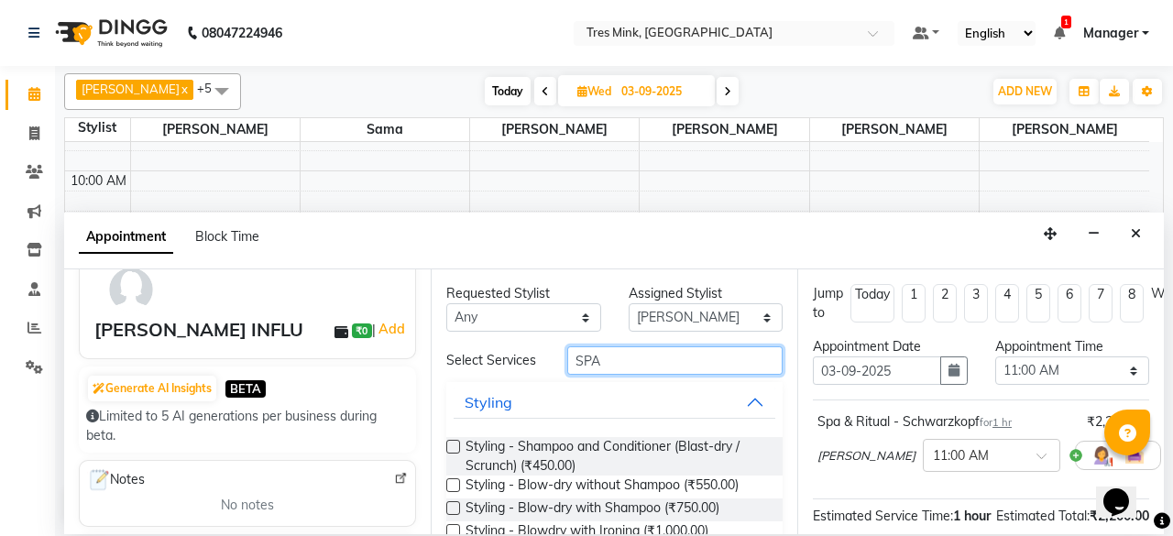
click at [671, 355] on input "SPA" at bounding box center [674, 360] width 215 height 28
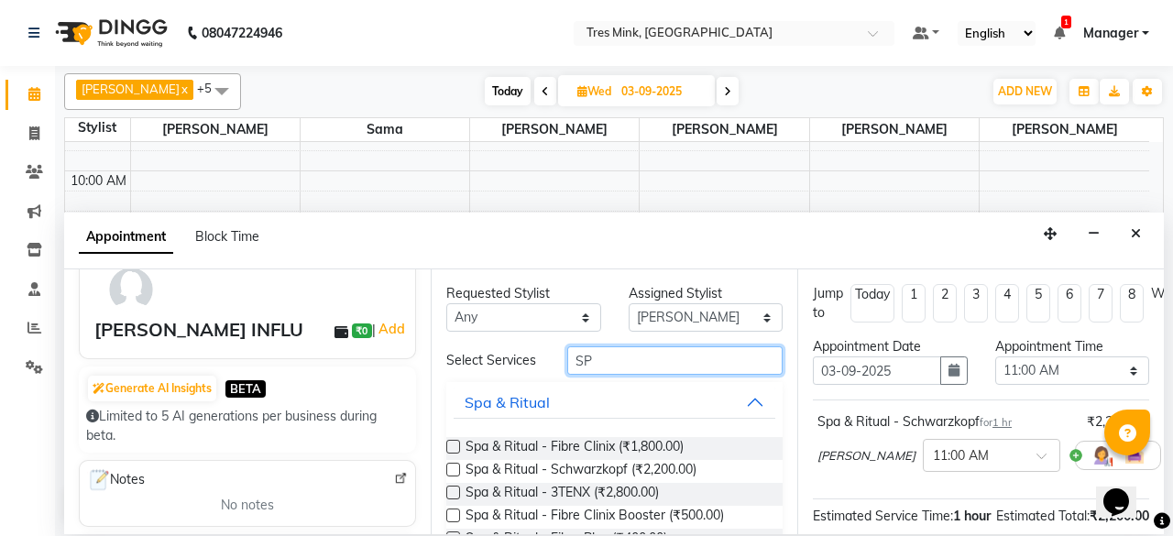
type input "S"
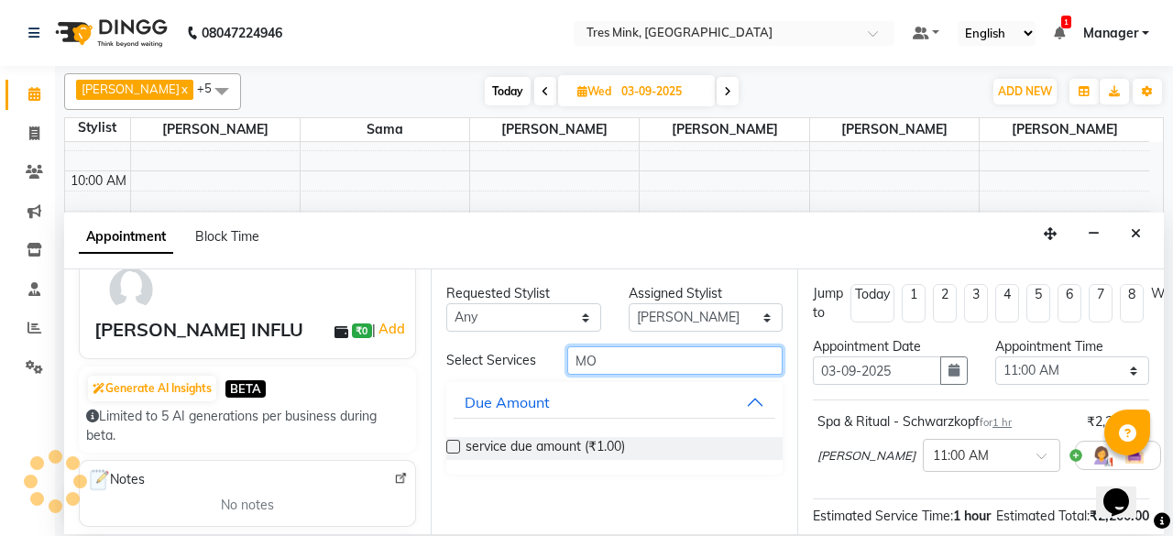
type input "M"
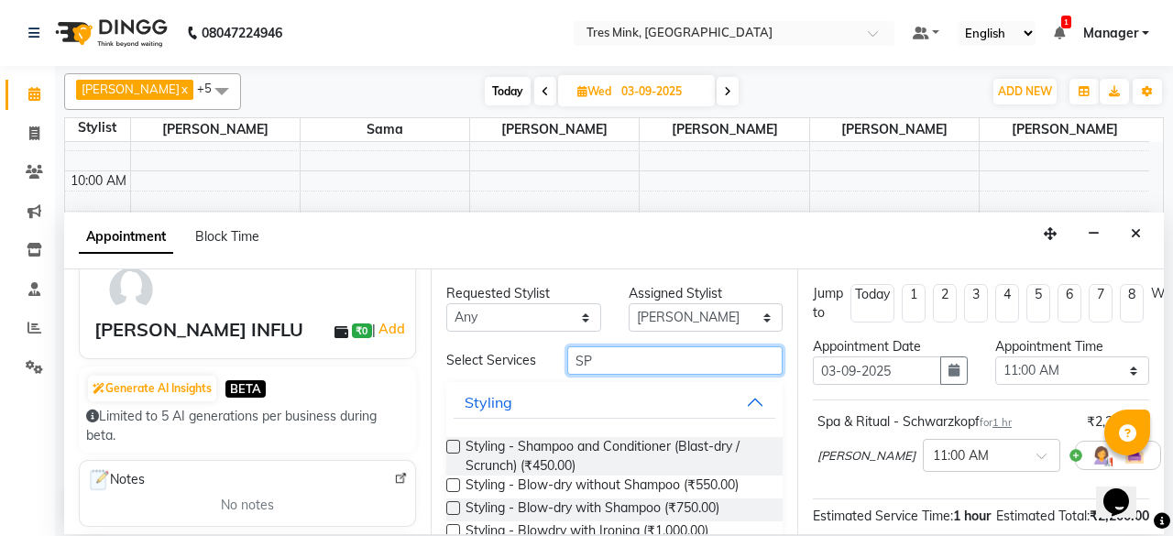
type input "SPA"
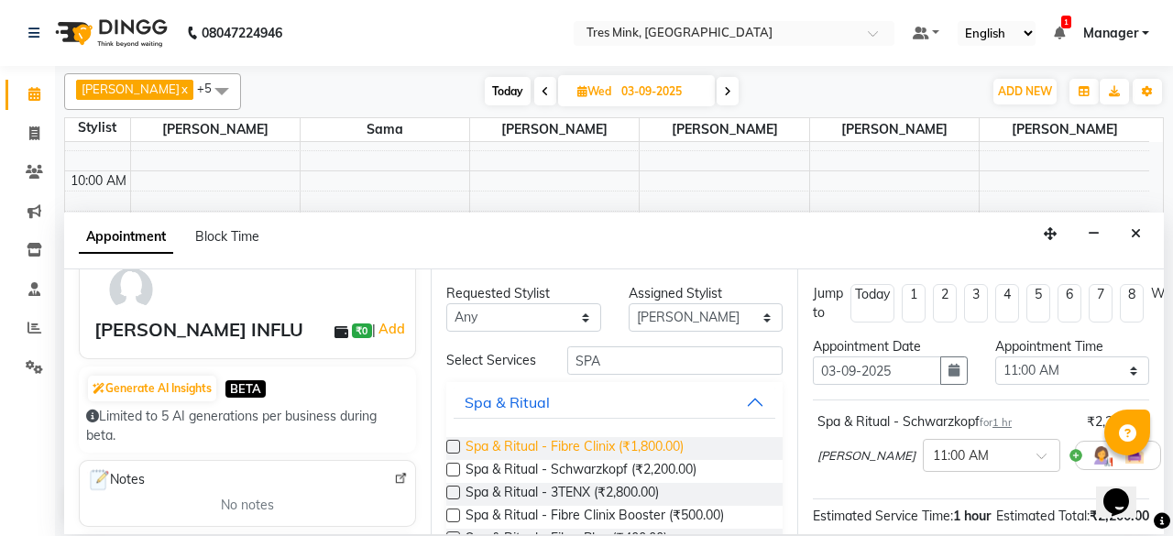
click at [596, 452] on span "Spa & Ritual - Fibre Clinix (₹1,800.00)" at bounding box center [575, 448] width 218 height 23
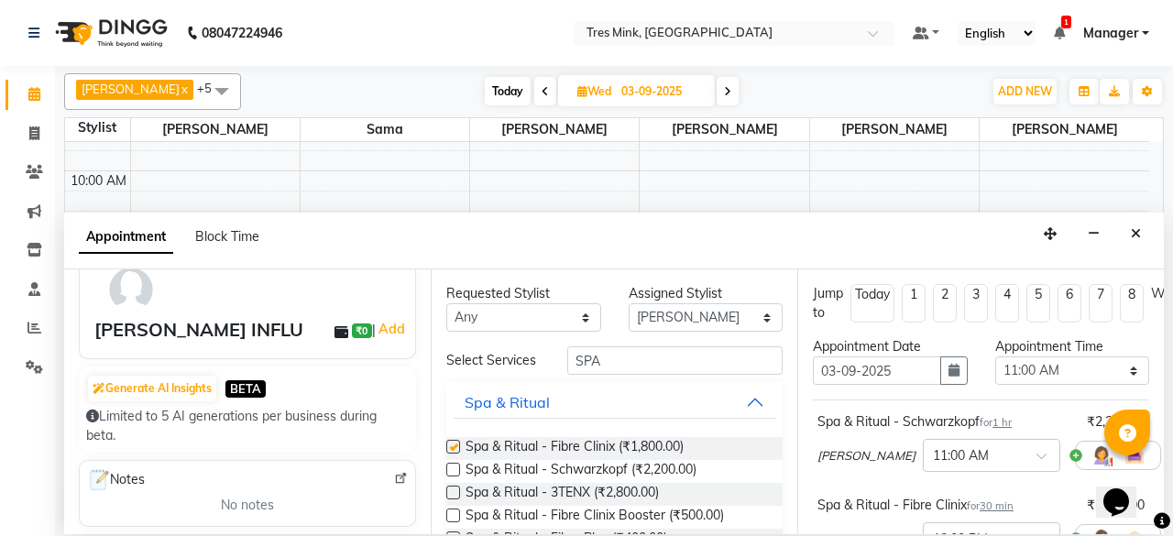
checkbox input "false"
click at [624, 360] on input "SPA" at bounding box center [674, 360] width 215 height 28
type input "S"
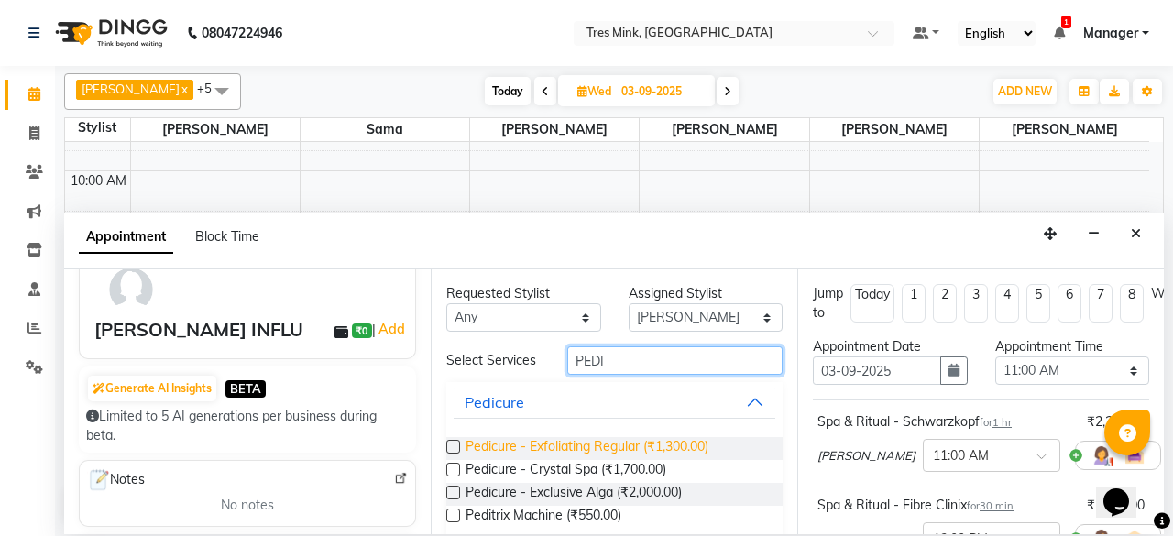
type input "PEDI"
click at [535, 450] on span "Pedicure - Exfoliating Regular (₹1,300.00)" at bounding box center [587, 448] width 243 height 23
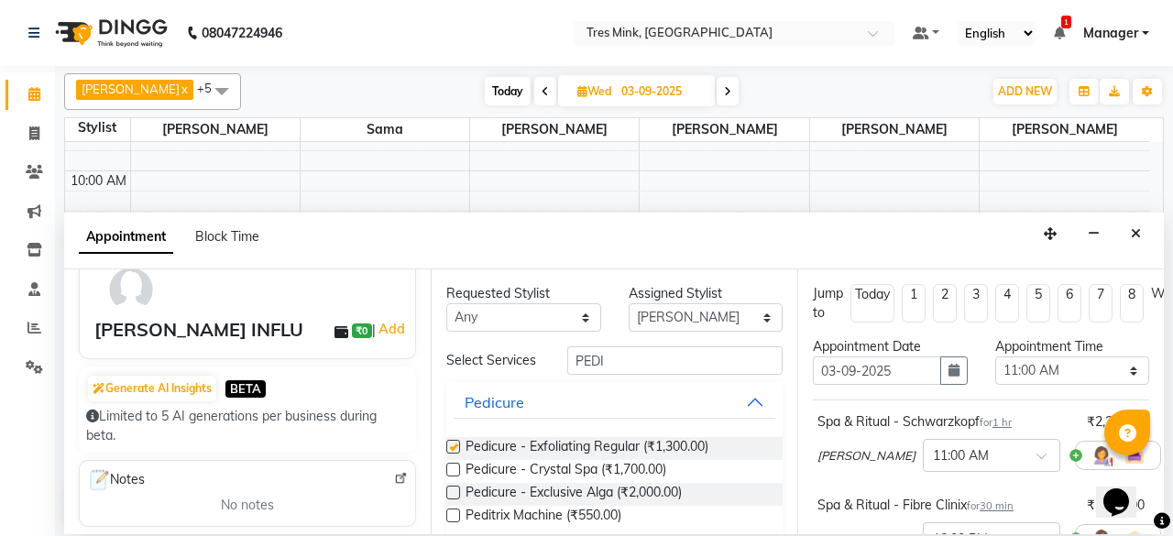
checkbox input "false"
click at [639, 360] on input "PEDI" at bounding box center [674, 360] width 215 height 28
type input "P"
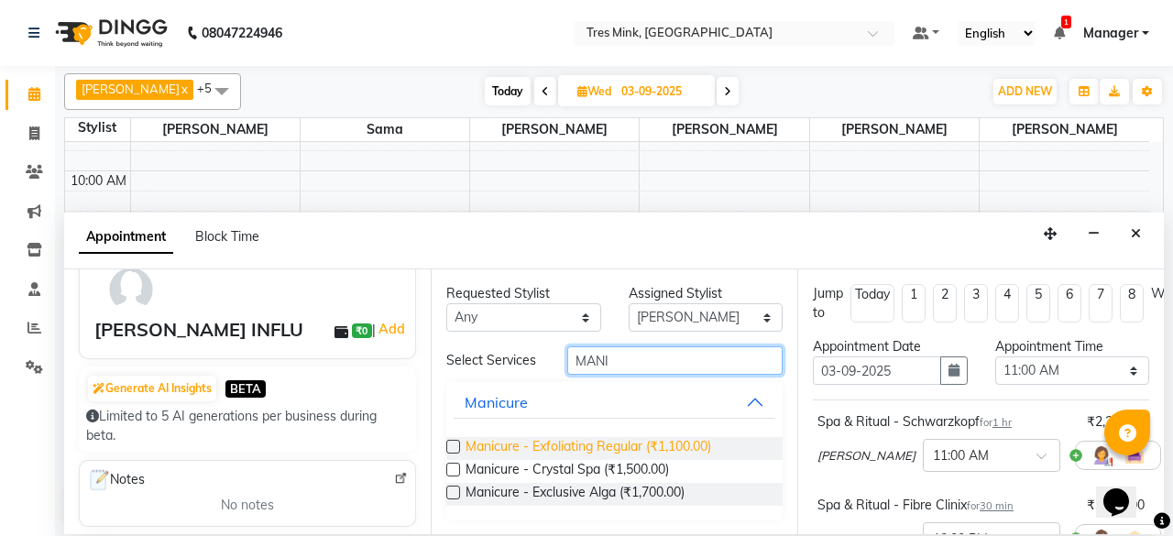
type input "MANI"
click at [557, 455] on span "Manicure - Exfoliating Regular (₹1,100.00)" at bounding box center [589, 448] width 246 height 23
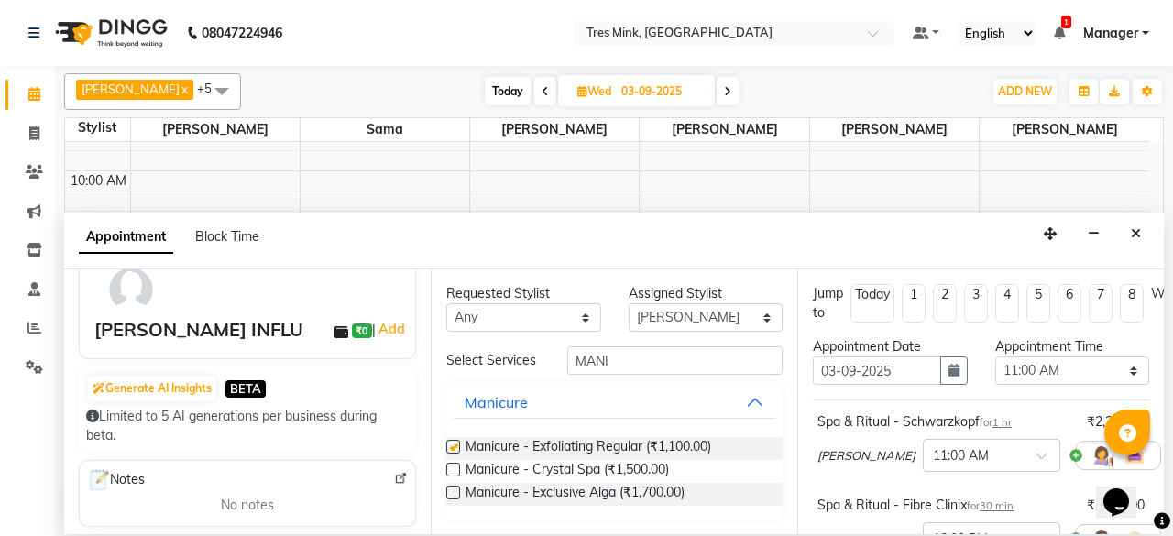
checkbox input "false"
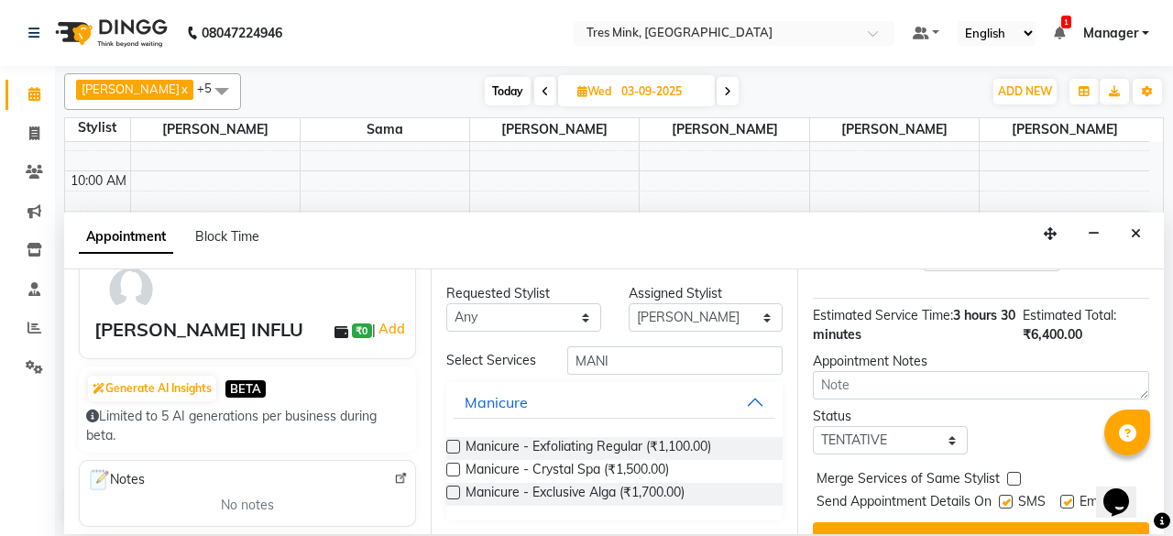
scroll to position [458, 0]
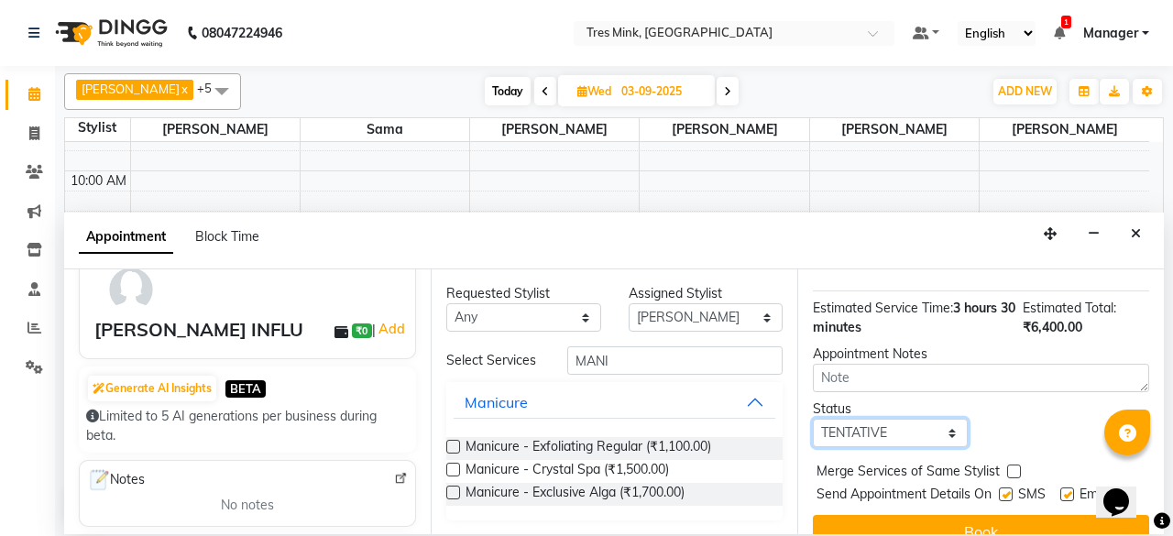
click at [885, 439] on select "Select TENTATIVE CONFIRM UPCOMING" at bounding box center [890, 433] width 155 height 28
select select "confirm booking"
click at [813, 419] on select "Select TENTATIVE CONFIRM UPCOMING" at bounding box center [890, 433] width 155 height 28
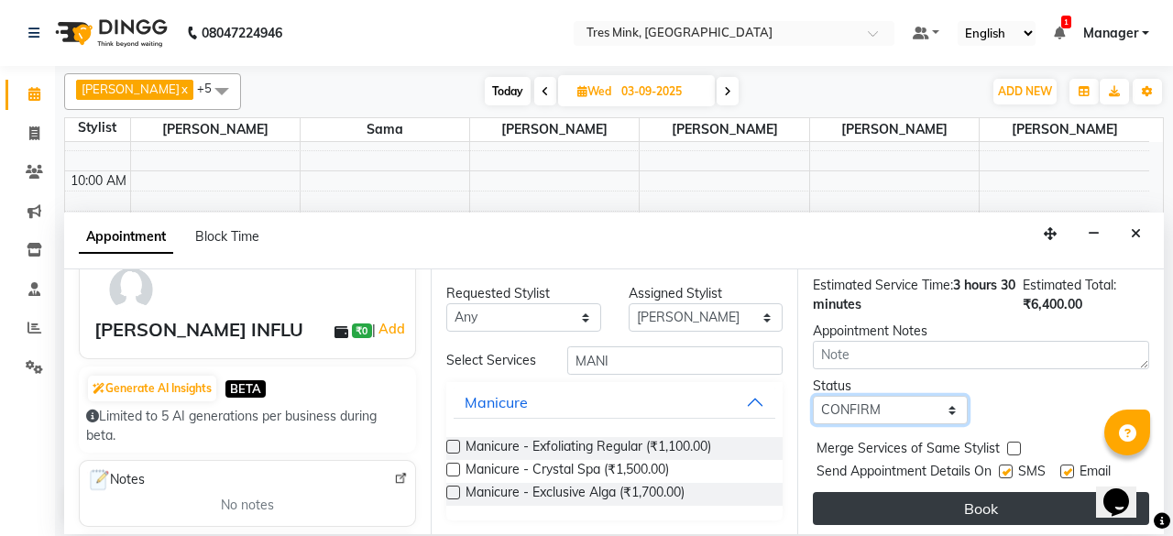
scroll to position [502, 0]
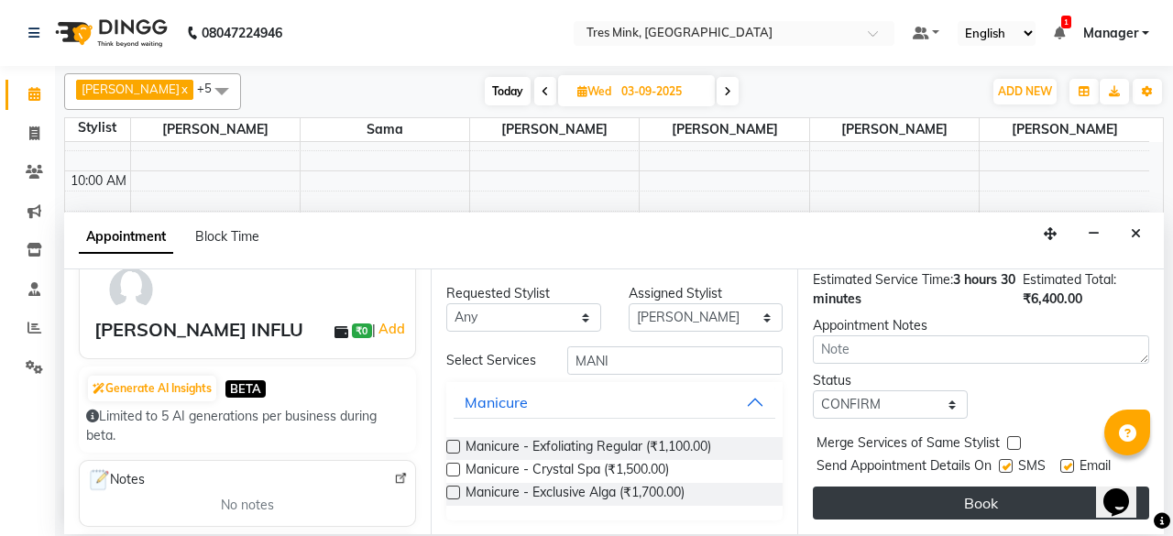
click at [967, 487] on button "Book" at bounding box center [981, 503] width 336 height 33
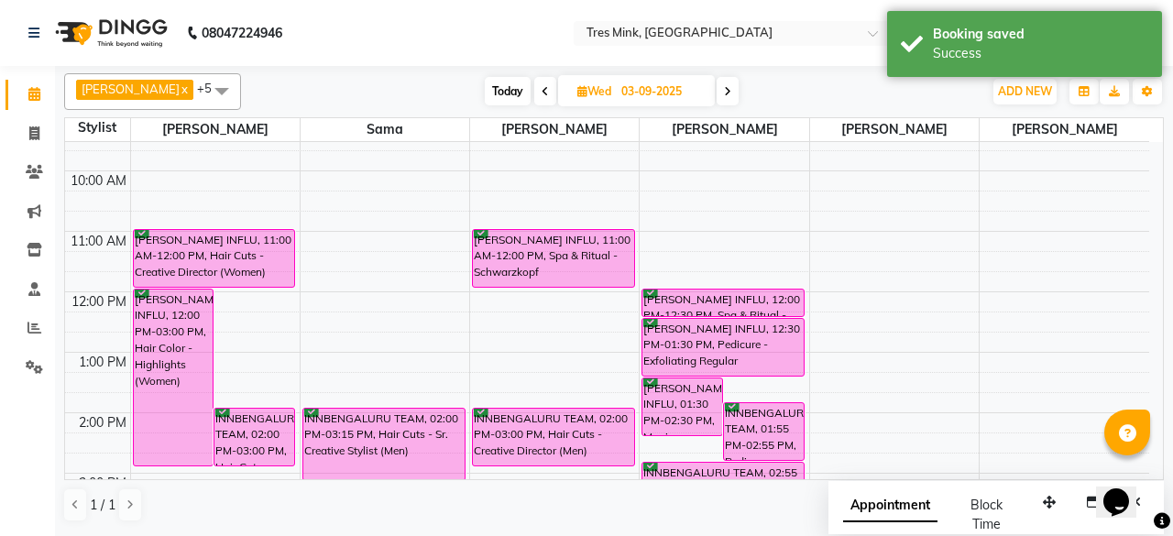
scroll to position [183, 0]
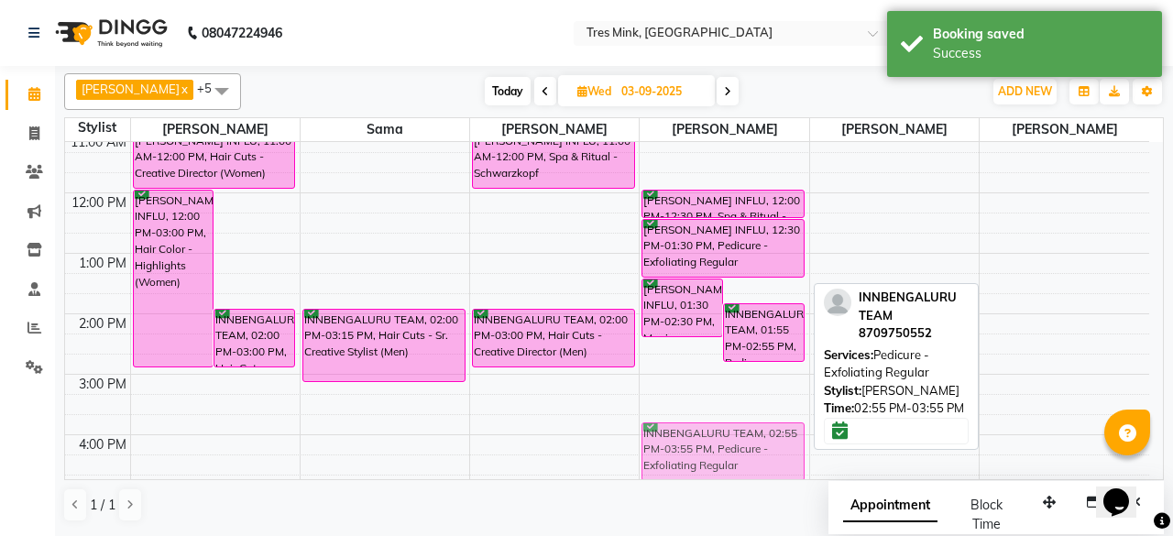
drag, startPoint x: 714, startPoint y: 397, endPoint x: 728, endPoint y: 438, distance: 43.5
click at [726, 440] on div "[PERSON_NAME] INFLU, 01:30 PM-02:30 PM, Manicure - Exfoliating Regular INNBENGA…" at bounding box center [724, 344] width 169 height 786
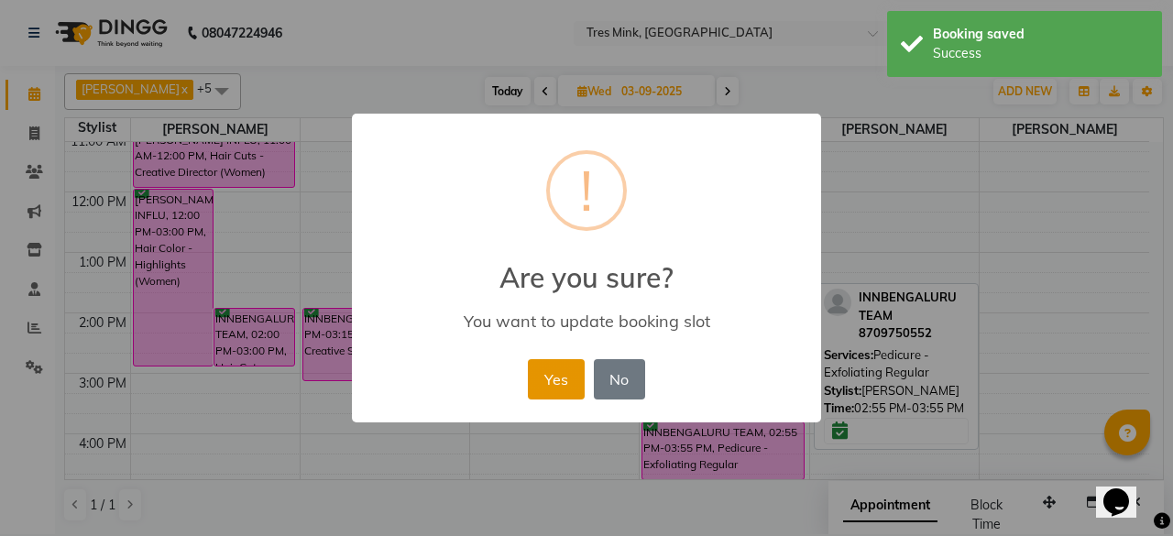
click at [560, 390] on button "Yes" at bounding box center [556, 379] width 56 height 40
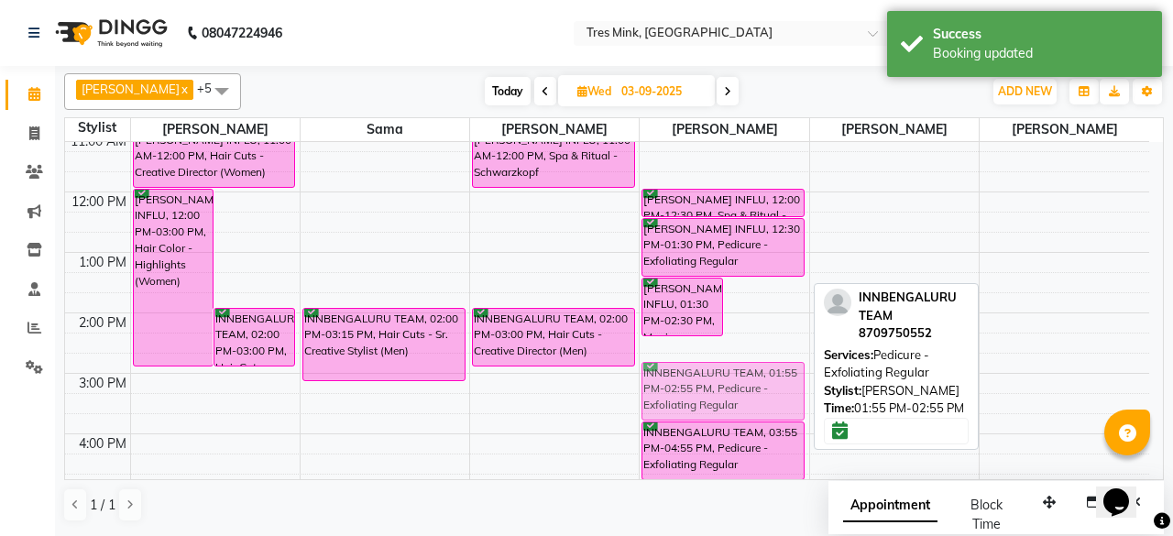
drag, startPoint x: 753, startPoint y: 323, endPoint x: 705, endPoint y: 386, distance: 79.7
click at [705, 386] on div "[PERSON_NAME] INFLU, 01:30 PM-02:30 PM, Manicure - Exfoliating Regular INNBENGA…" at bounding box center [724, 344] width 169 height 786
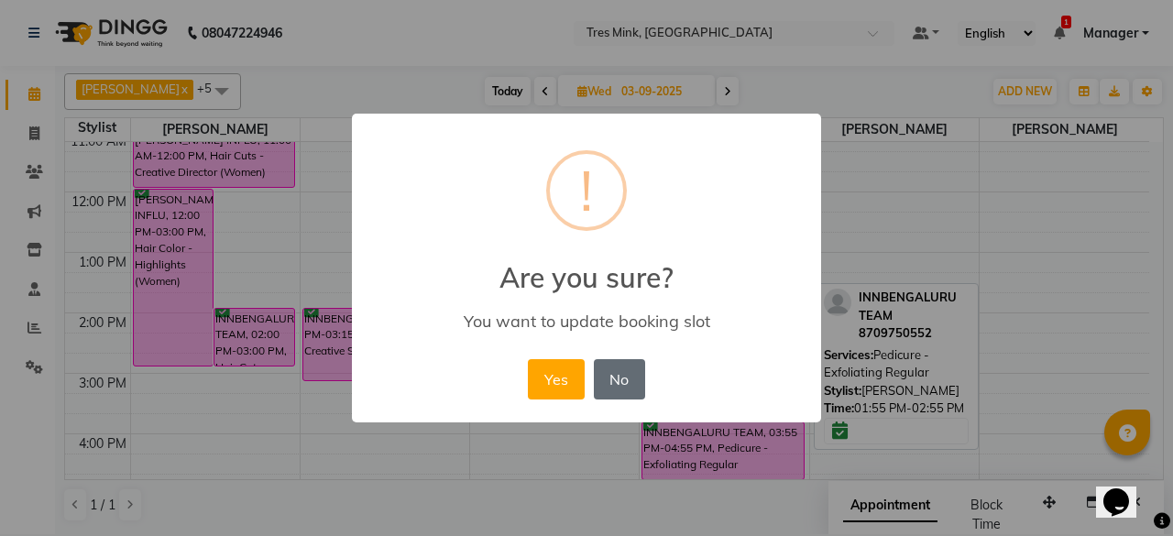
click at [621, 384] on button "No" at bounding box center [619, 379] width 51 height 40
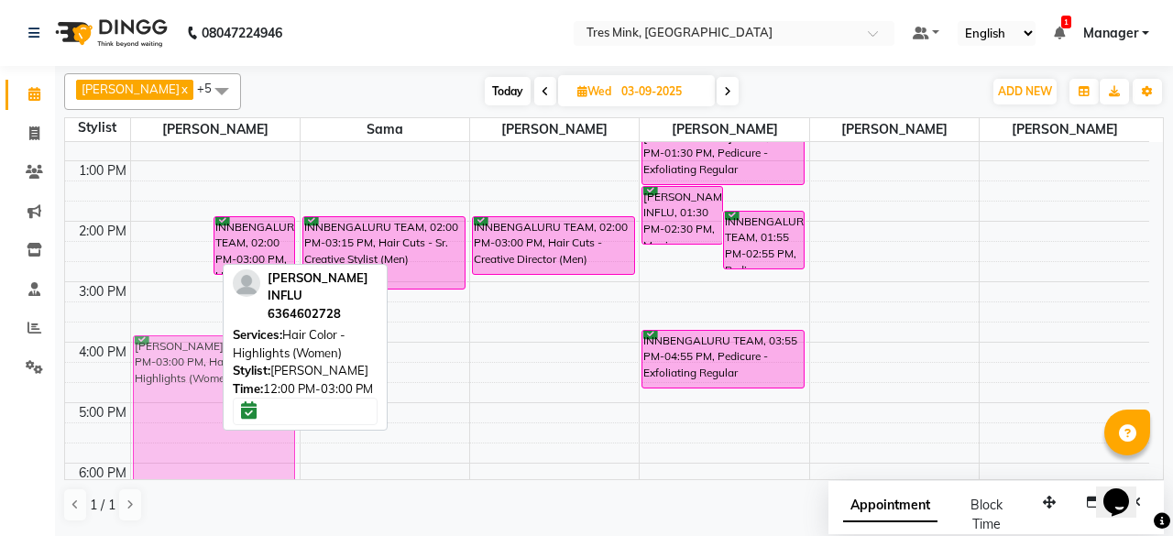
scroll to position [284, 0]
drag, startPoint x: 173, startPoint y: 202, endPoint x: 151, endPoint y: 441, distance: 240.2
click at [151, 441] on div "[PERSON_NAME] INFLU, 12:00 PM-03:00 PM, Hair Color - Highlights (Women) INNBENG…" at bounding box center [215, 251] width 169 height 786
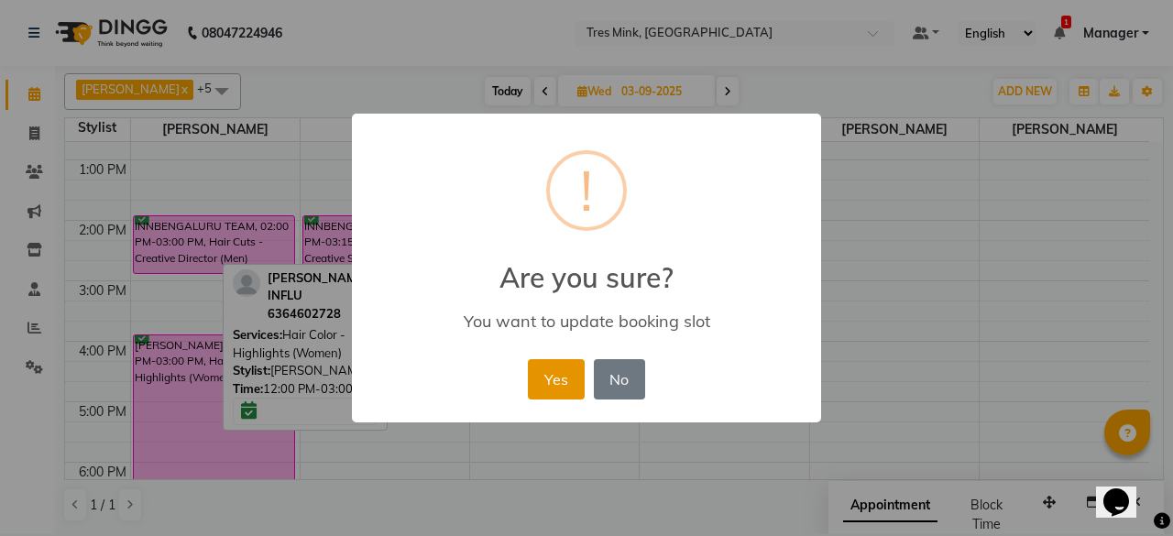
click at [535, 383] on button "Yes" at bounding box center [556, 379] width 56 height 40
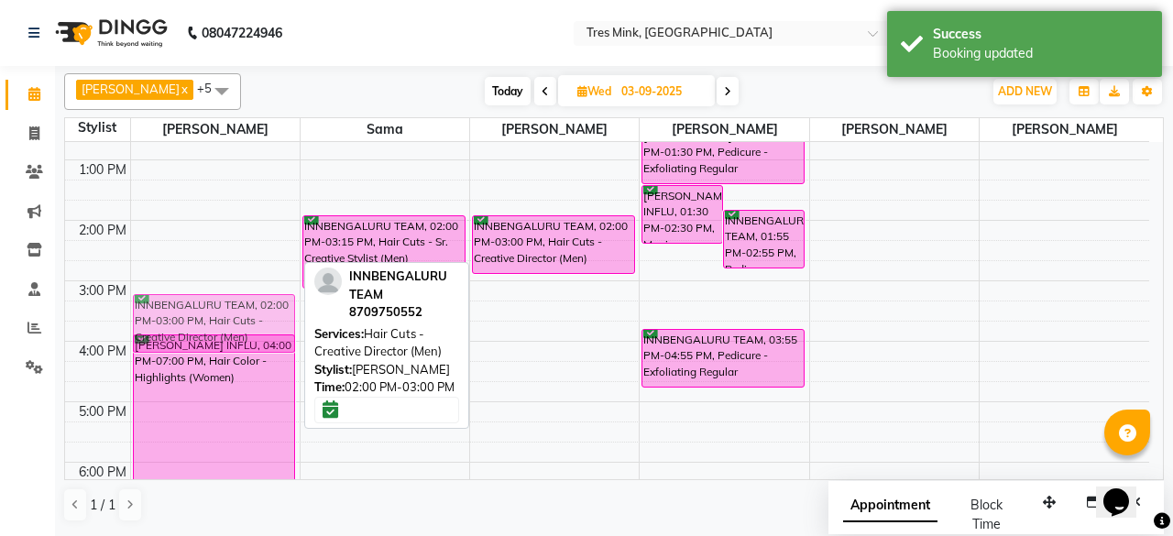
drag, startPoint x: 218, startPoint y: 230, endPoint x: 224, endPoint y: 300, distance: 69.9
click at [224, 300] on div "[PERSON_NAME] INFLU, 11:00 AM-12:00 PM, Hair Cuts - Creative Director (Women) I…" at bounding box center [215, 251] width 169 height 786
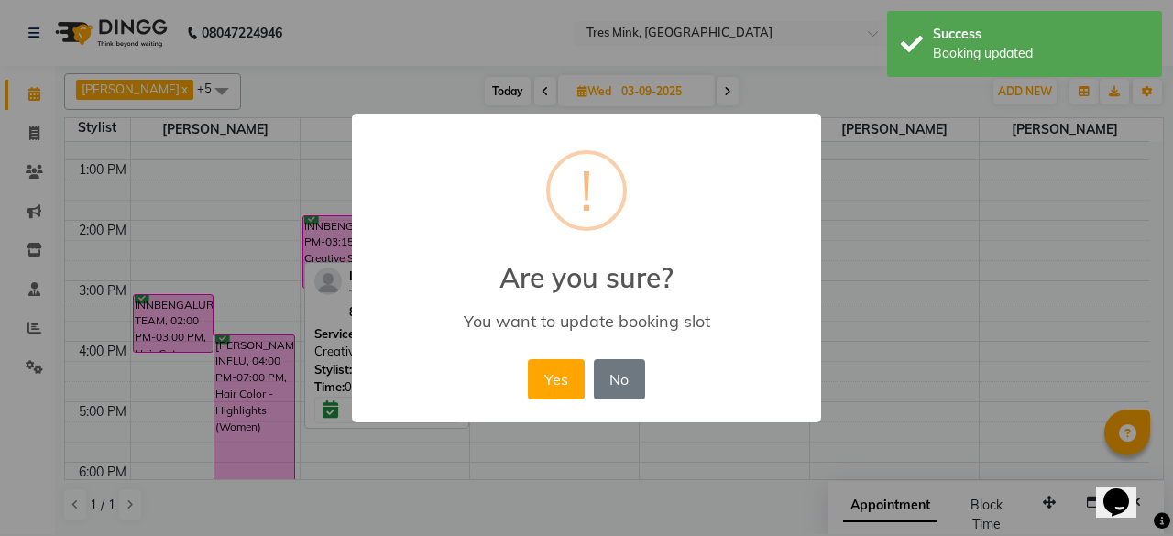
click at [563, 382] on button "Yes" at bounding box center [556, 379] width 56 height 40
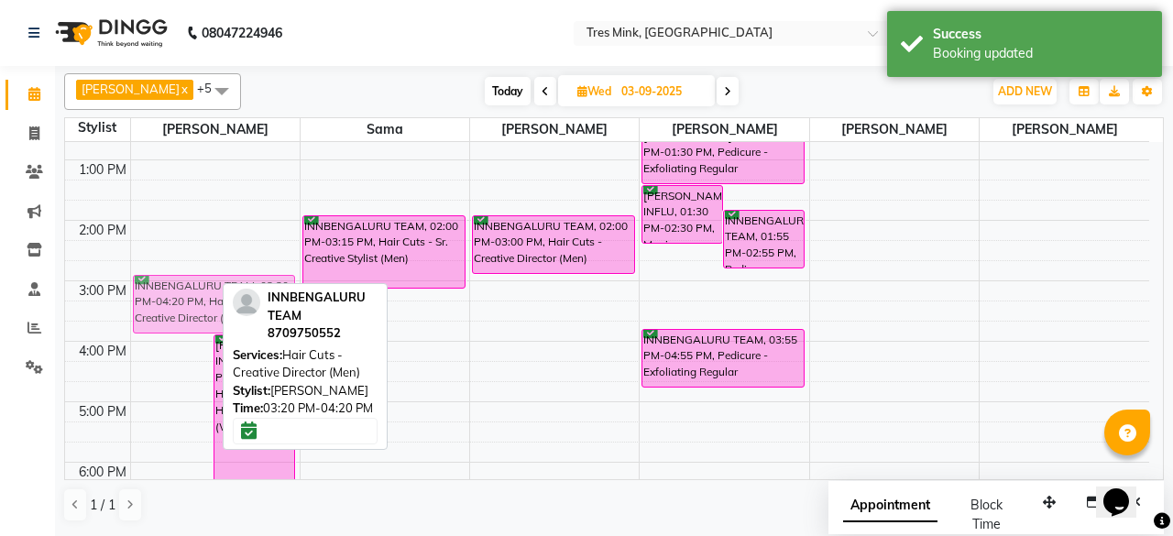
drag, startPoint x: 195, startPoint y: 329, endPoint x: 196, endPoint y: 302, distance: 26.6
click at [196, 302] on div "INNBENGALURU TEAM, 03:20 PM-04:20 PM, Hair Cuts - Creative Director (Men) [PERS…" at bounding box center [215, 251] width 169 height 786
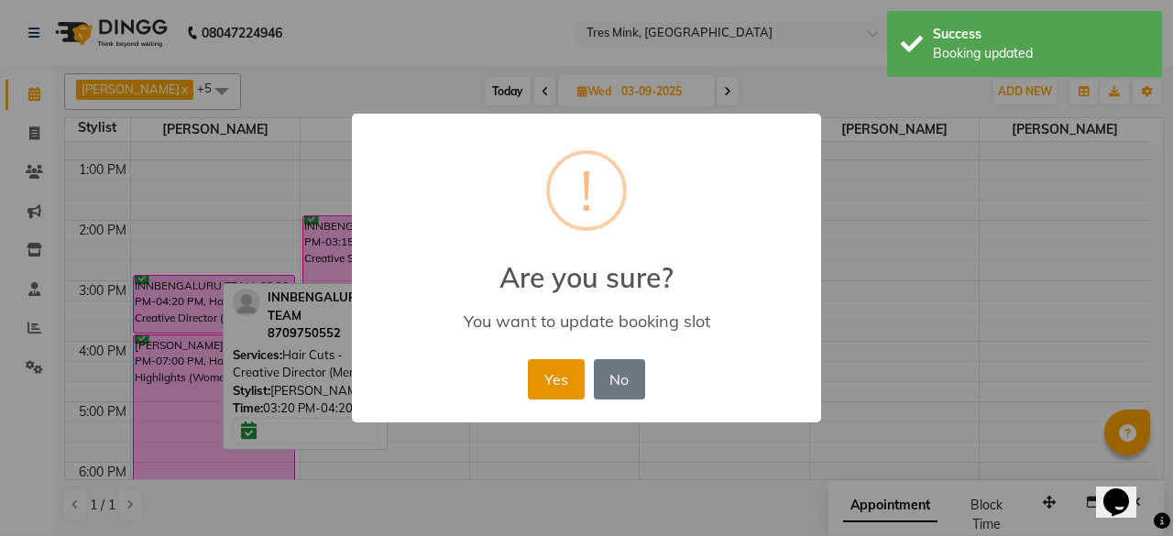
click at [561, 382] on button "Yes" at bounding box center [556, 379] width 56 height 40
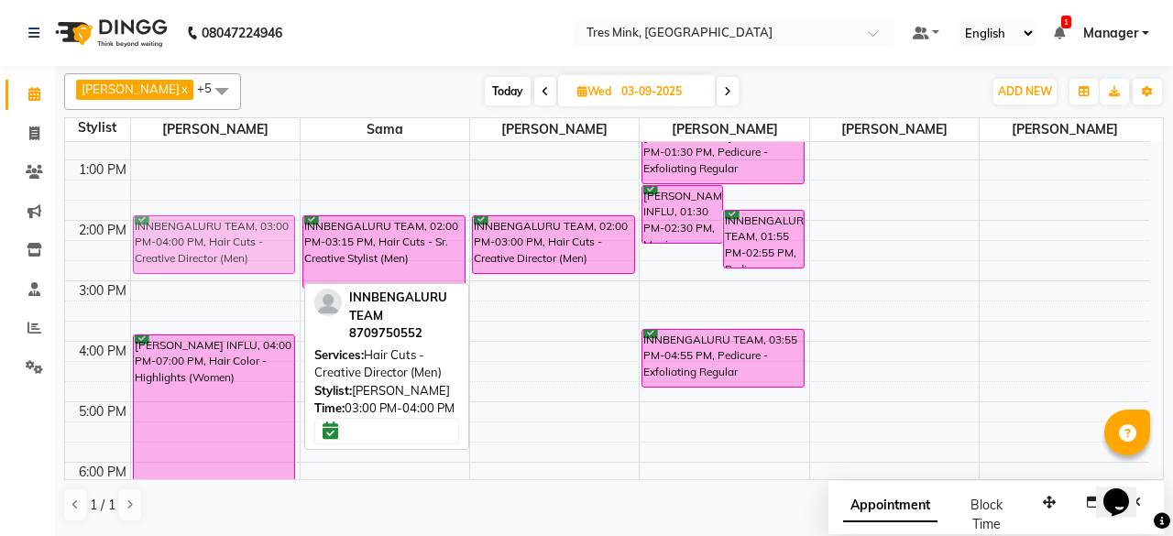
drag, startPoint x: 220, startPoint y: 305, endPoint x: 235, endPoint y: 245, distance: 62.2
click at [235, 245] on div "[PERSON_NAME] INFLU, 11:00 AM-12:00 PM, Hair Cuts - Creative Director (Women) I…" at bounding box center [215, 251] width 169 height 786
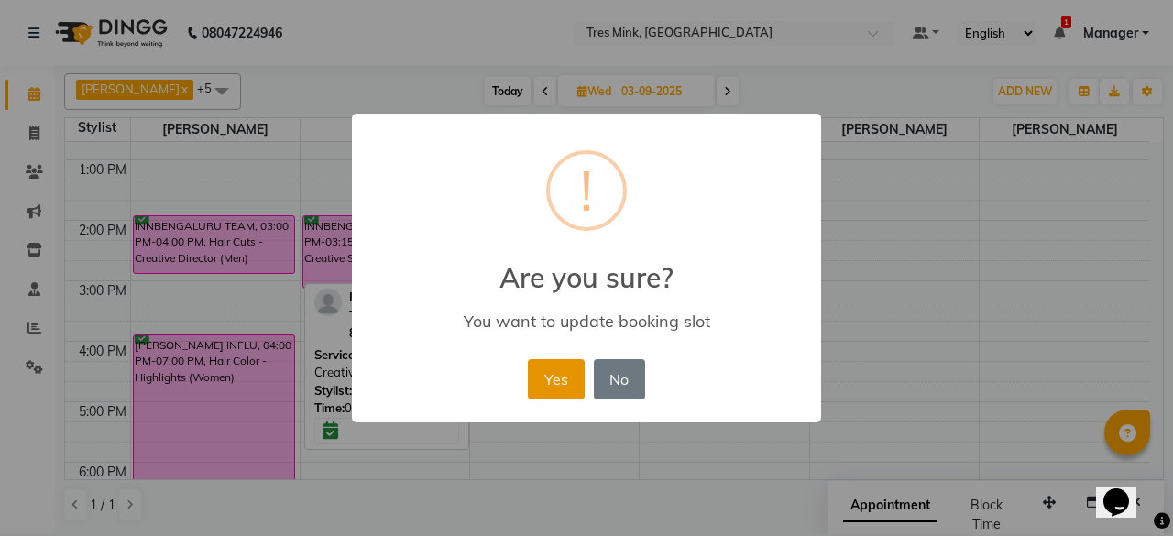
click at [553, 368] on button "Yes" at bounding box center [556, 379] width 56 height 40
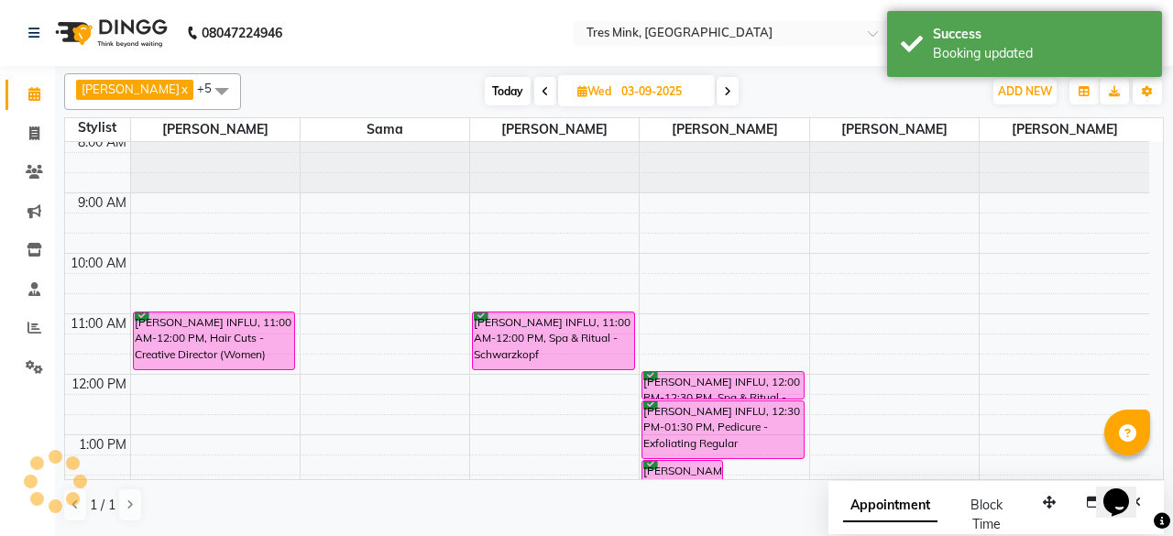
scroll to position [101, 0]
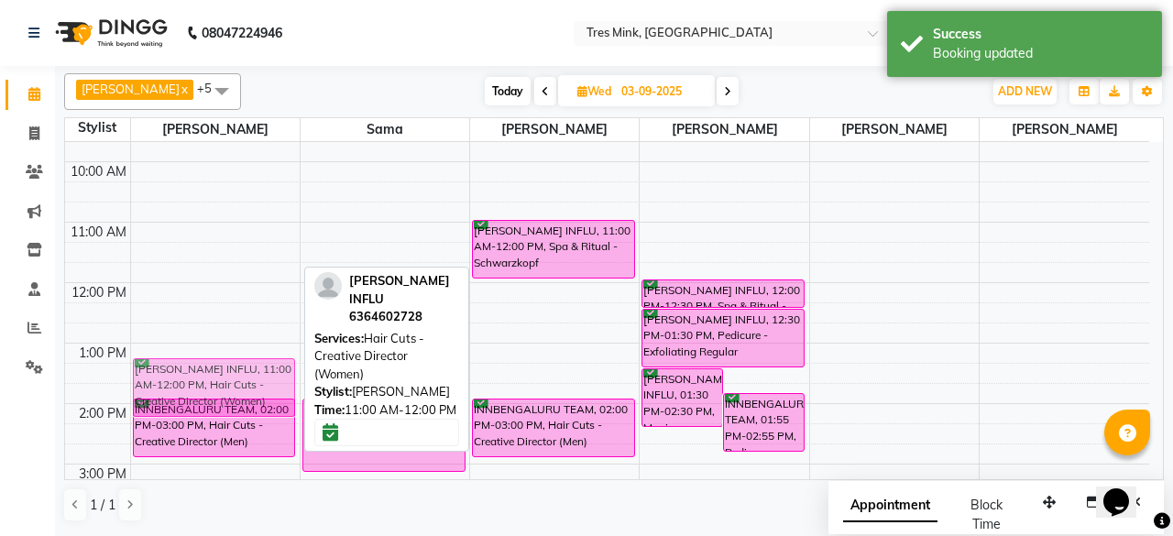
drag, startPoint x: 233, startPoint y: 245, endPoint x: 222, endPoint y: 390, distance: 145.2
click at [222, 390] on div "[PERSON_NAME] INFLU, 11:00 AM-12:00 PM, Hair Cuts - Creative Director (Women) I…" at bounding box center [215, 434] width 169 height 786
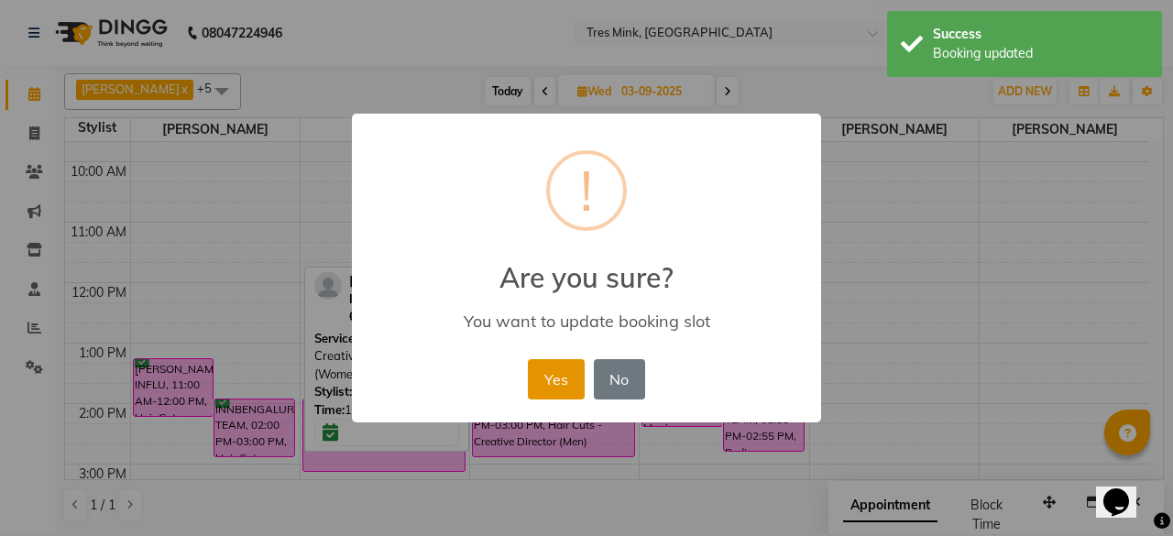
click at [563, 370] on button "Yes" at bounding box center [556, 379] width 56 height 40
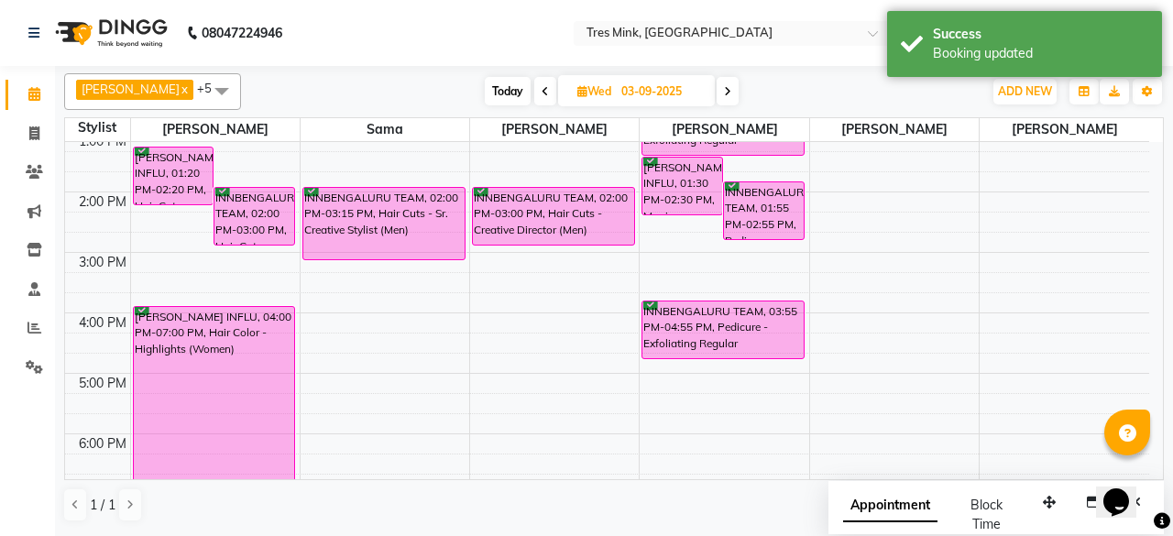
scroll to position [284, 0]
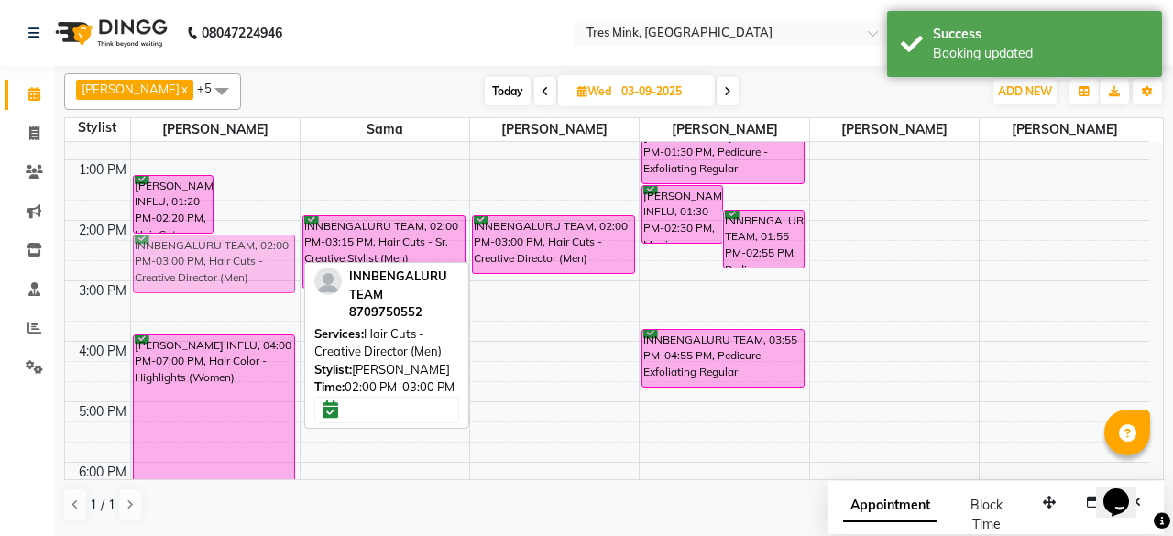
drag, startPoint x: 252, startPoint y: 230, endPoint x: 253, endPoint y: 256, distance: 25.7
click at [253, 256] on div "[PERSON_NAME] INFLU, 01:20 PM-02:20 PM, Hair Cuts - Creative Director (Women) I…" at bounding box center [215, 251] width 169 height 786
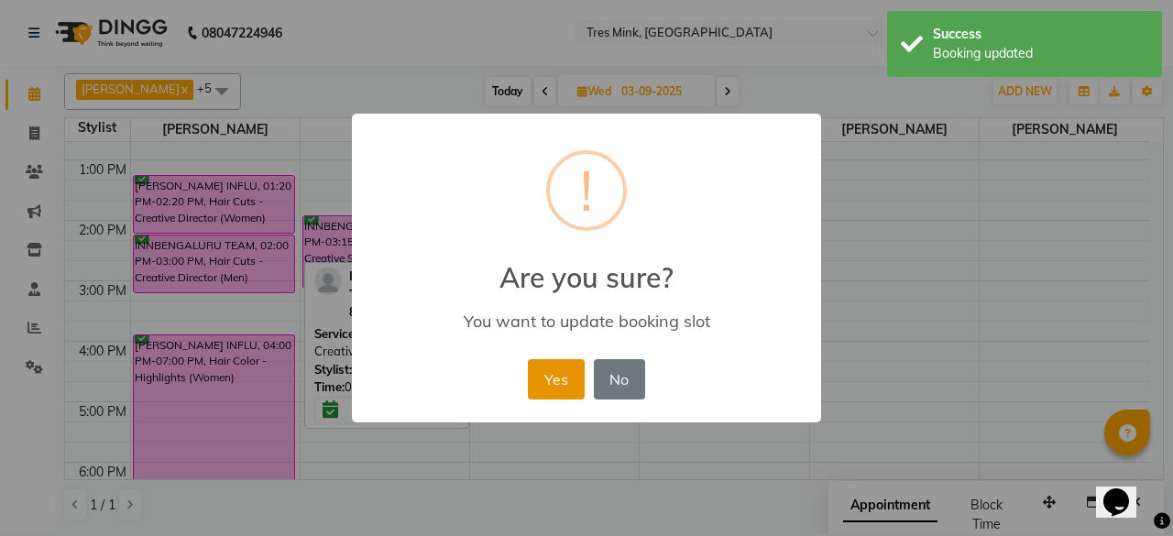
click at [563, 385] on button "Yes" at bounding box center [556, 379] width 56 height 40
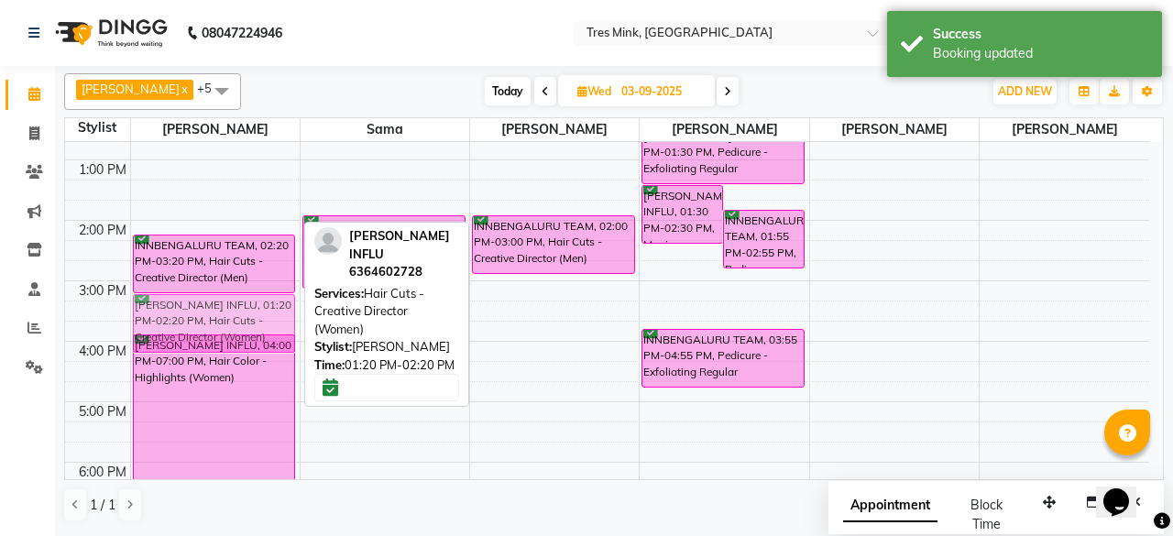
drag, startPoint x: 190, startPoint y: 192, endPoint x: 198, endPoint y: 305, distance: 113.0
click at [198, 305] on div "[PERSON_NAME] INFLU, 01:20 PM-02:20 PM, Hair Cuts - Creative Director (Women) I…" at bounding box center [215, 251] width 169 height 786
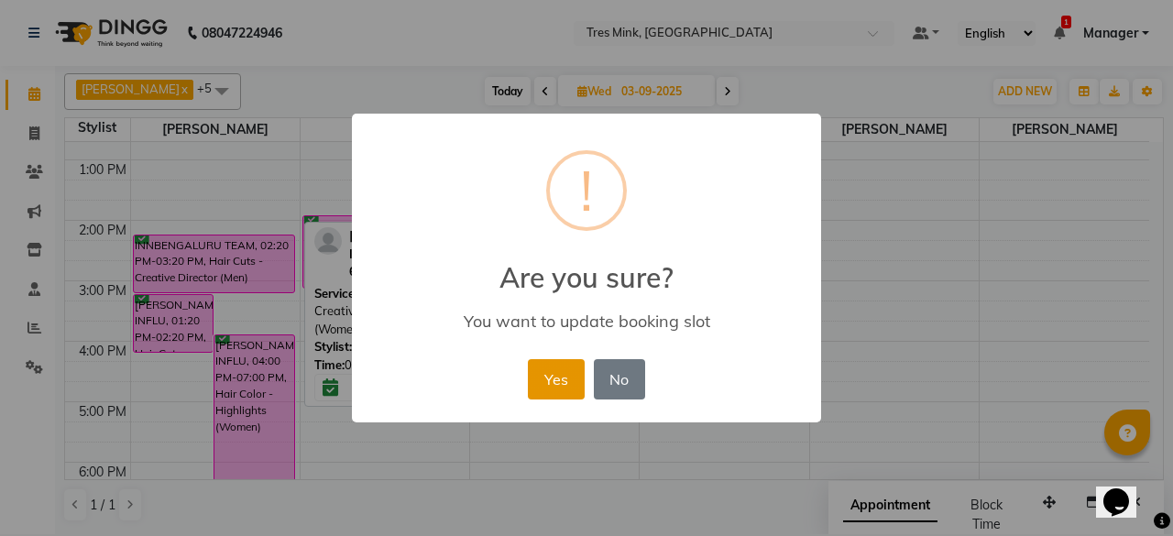
click at [575, 368] on button "Yes" at bounding box center [556, 379] width 56 height 40
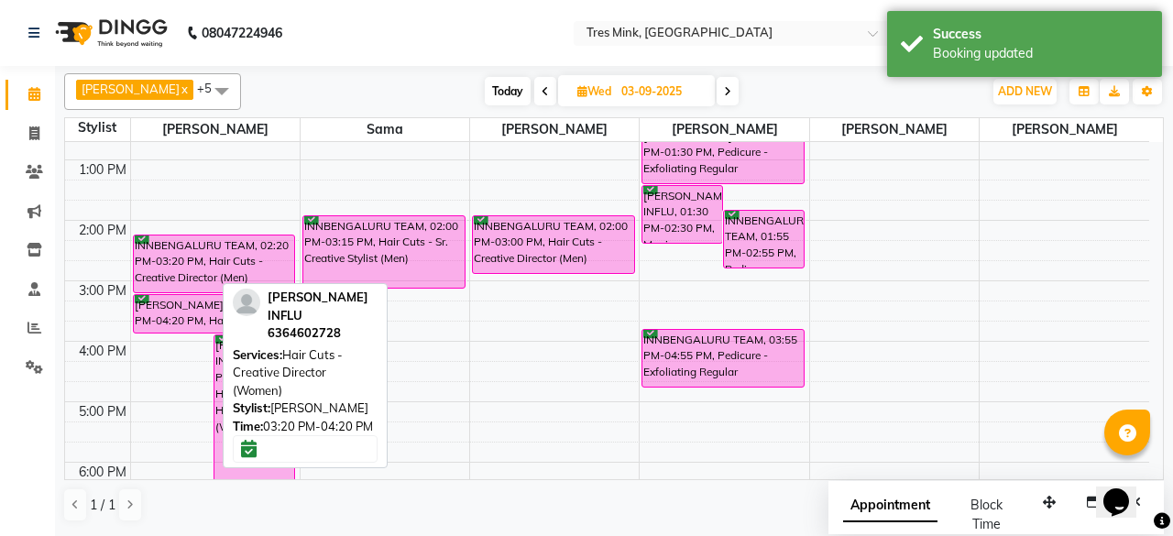
click at [190, 318] on div "[PERSON_NAME] INFLU, 03:20 PM-04:20 PM, Hair Cuts - Creative Director (Women) […" at bounding box center [215, 251] width 169 height 786
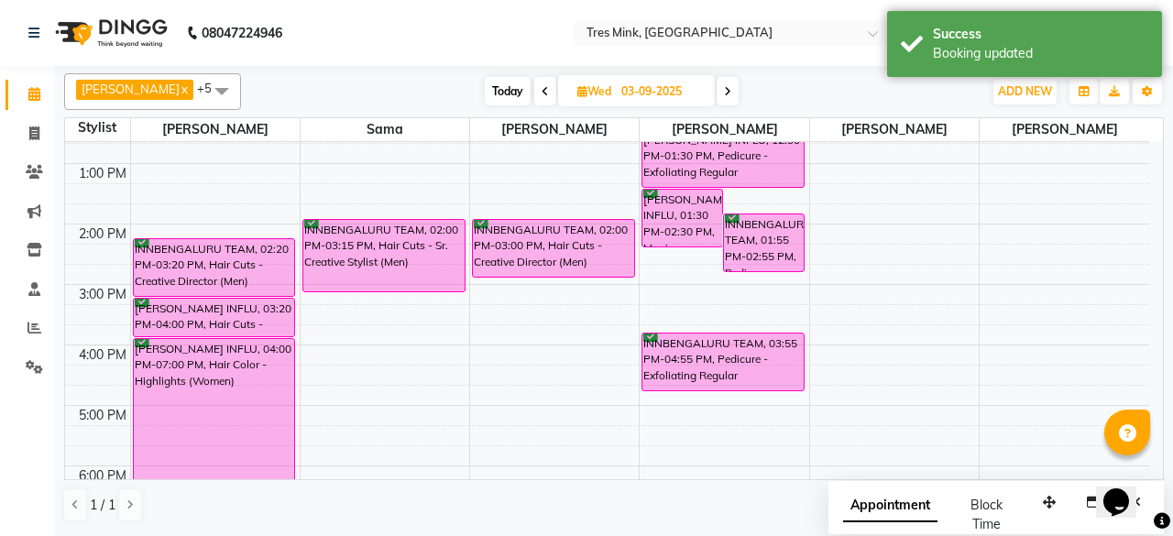
scroll to position [192, 0]
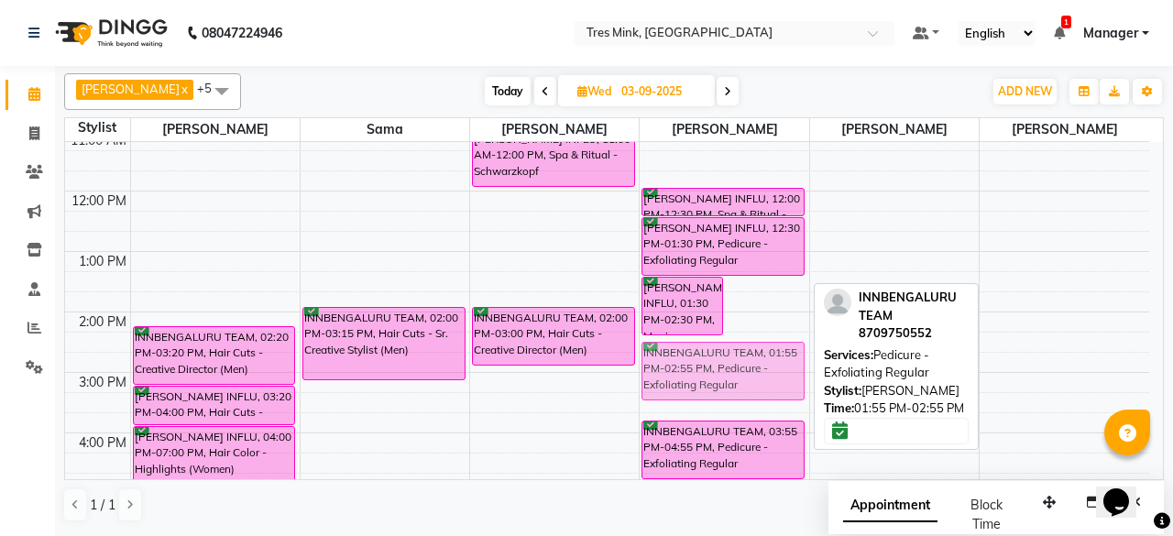
drag, startPoint x: 754, startPoint y: 337, endPoint x: 700, endPoint y: 370, distance: 63.4
click at [700, 370] on div "[PERSON_NAME] INFLU, 01:30 PM-02:30 PM, Manicure - Exfoliating Regular INNBENGA…" at bounding box center [724, 343] width 169 height 786
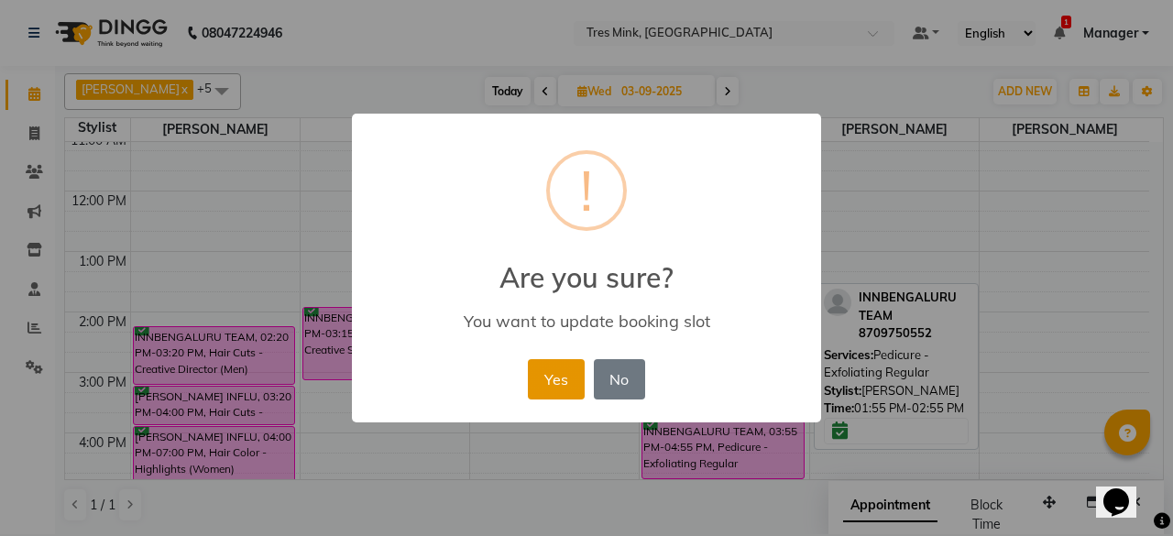
click at [538, 375] on button "Yes" at bounding box center [556, 379] width 56 height 40
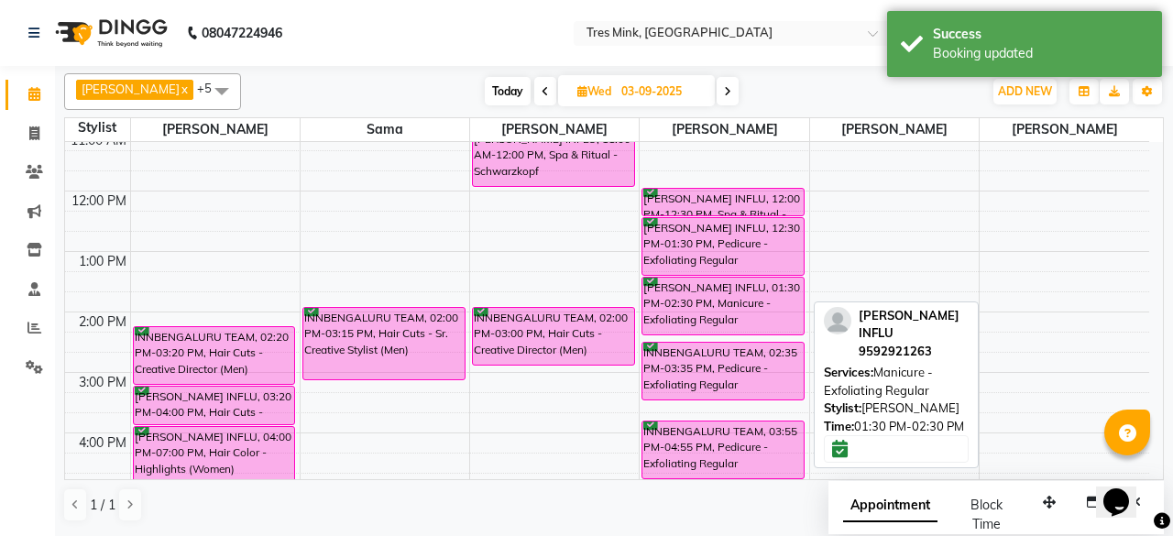
click at [731, 336] on div "8:00 AM 9:00 AM 10:00 AM 11:00 AM 12:00 PM 1:00 PM 2:00 PM 3:00 PM 4:00 PM 5:00…" at bounding box center [607, 343] width 1084 height 786
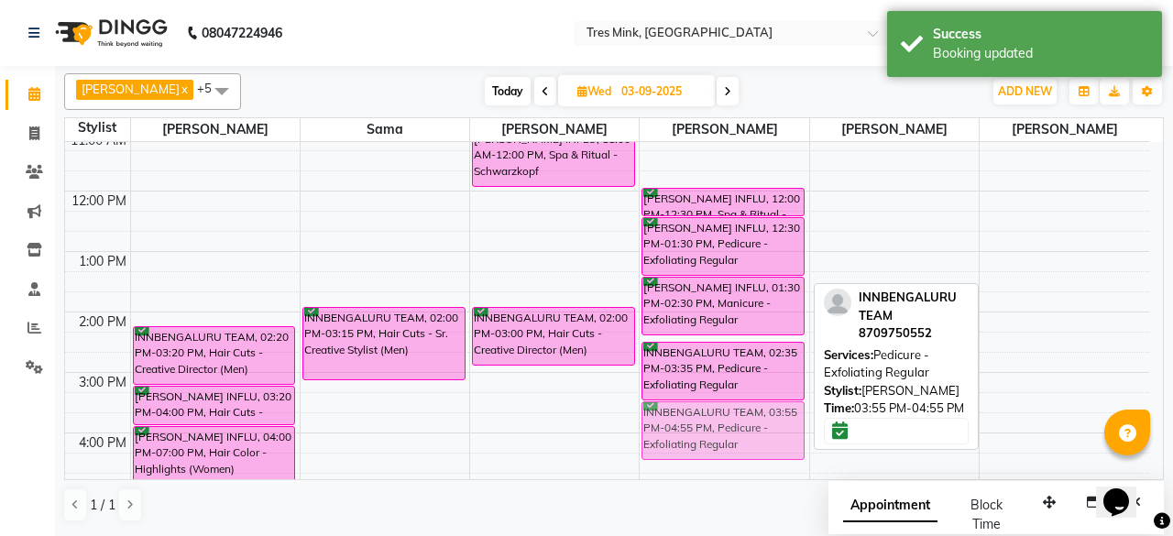
drag, startPoint x: 748, startPoint y: 452, endPoint x: 749, endPoint y: 429, distance: 22.9
click at [749, 429] on div "[PERSON_NAME] INFLU, 12:00 PM-12:30 PM, Spa & Ritual - Fibre Clinix [PERSON_NAM…" at bounding box center [724, 343] width 169 height 786
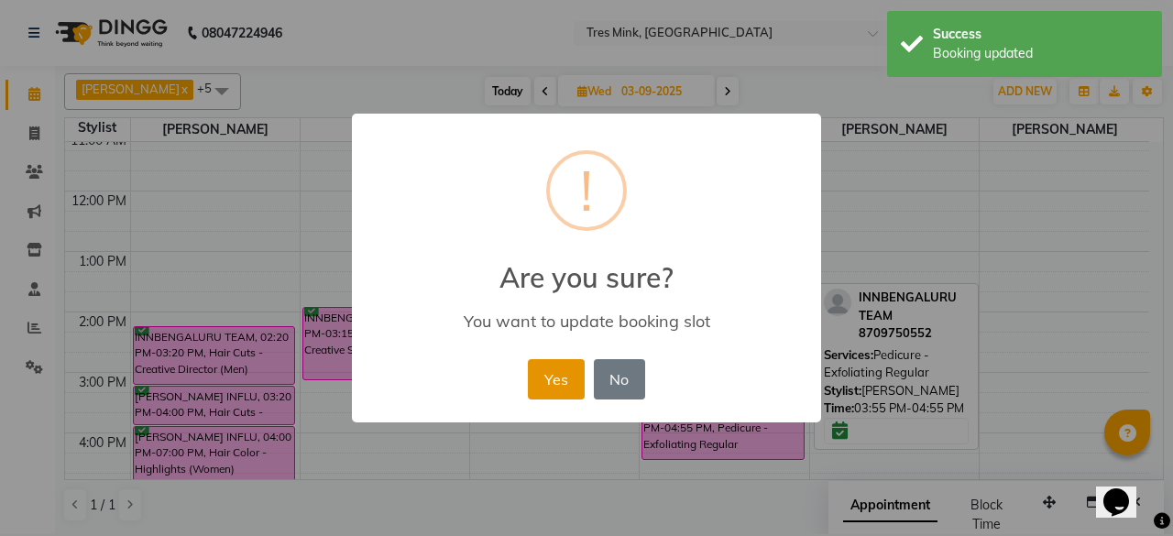
click at [565, 375] on button "Yes" at bounding box center [556, 379] width 56 height 40
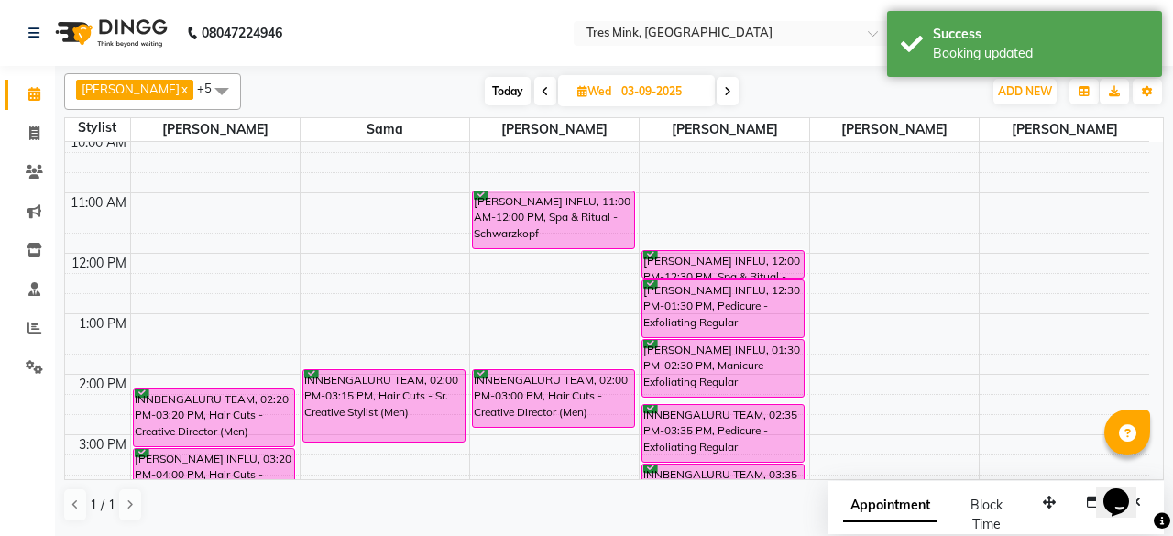
scroll to position [101, 0]
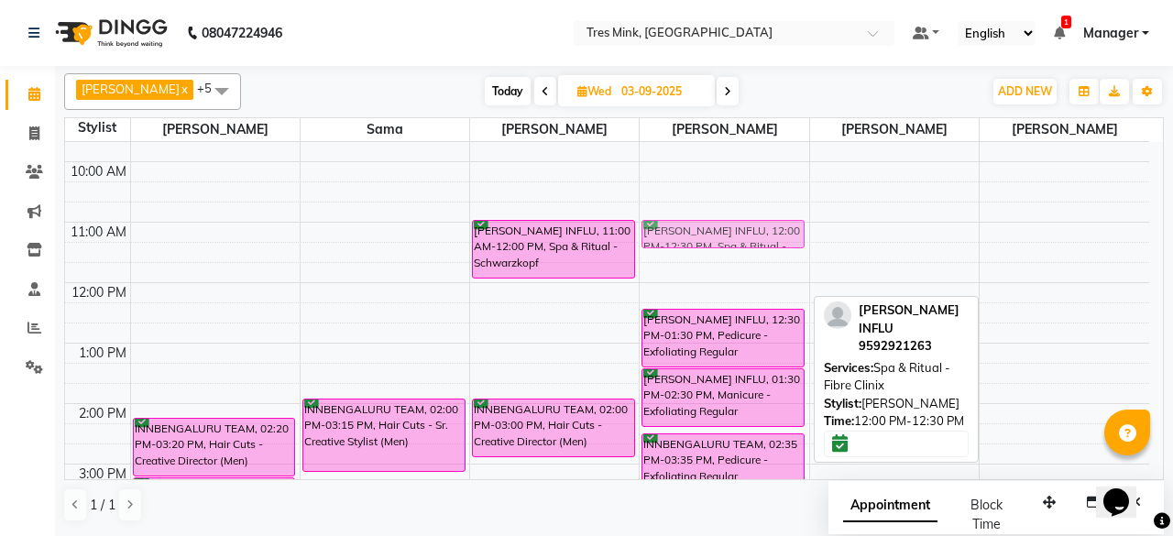
drag, startPoint x: 742, startPoint y: 289, endPoint x: 731, endPoint y: 230, distance: 59.5
click at [731, 230] on div "[PERSON_NAME] INFLU, 12:00 PM-12:30 PM, Spa & Ritual - Fibre Clinix [PERSON_NAM…" at bounding box center [724, 434] width 169 height 786
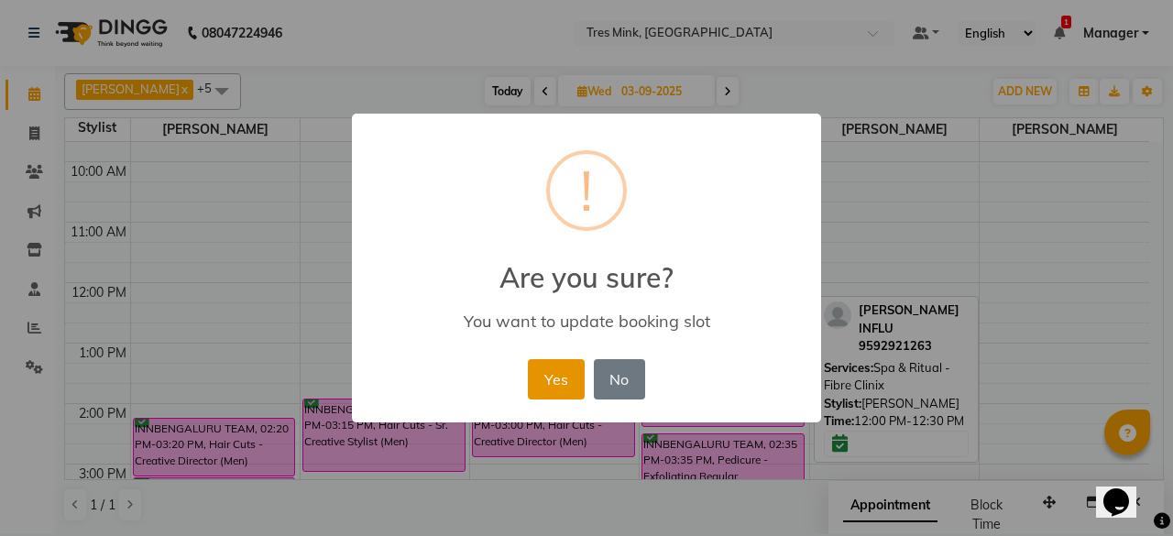
click at [557, 399] on button "Yes" at bounding box center [556, 379] width 56 height 40
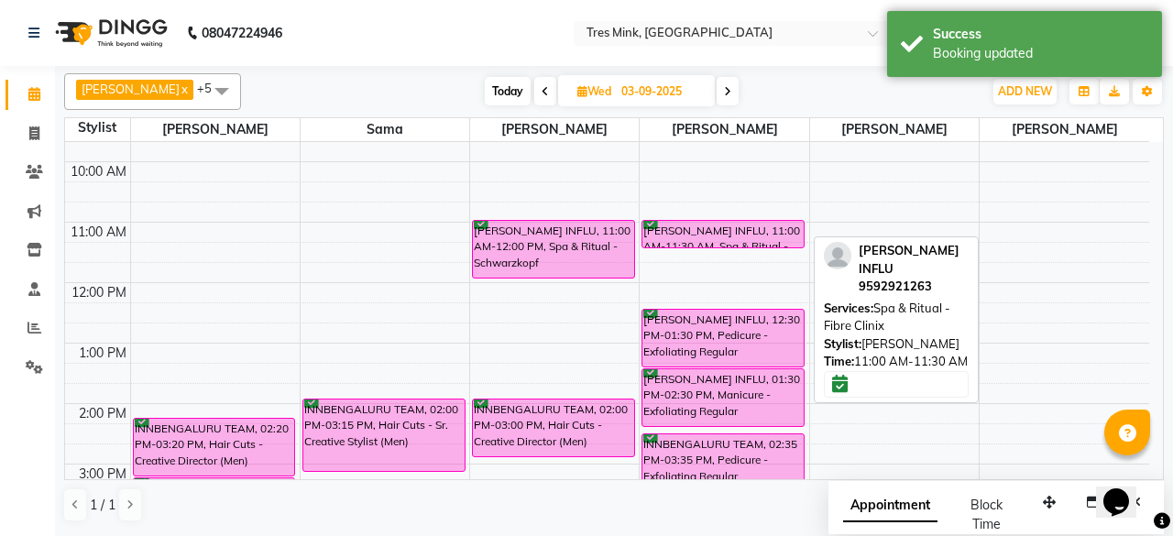
click at [757, 245] on div "[PERSON_NAME] INFLU, 11:00 AM-11:30 AM, Spa & Ritual - Fibre Clinix [PERSON_NAM…" at bounding box center [724, 434] width 169 height 786
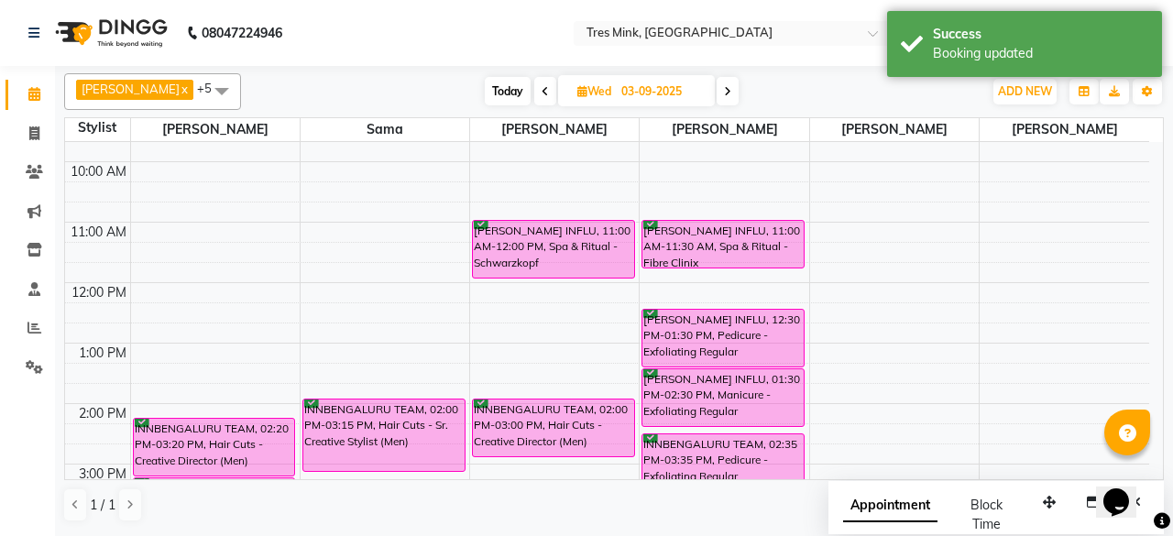
drag, startPoint x: 759, startPoint y: 243, endPoint x: 753, endPoint y: 267, distance: 24.5
click at [753, 267] on div "8:00 AM 9:00 AM 10:00 AM 11:00 AM 12:00 PM 1:00 PM 2:00 PM 3:00 PM 4:00 PM 5:00…" at bounding box center [607, 434] width 1084 height 786
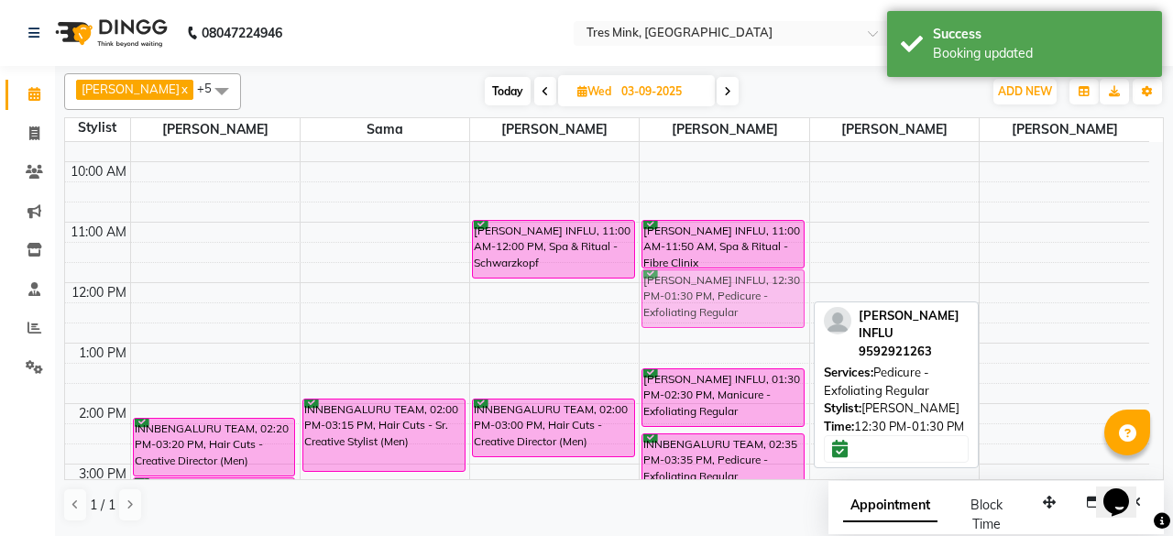
drag, startPoint x: 736, startPoint y: 331, endPoint x: 737, endPoint y: 320, distance: 11.0
click at [742, 292] on div "[PERSON_NAME] INFLU, 11:00 AM-11:50 AM, Spa & Ritual - Fibre Clinix [PERSON_NAM…" at bounding box center [724, 434] width 169 height 786
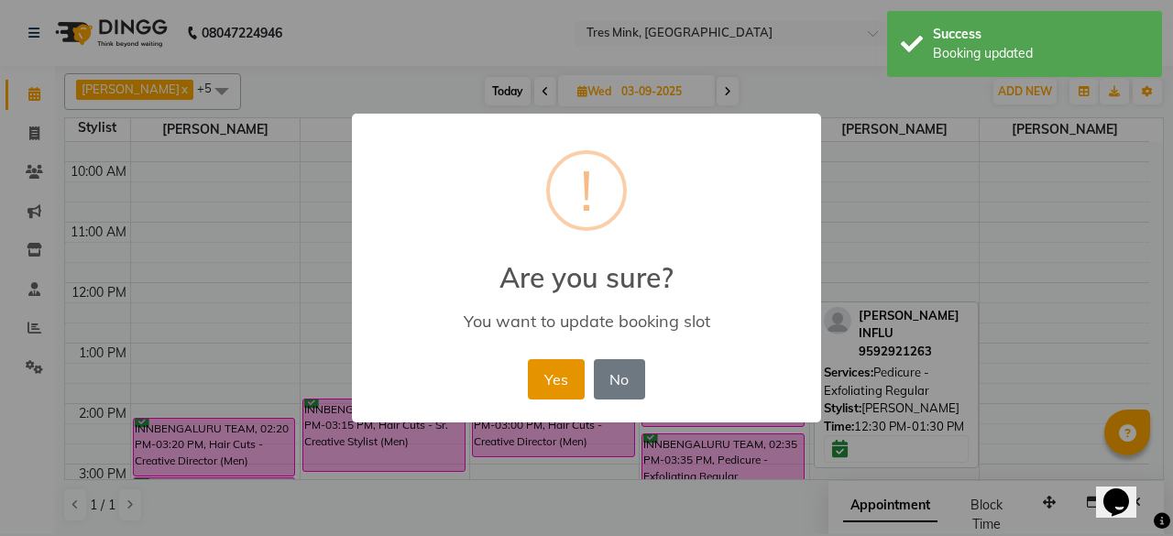
click at [566, 377] on button "Yes" at bounding box center [556, 379] width 56 height 40
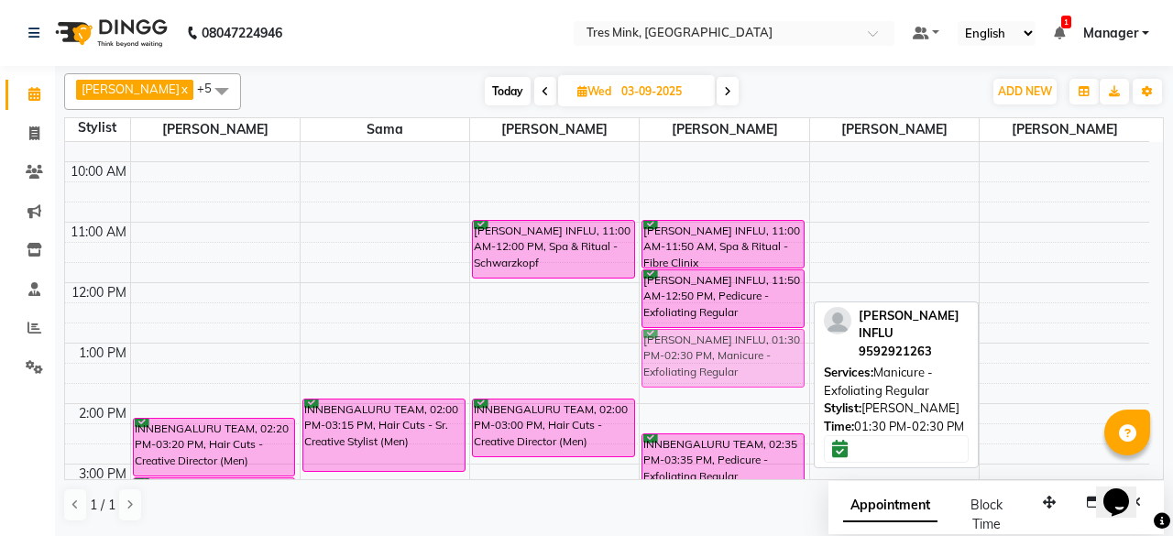
drag, startPoint x: 727, startPoint y: 386, endPoint x: 734, endPoint y: 336, distance: 50.0
click at [734, 336] on div "[PERSON_NAME] INFLU, 11:00 AM-11:50 AM, Spa & Ritual - Fibre Clinix [PERSON_NAM…" at bounding box center [724, 434] width 169 height 786
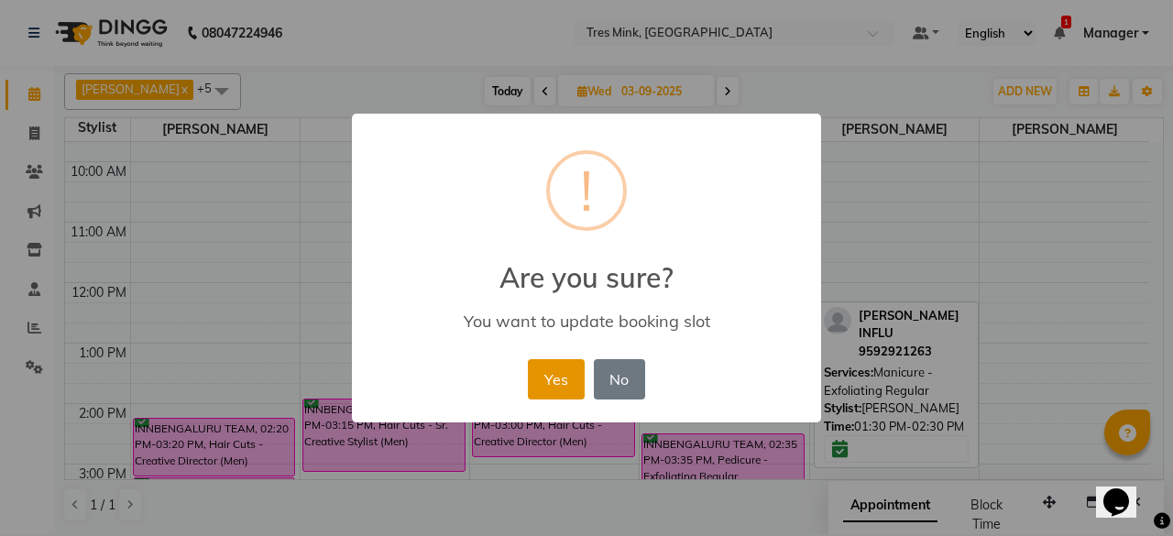
click at [559, 381] on button "Yes" at bounding box center [556, 379] width 56 height 40
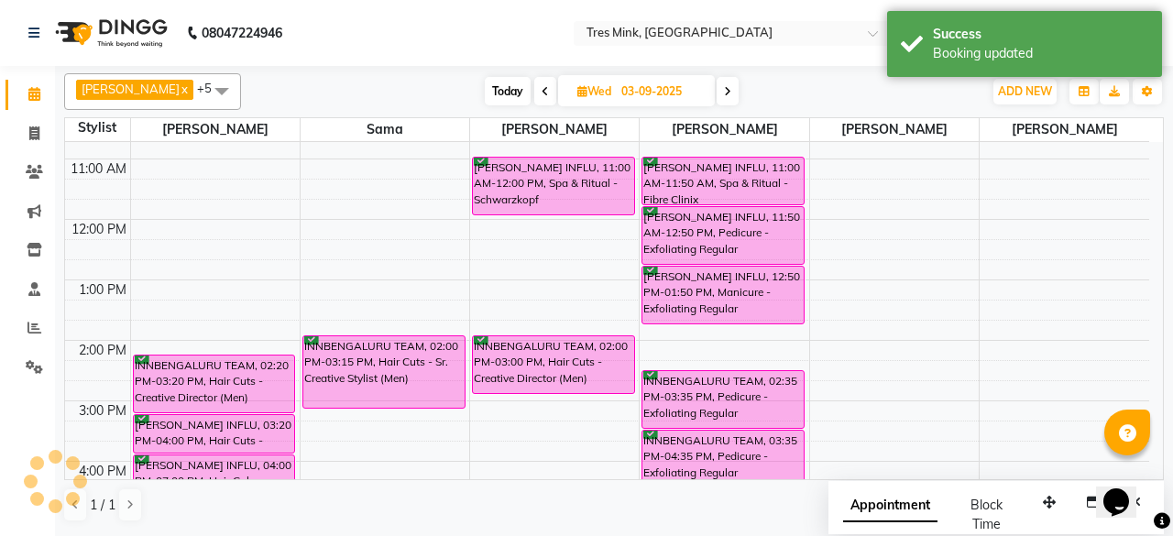
scroll to position [192, 0]
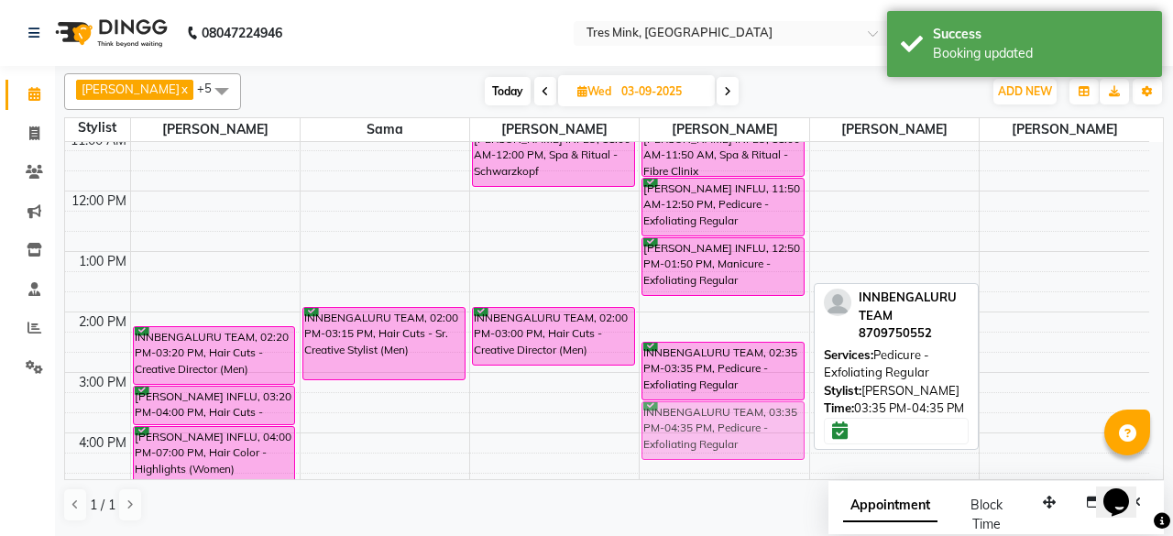
click at [737, 412] on div "[PERSON_NAME] INFLU, 11:00 AM-11:50 AM, Spa & Ritual - Fibre Clinix [PERSON_NAM…" at bounding box center [724, 343] width 169 height 786
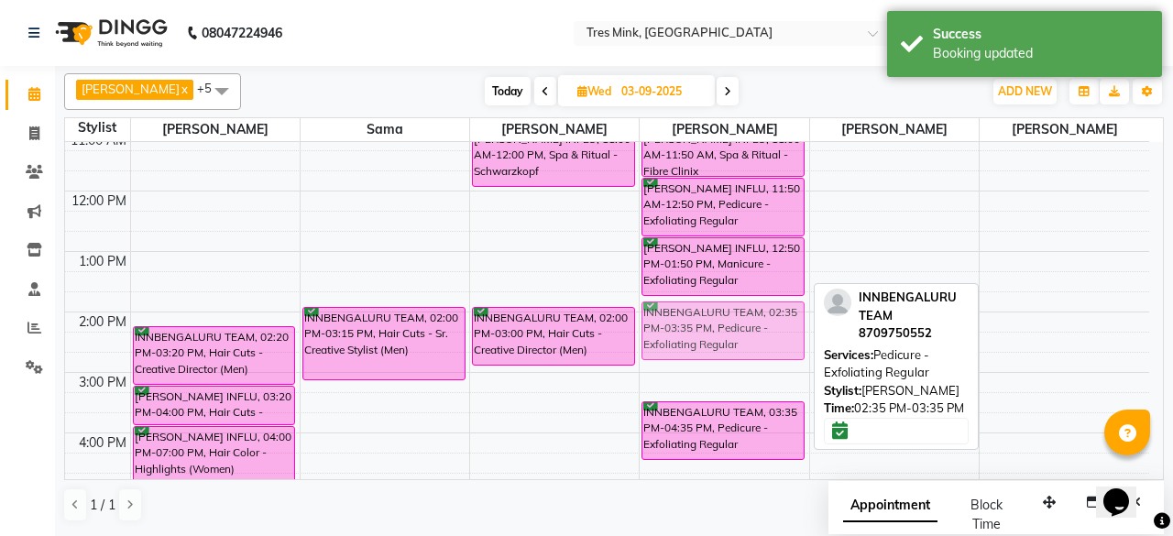
click at [726, 329] on div "[PERSON_NAME] INFLU, 11:00 AM-11:50 AM, Spa & Ritual - Fibre Clinix [PERSON_NAM…" at bounding box center [724, 343] width 169 height 786
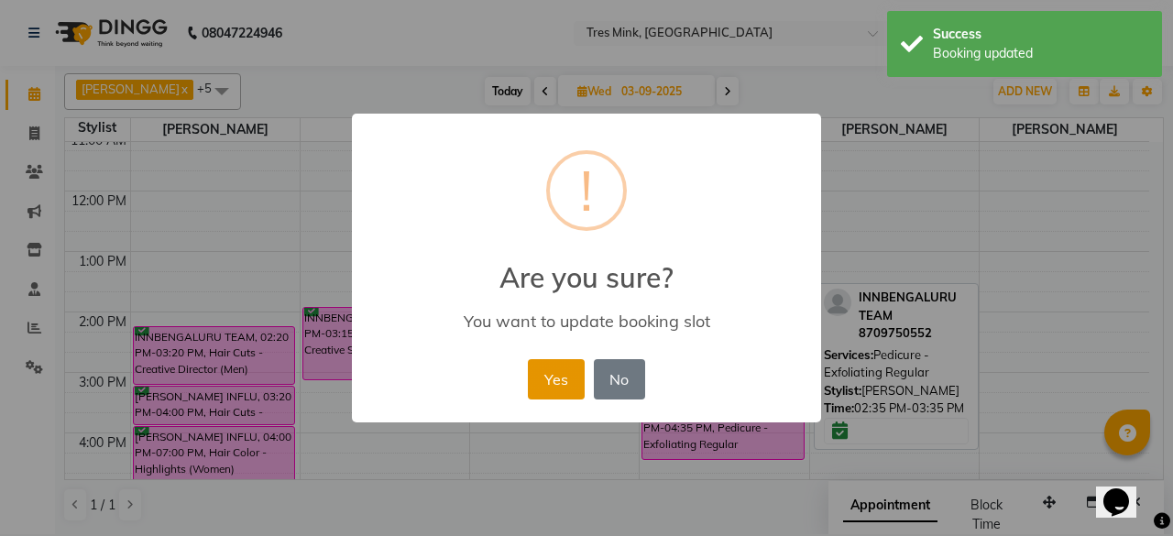
click at [568, 382] on button "Yes" at bounding box center [556, 379] width 56 height 40
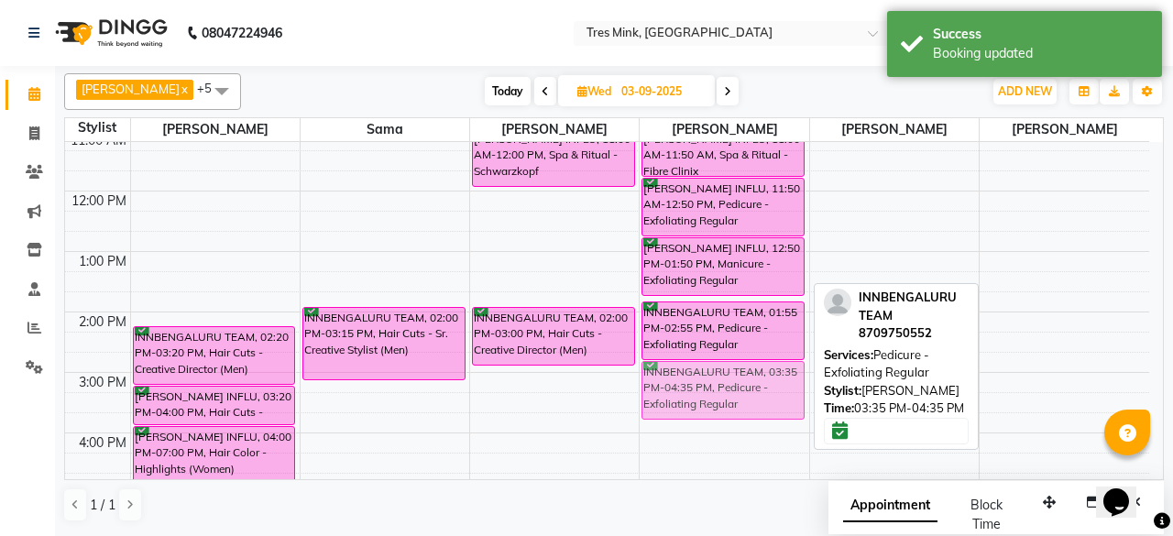
drag, startPoint x: 709, startPoint y: 424, endPoint x: 726, endPoint y: 389, distance: 39.4
click at [726, 389] on div "[PERSON_NAME] INFLU, 11:00 AM-11:50 AM, Spa & Ritual - Fibre Clinix [PERSON_NAM…" at bounding box center [724, 343] width 169 height 786
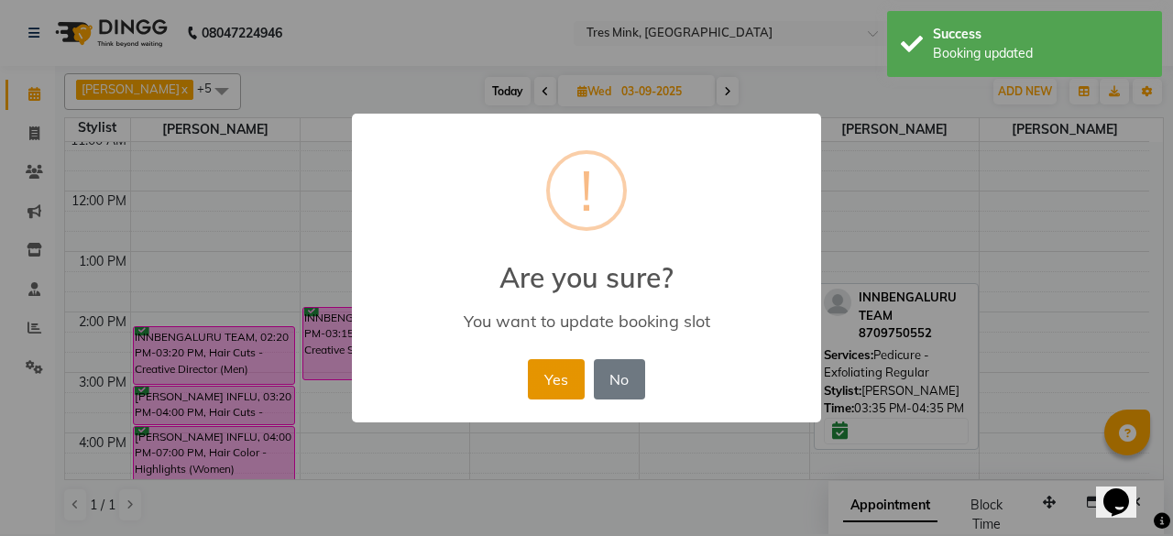
click at [546, 374] on button "Yes" at bounding box center [556, 379] width 56 height 40
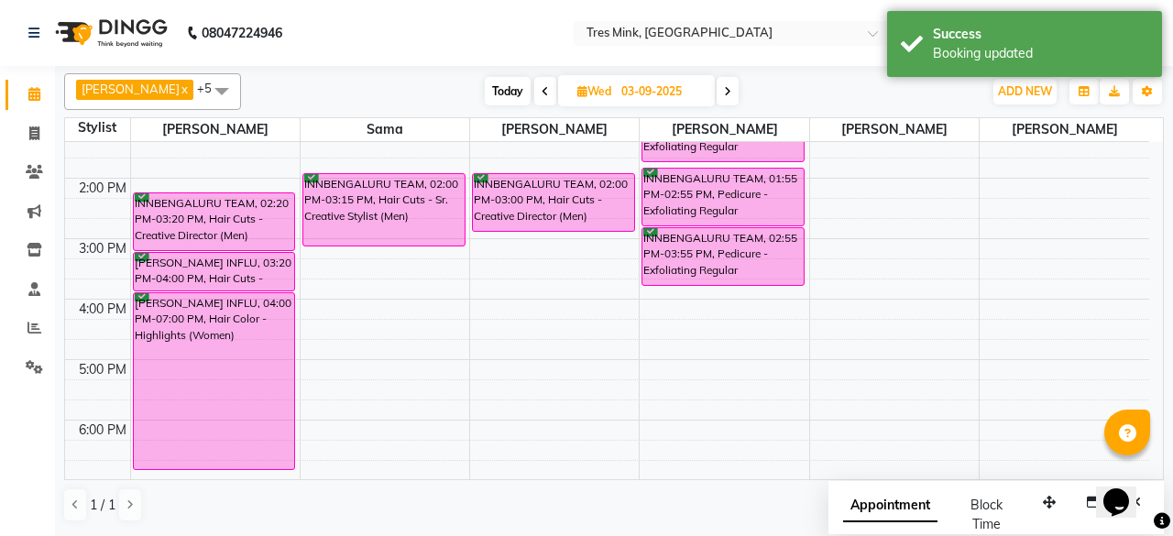
scroll to position [434, 0]
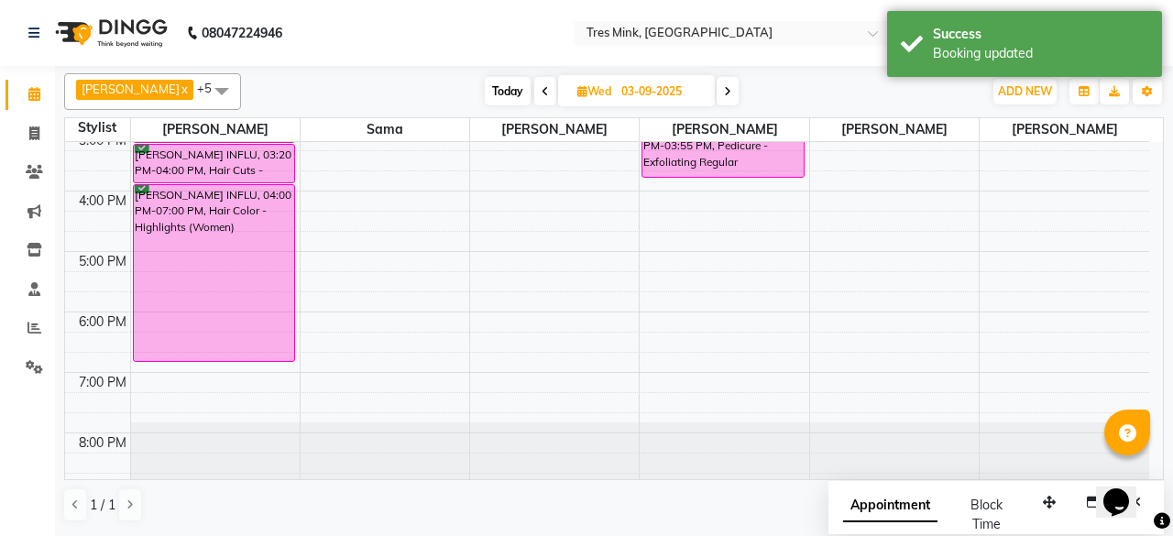
click at [489, 82] on span "Today" at bounding box center [508, 91] width 46 height 28
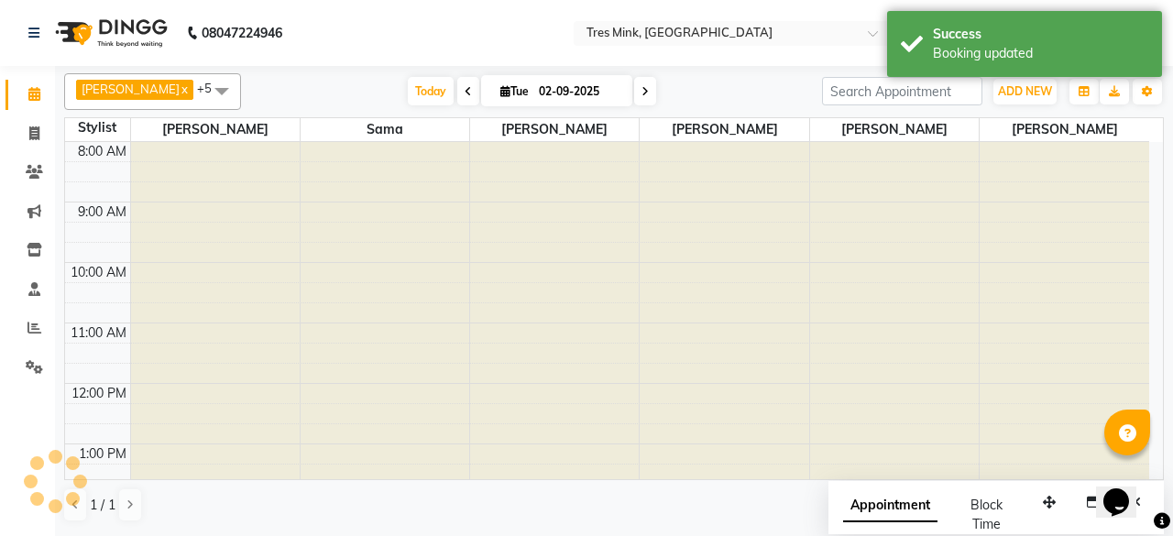
scroll to position [435, 0]
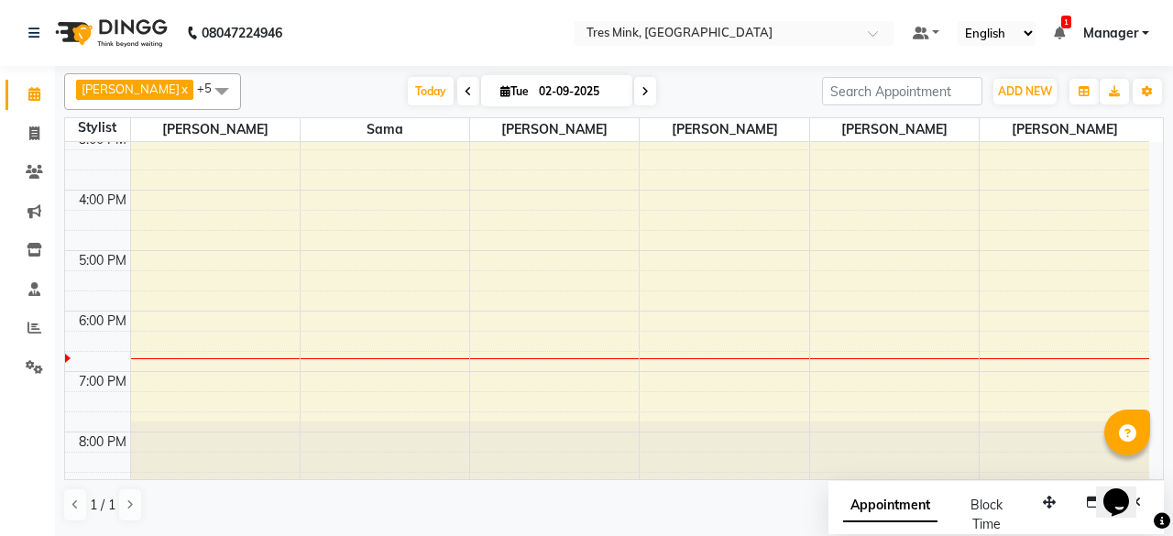
click at [642, 93] on icon at bounding box center [645, 91] width 7 height 11
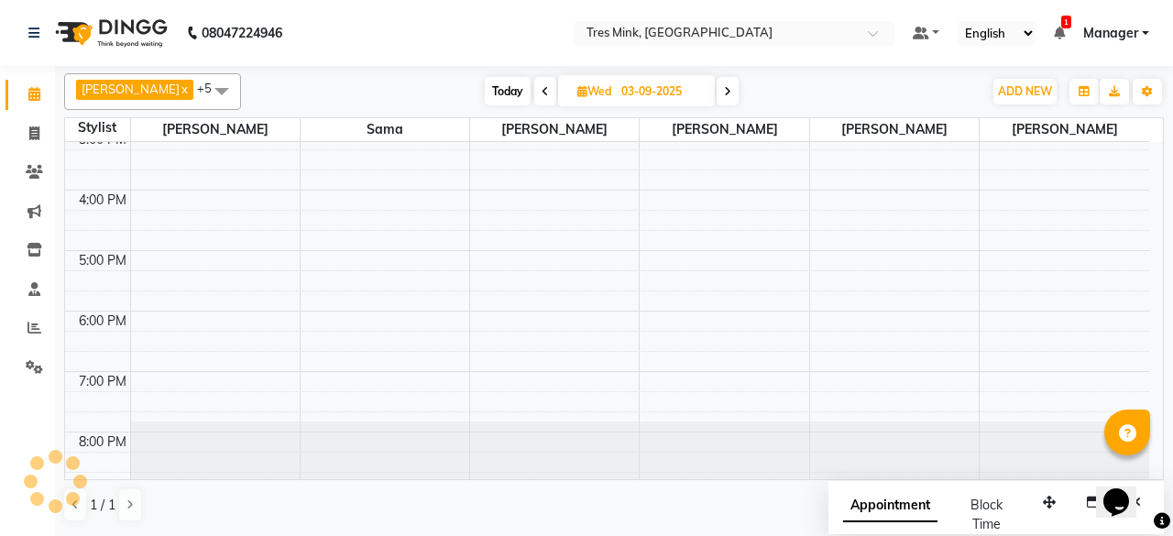
click at [717, 97] on span at bounding box center [728, 91] width 22 height 28
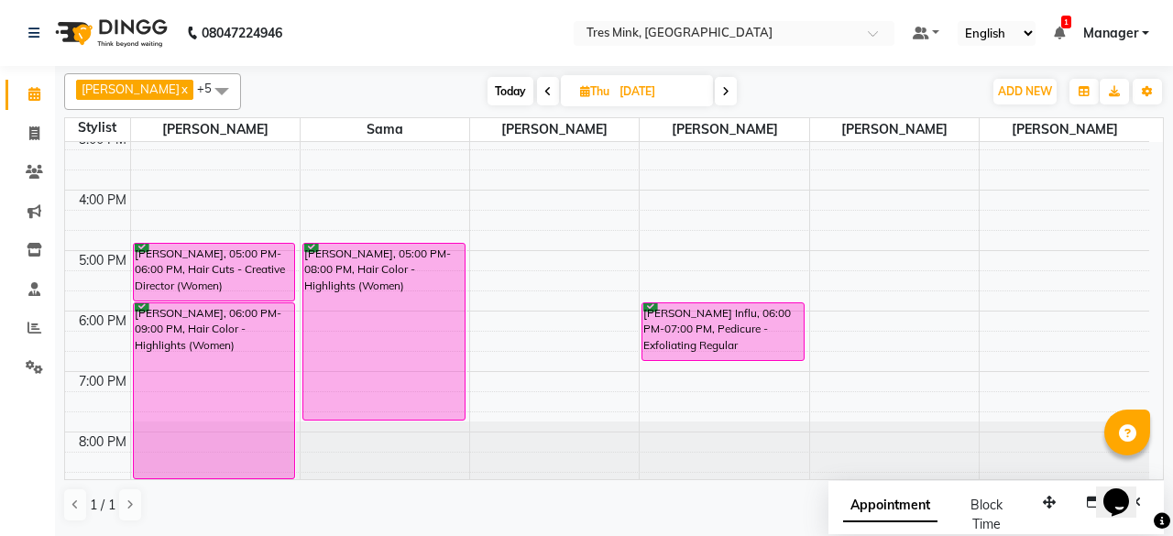
click at [828, 65] on nav "08047224946 Select Location × [GEOGRAPHIC_DATA], Indiranagar Default Panel My P…" at bounding box center [586, 33] width 1173 height 66
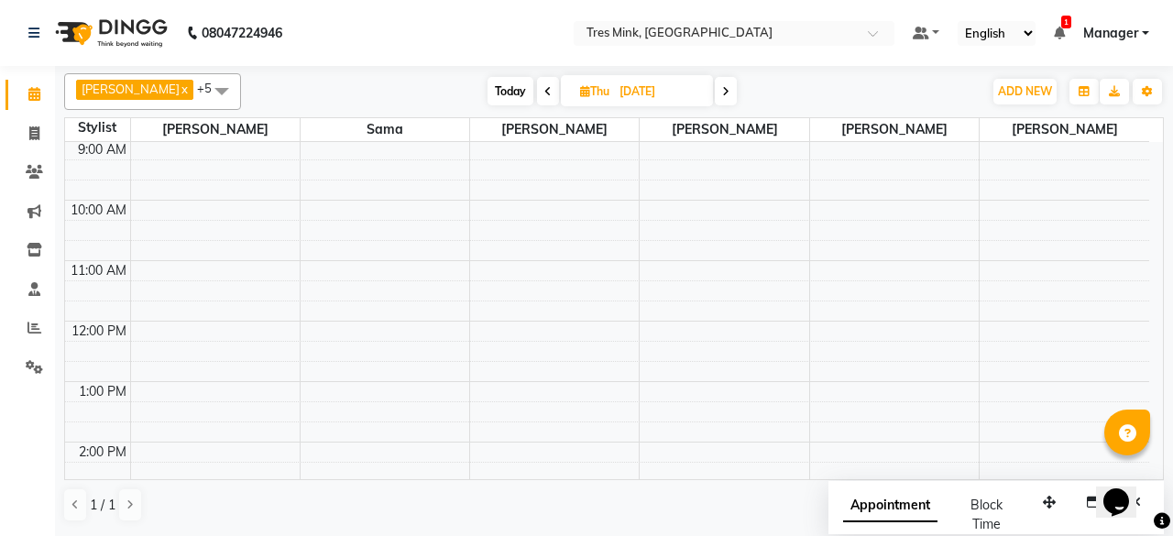
scroll to position [61, 0]
click at [544, 91] on icon at bounding box center [547, 91] width 7 height 11
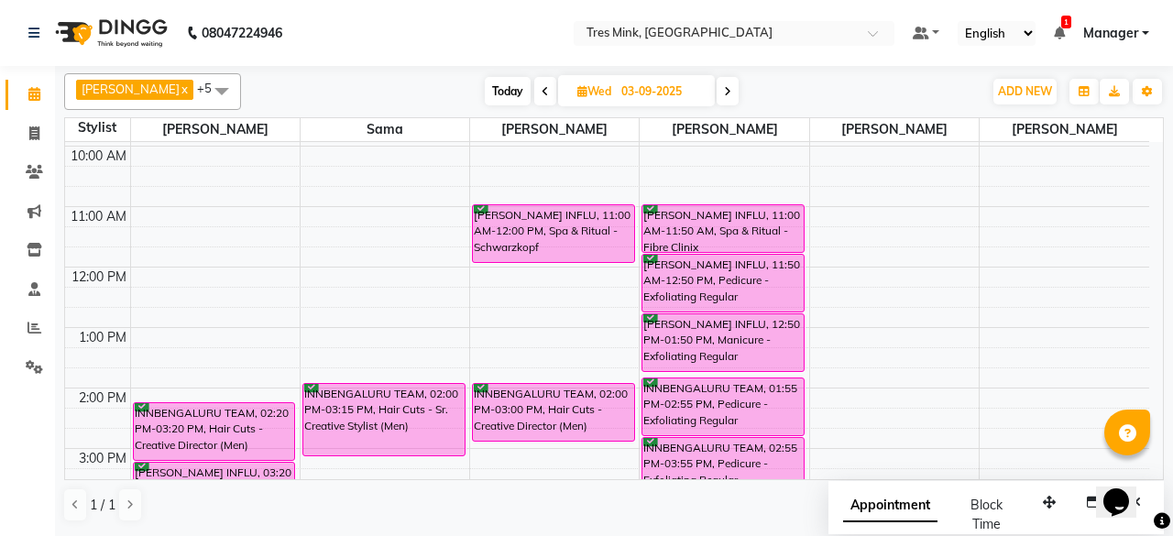
scroll to position [115, 0]
click at [718, 83] on span at bounding box center [728, 91] width 22 height 28
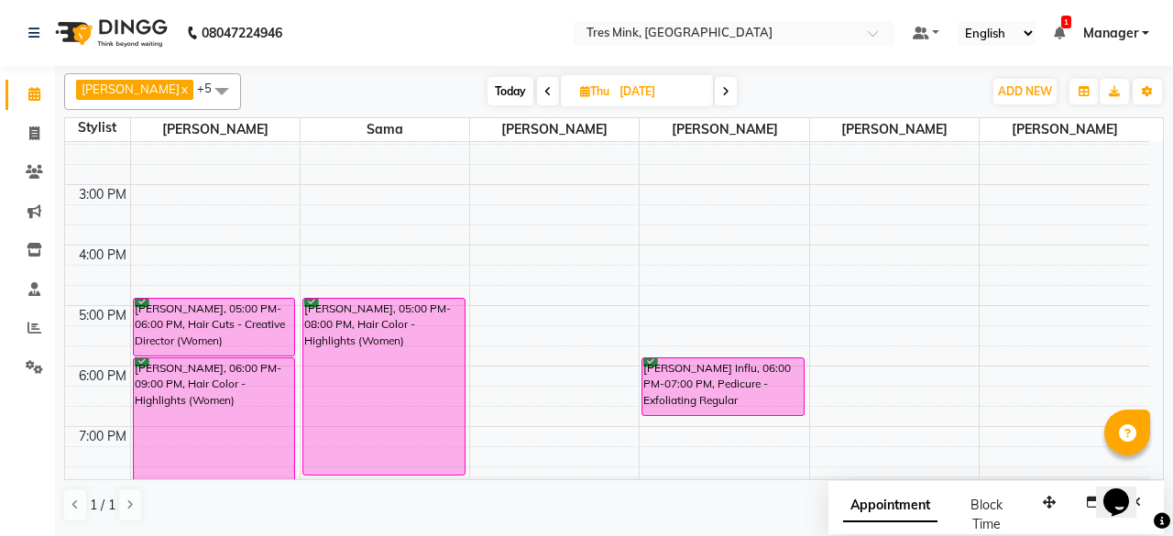
scroll to position [380, 0]
click at [720, 94] on span at bounding box center [726, 91] width 22 height 28
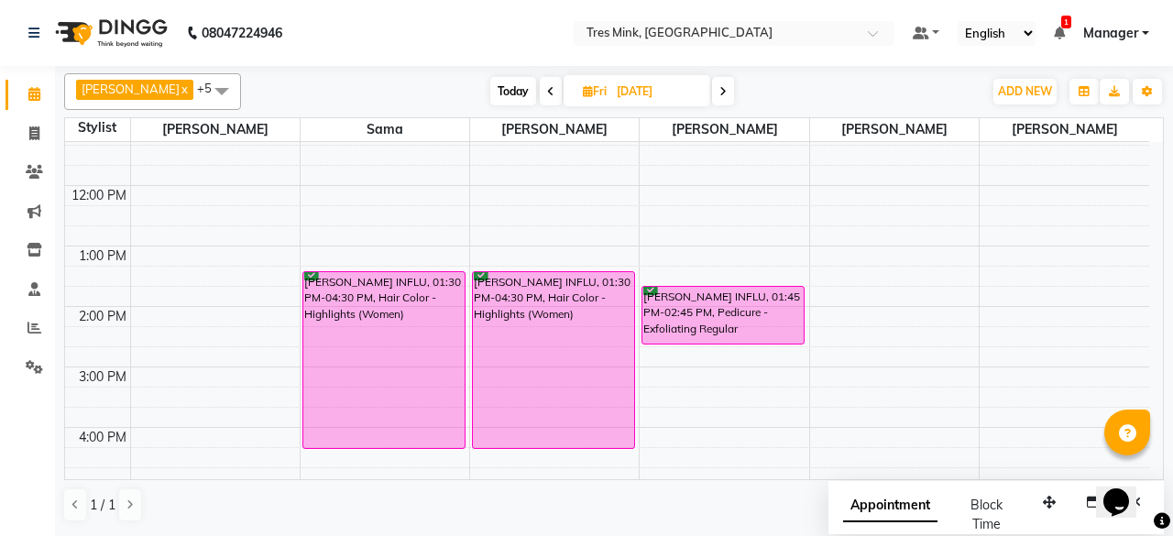
scroll to position [205, 0]
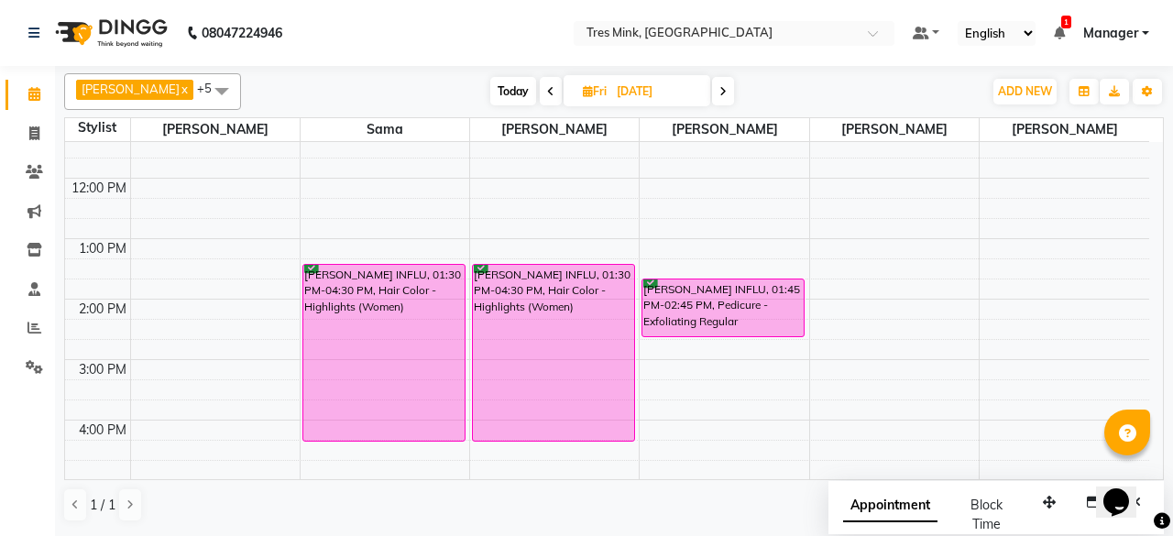
click at [720, 93] on icon at bounding box center [723, 91] width 7 height 11
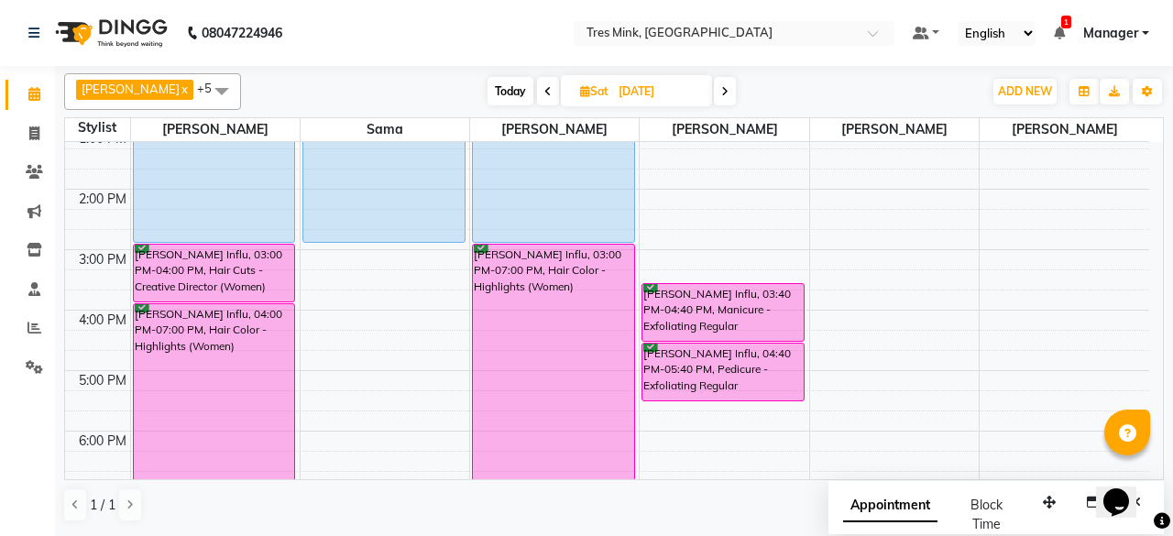
scroll to position [316, 0]
click at [721, 86] on icon at bounding box center [724, 91] width 7 height 11
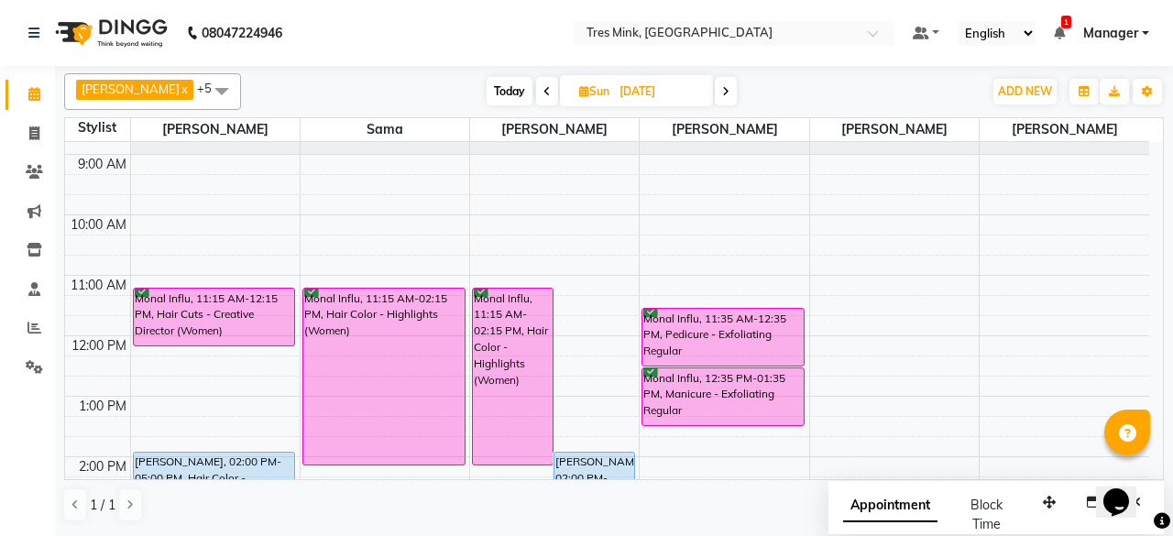
scroll to position [0, 0]
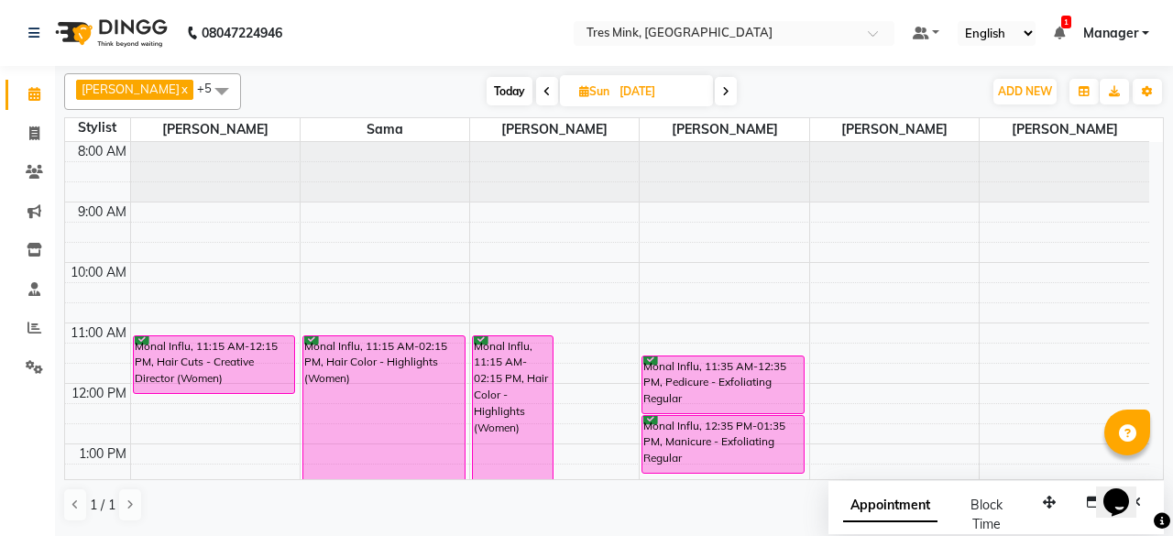
click at [544, 87] on icon at bounding box center [547, 91] width 7 height 11
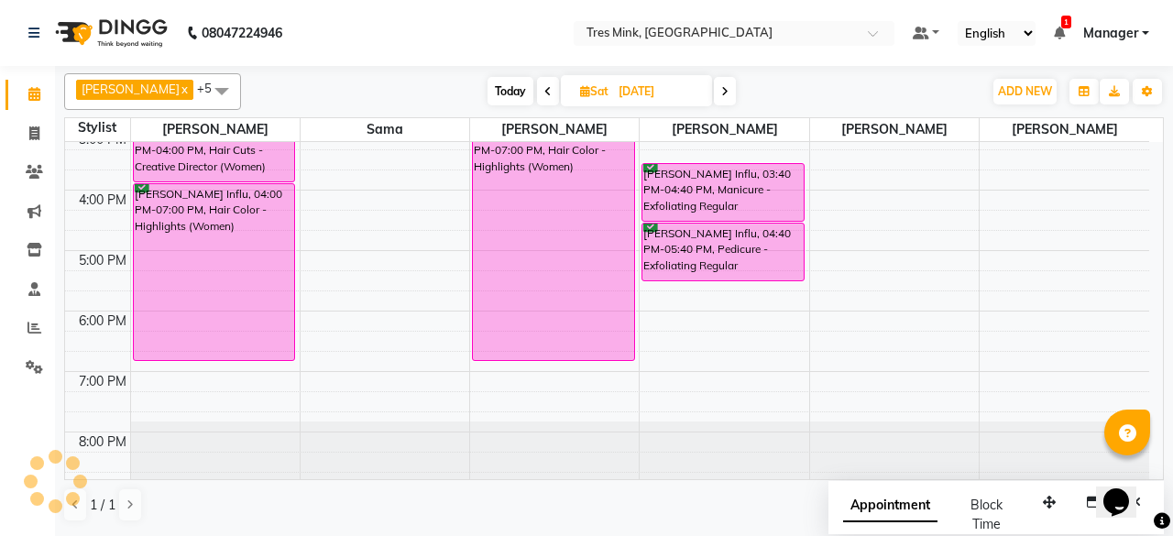
click at [544, 87] on icon at bounding box center [547, 91] width 7 height 11
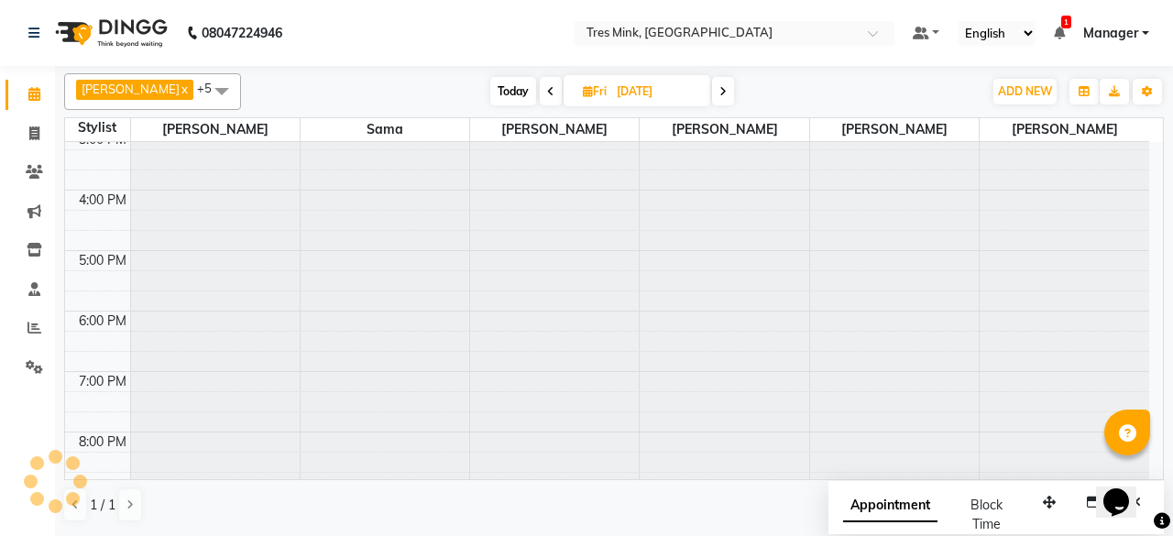
scroll to position [435, 0]
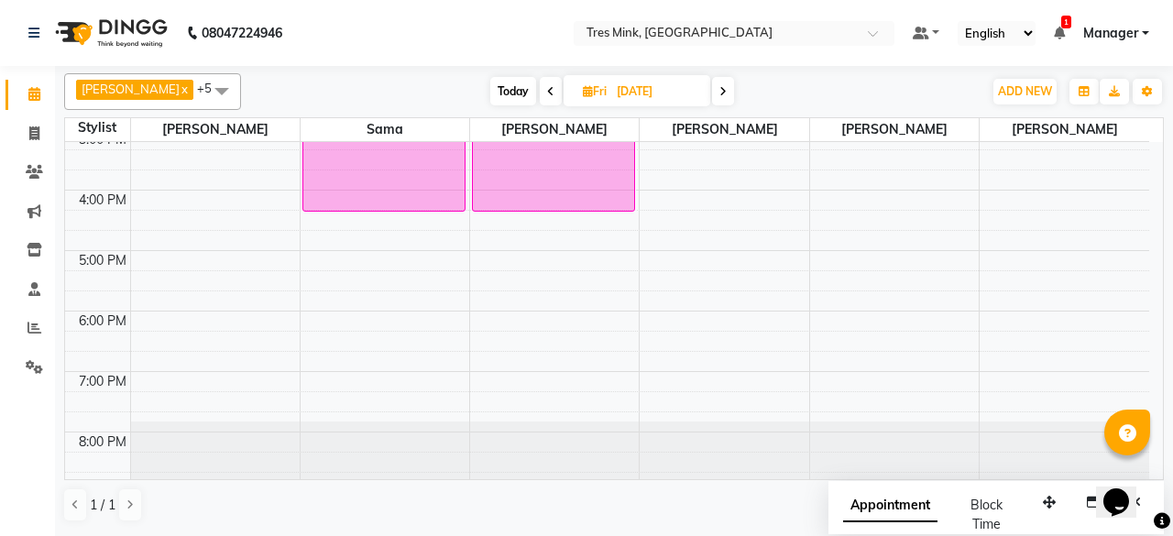
click at [540, 87] on span at bounding box center [551, 91] width 22 height 28
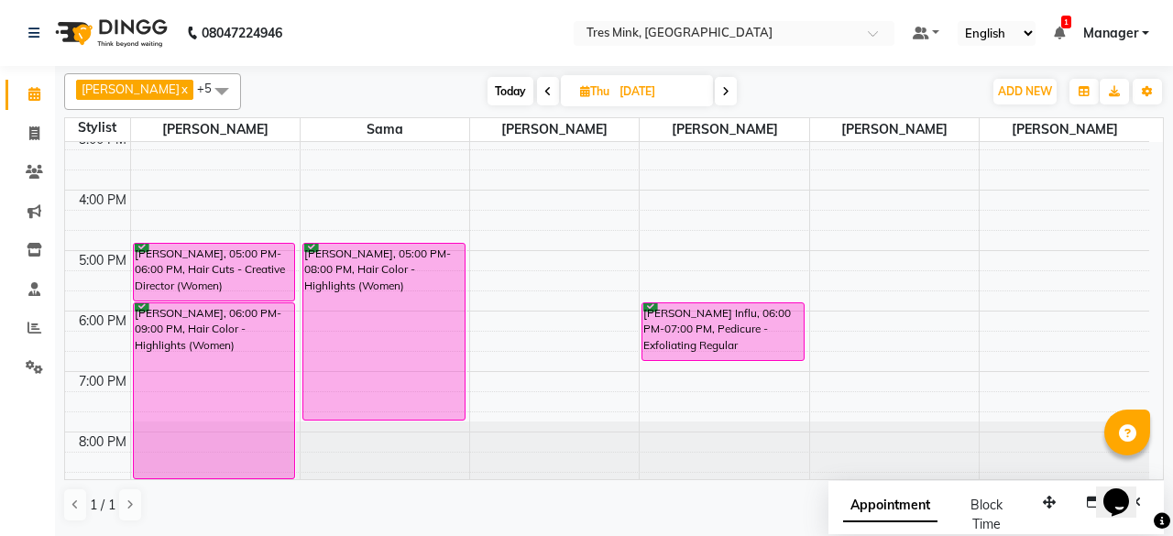
click at [544, 87] on icon at bounding box center [547, 91] width 7 height 11
type input "03-09-2025"
